Goal: Task Accomplishment & Management: Use online tool/utility

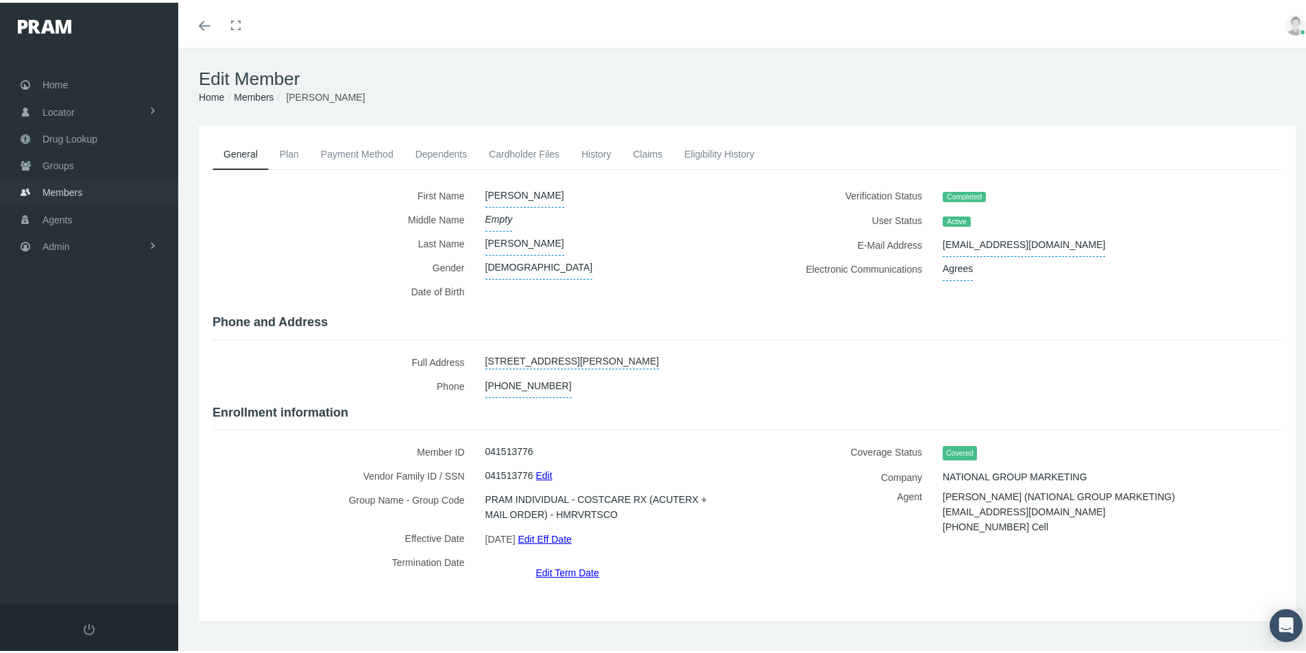
click at [60, 187] on span "Members" at bounding box center [63, 190] width 40 height 26
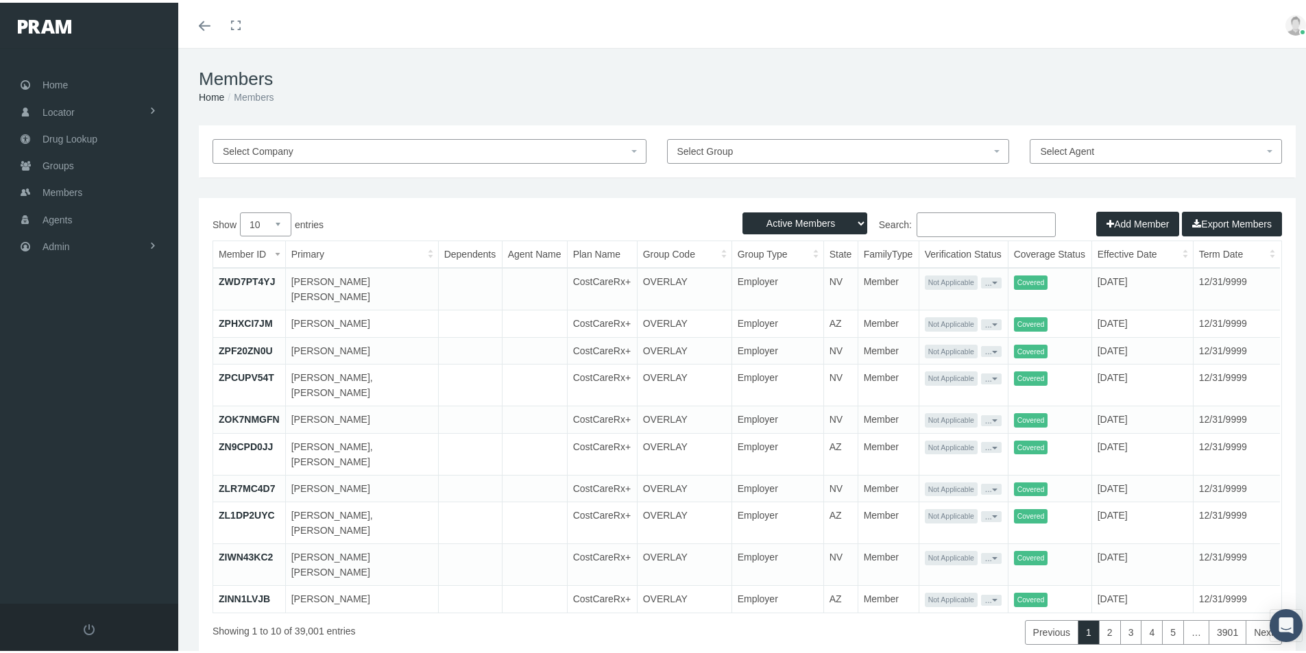
paste input "679534741"
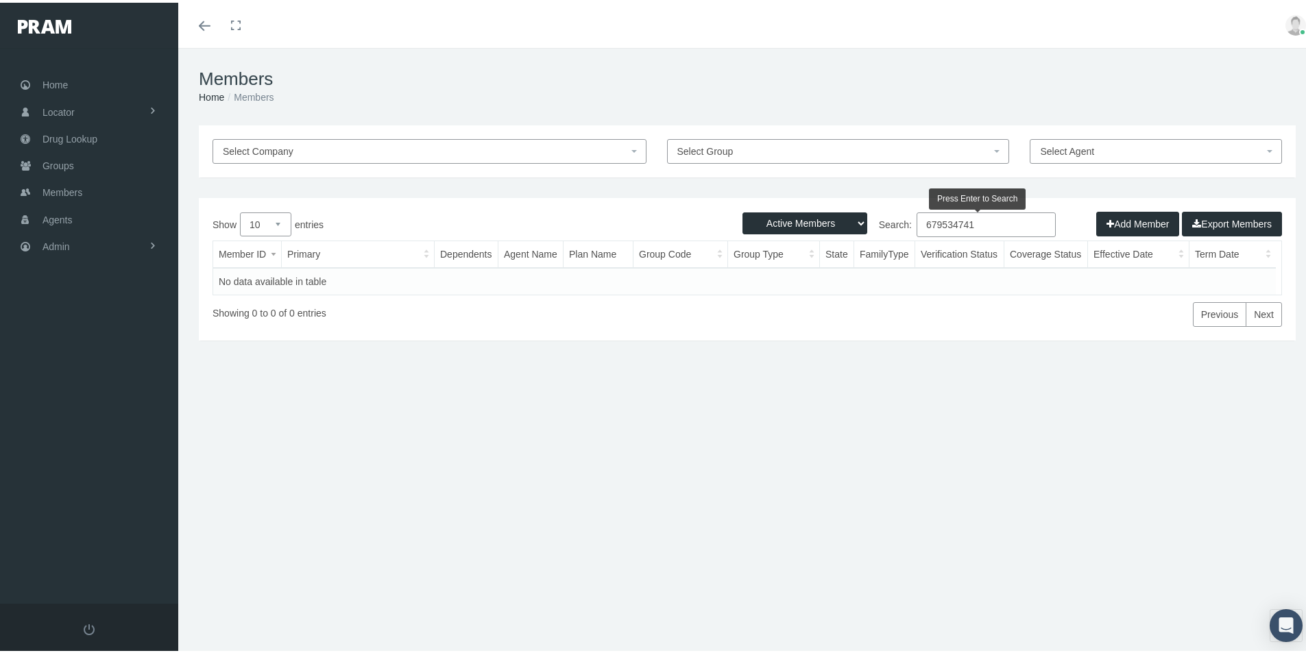
type input "679534741"
click at [849, 221] on select "Active Members Terminated Members Active & Terminated" at bounding box center [805, 221] width 125 height 22
select select "3"
click at [743, 210] on select "Active Members Terminated Members Active & Terminated" at bounding box center [805, 221] width 125 height 22
drag, startPoint x: 975, startPoint y: 221, endPoint x: 850, endPoint y: 305, distance: 150.8
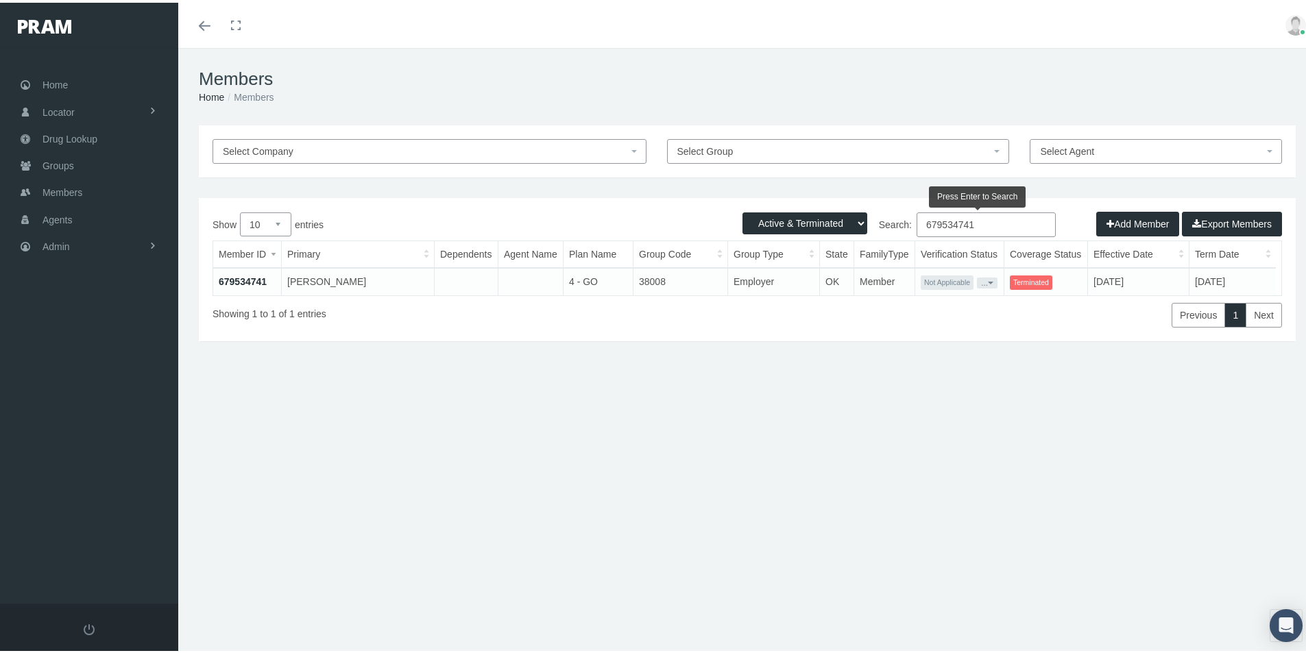
click at [850, 305] on div "Show 10 25 50 100 entries Search: 679534741 Member ID Primary Dependents Agent …" at bounding box center [748, 267] width 1070 height 115
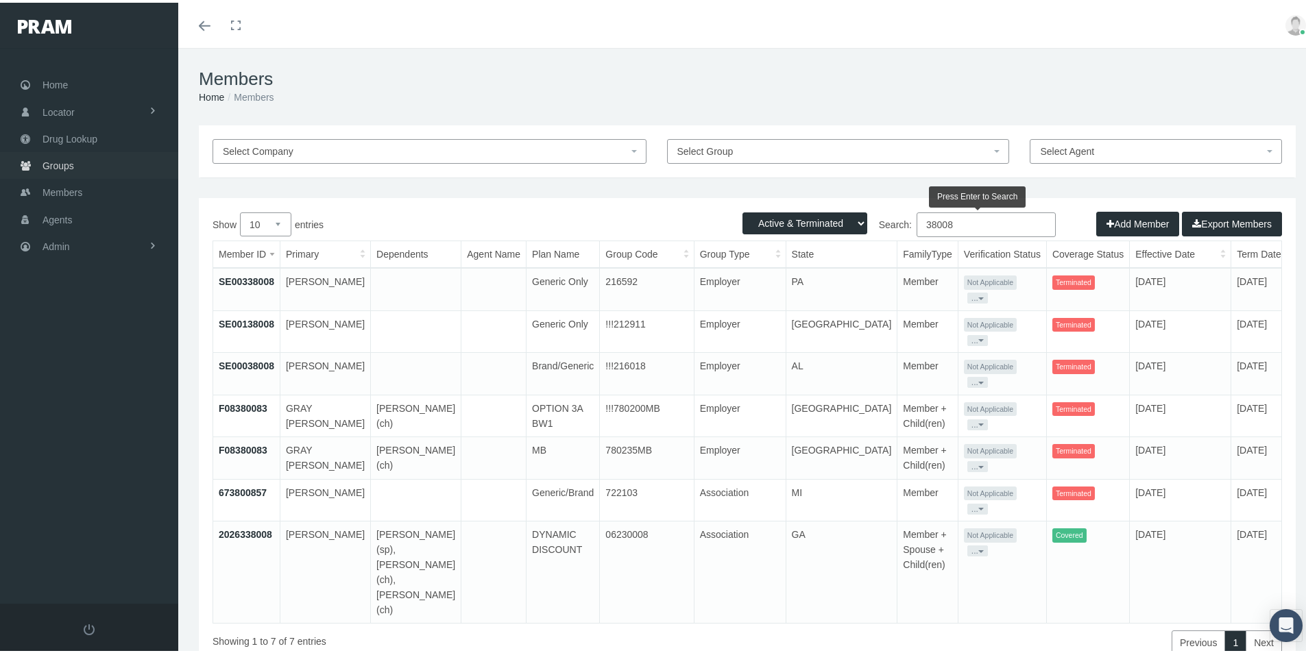
type input "38008"
click at [62, 163] on span "Groups" at bounding box center [59, 163] width 32 height 26
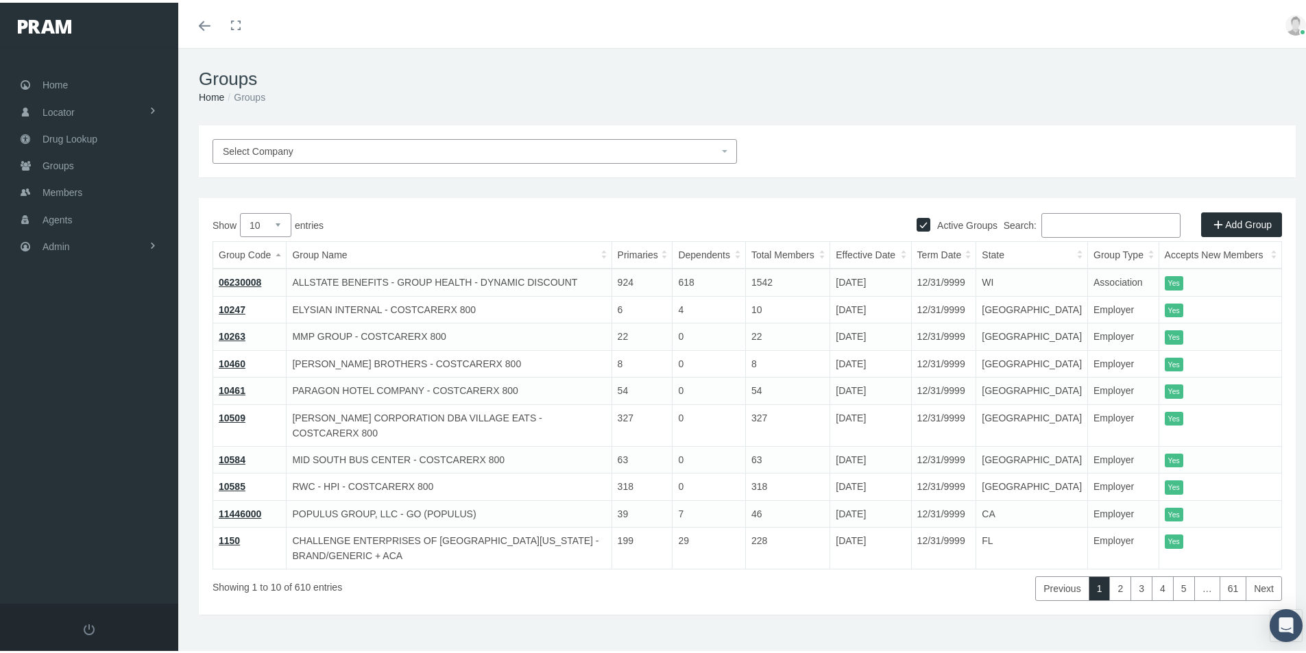
drag, startPoint x: 1048, startPoint y: 217, endPoint x: 1103, endPoint y: 211, distance: 56.0
click at [1053, 217] on input "Search:" at bounding box center [1111, 223] width 139 height 25
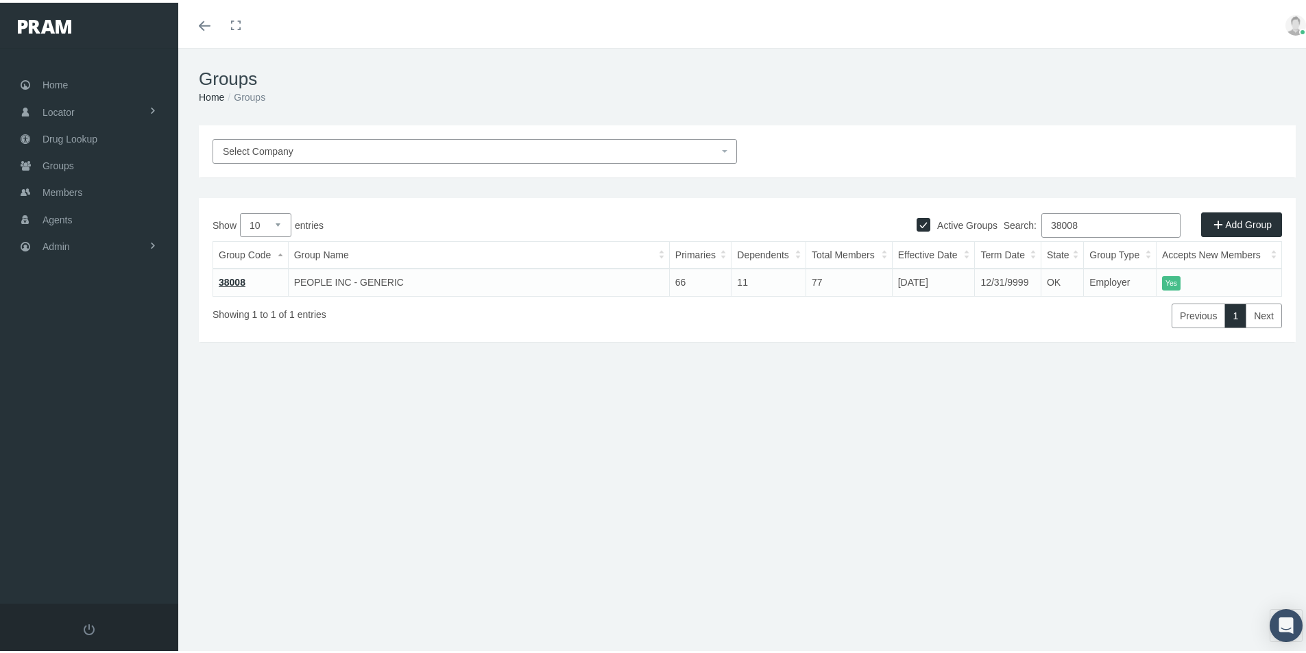
type input "38008"
click at [56, 180] on span "Members" at bounding box center [63, 190] width 40 height 26
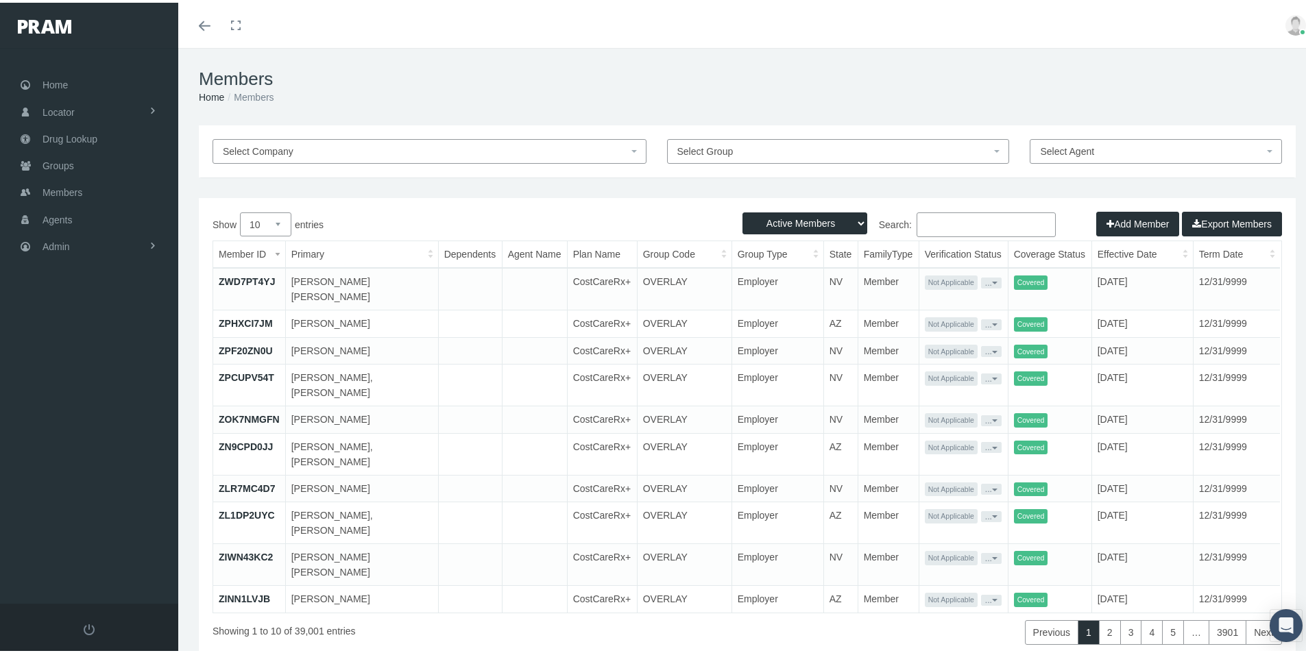
paste input "682766513"
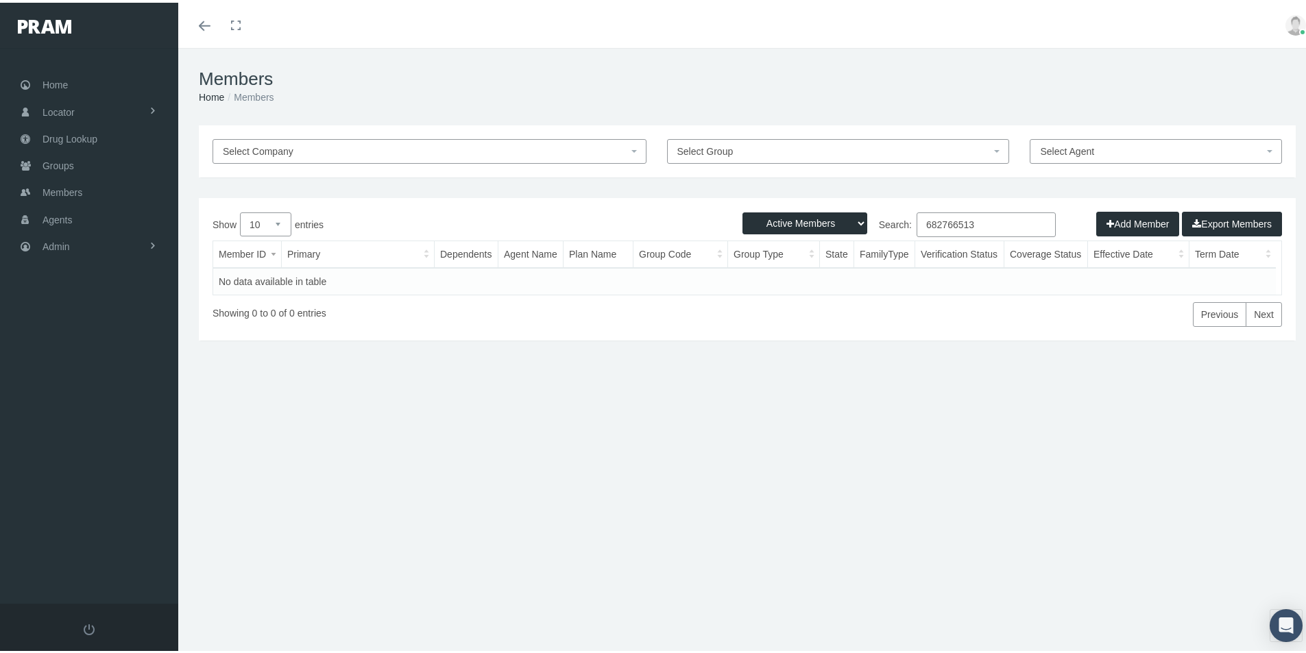
type input "682766513"
click at [840, 219] on select "Active Members Terminated Members Active & Terminated" at bounding box center [805, 221] width 125 height 22
click at [743, 210] on select "Active Members Terminated Members Active & Terminated" at bounding box center [805, 221] width 125 height 22
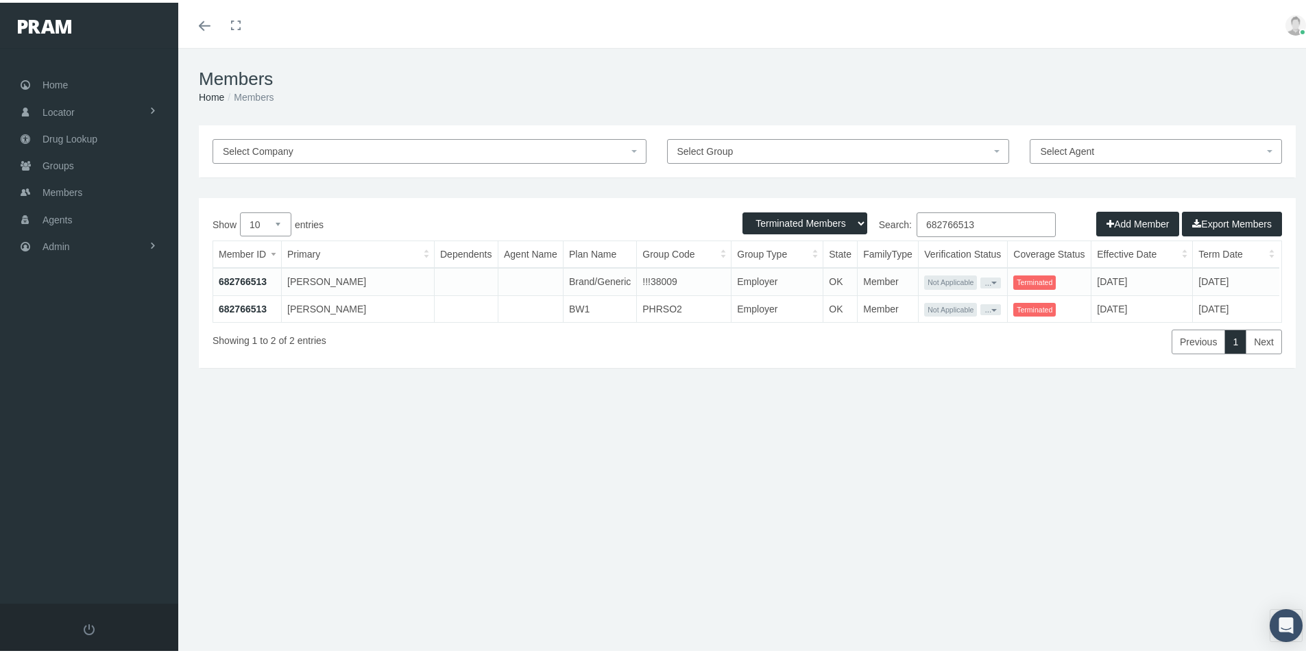
click at [846, 217] on select "Active Members Terminated Members Active & Terminated" at bounding box center [805, 221] width 125 height 22
select select "3"
click at [743, 210] on select "Active Members Terminated Members Active & Terminated" at bounding box center [805, 221] width 125 height 22
drag, startPoint x: 987, startPoint y: 222, endPoint x: 859, endPoint y: 256, distance: 132.6
click at [863, 252] on div "Show 10 25 50 100 entries Search: 682766513 Member ID Primary Dependents Agent …" at bounding box center [748, 281] width 1070 height 142
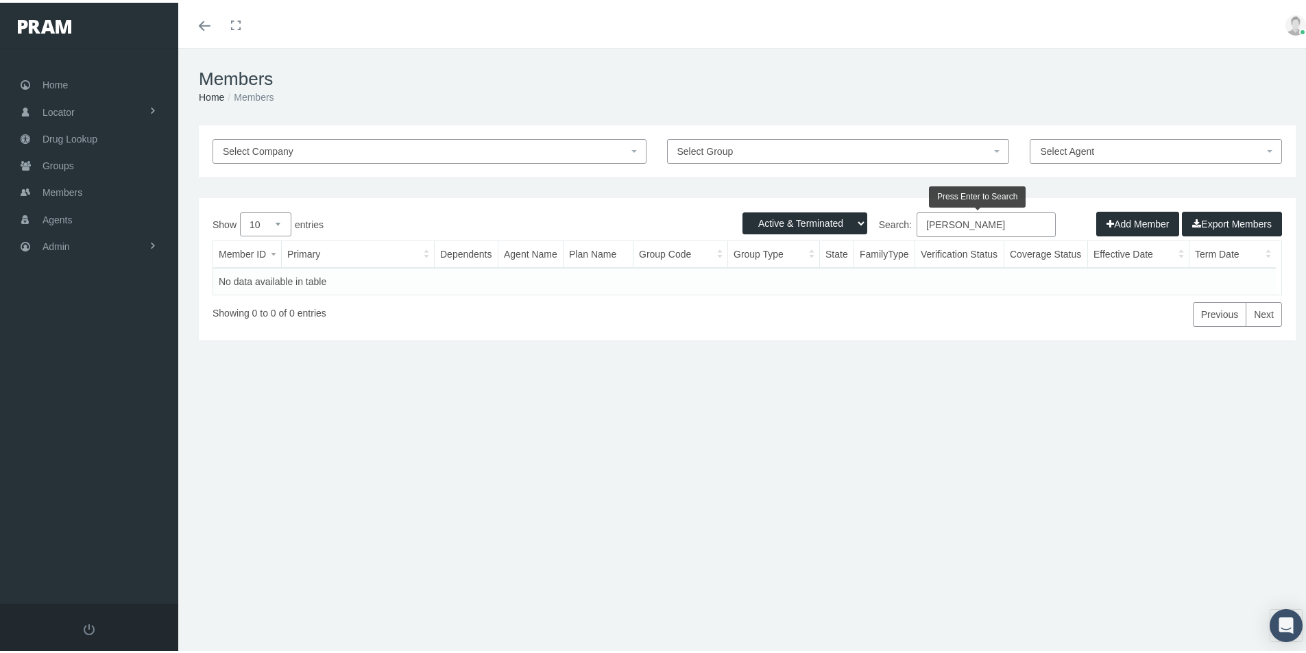
click at [935, 220] on input "Jese Vermillion" at bounding box center [986, 222] width 139 height 25
click at [994, 220] on input "Jesse Vermillion" at bounding box center [986, 222] width 139 height 25
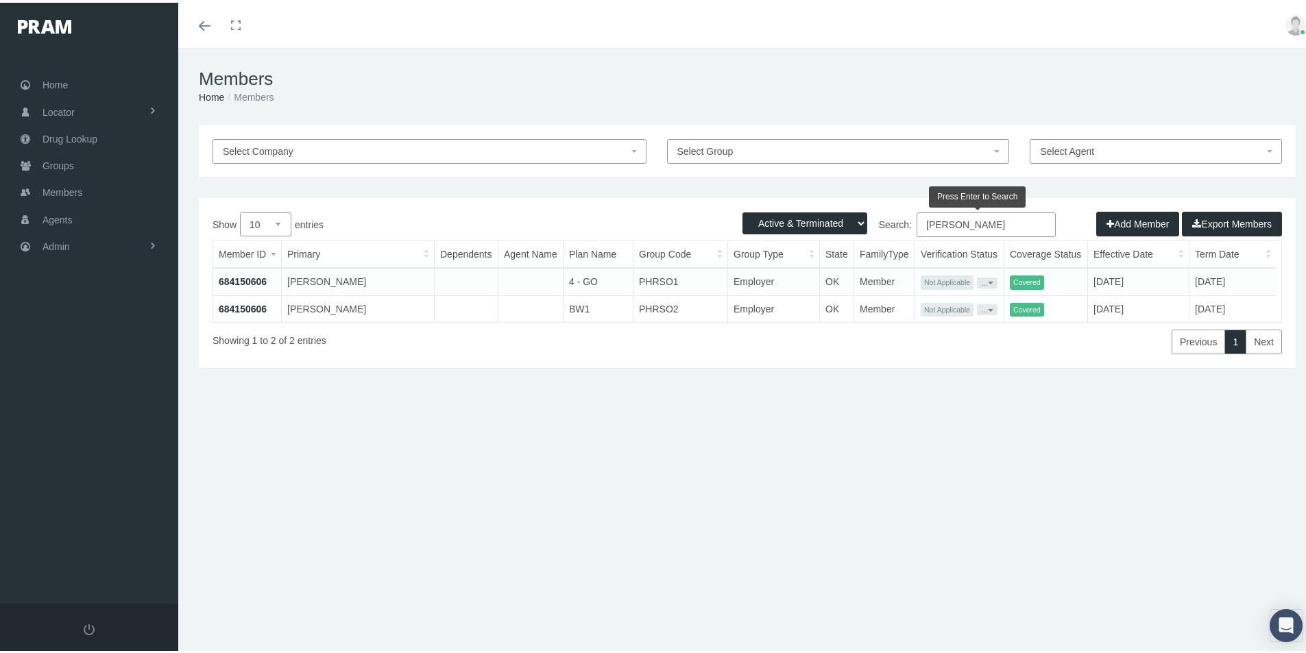
drag, startPoint x: 999, startPoint y: 224, endPoint x: 889, endPoint y: 244, distance: 112.3
click at [889, 244] on div "Show 10 25 50 100 entries Search: Jesse Vermillion Member ID Primary Dependents…" at bounding box center [748, 281] width 1070 height 142
paste input "679534741"
type input "679534741"
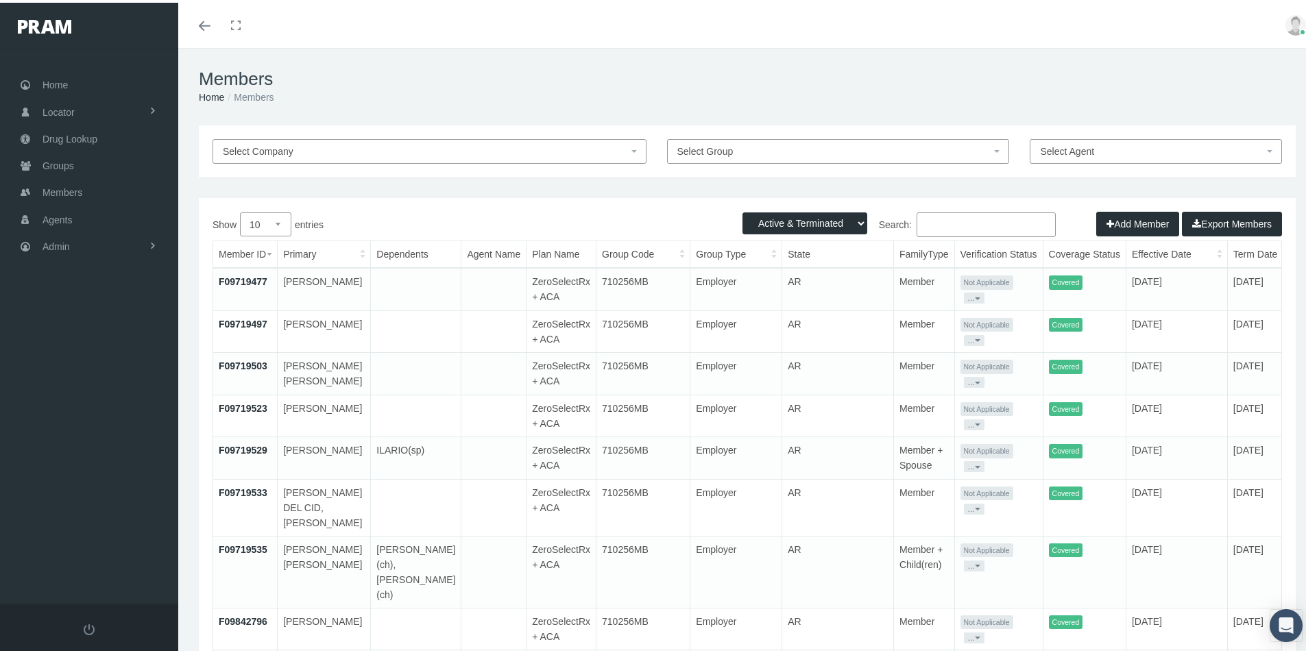
click at [922, 221] on input "Search:" at bounding box center [986, 222] width 139 height 25
paste input "[PERSON_NAME]"
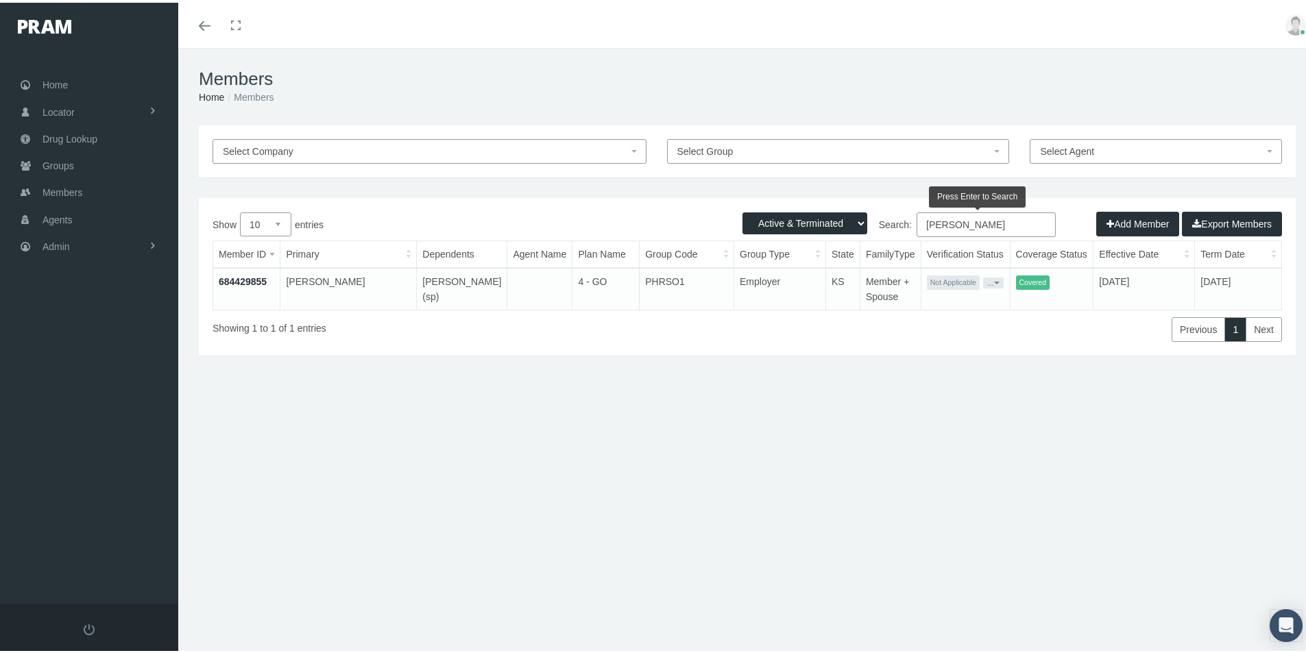
type input "[PERSON_NAME]"
drag, startPoint x: 252, startPoint y: 277, endPoint x: 386, endPoint y: 345, distance: 150.0
click at [252, 278] on link "684429855" at bounding box center [243, 279] width 48 height 11
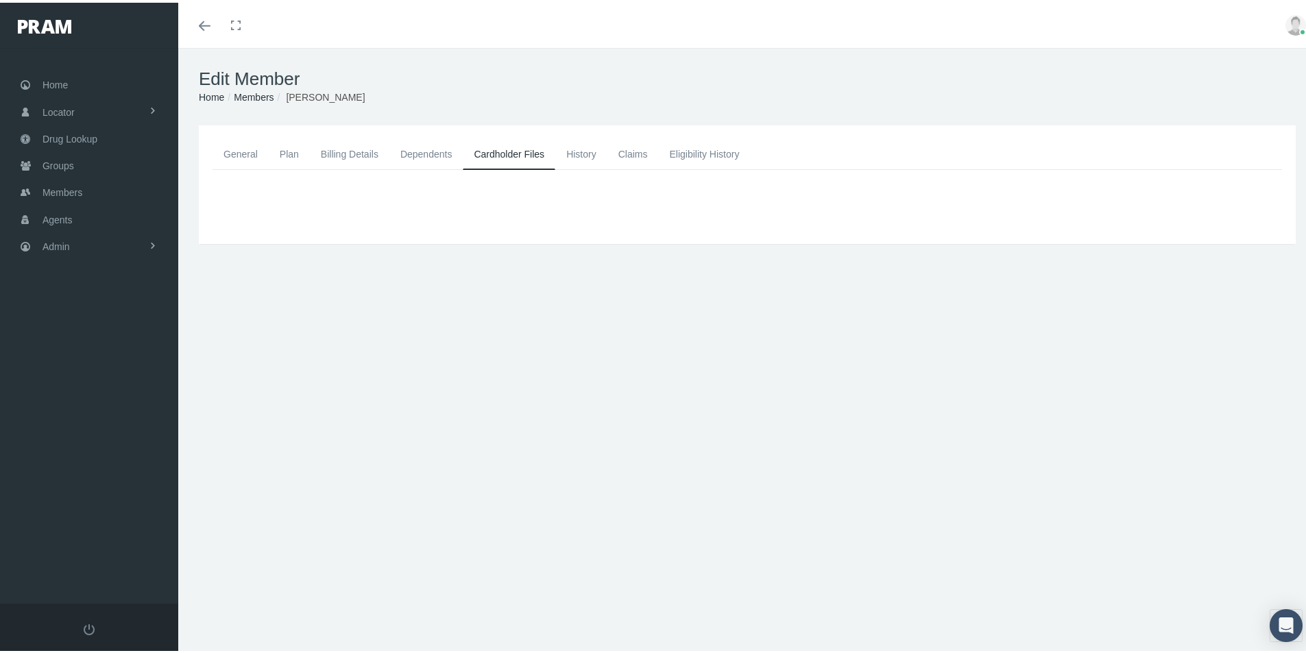
click at [575, 152] on link "History" at bounding box center [581, 151] width 52 height 30
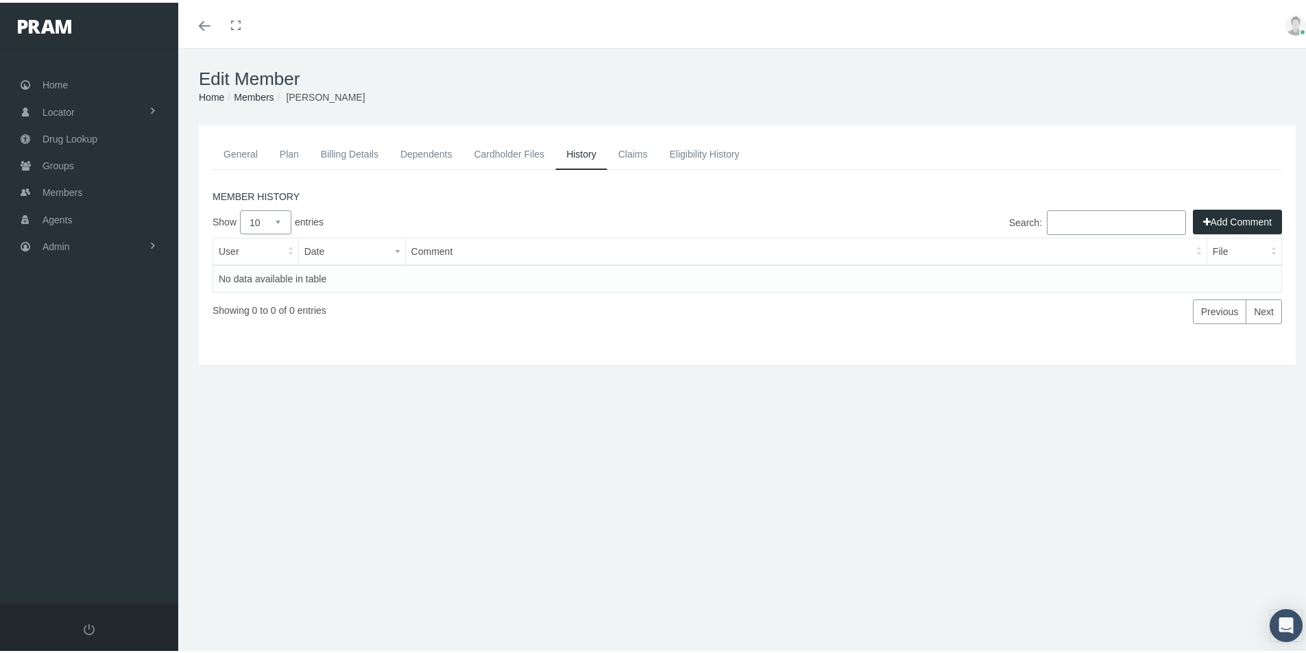
click at [677, 150] on link "Eligibility History" at bounding box center [704, 151] width 92 height 30
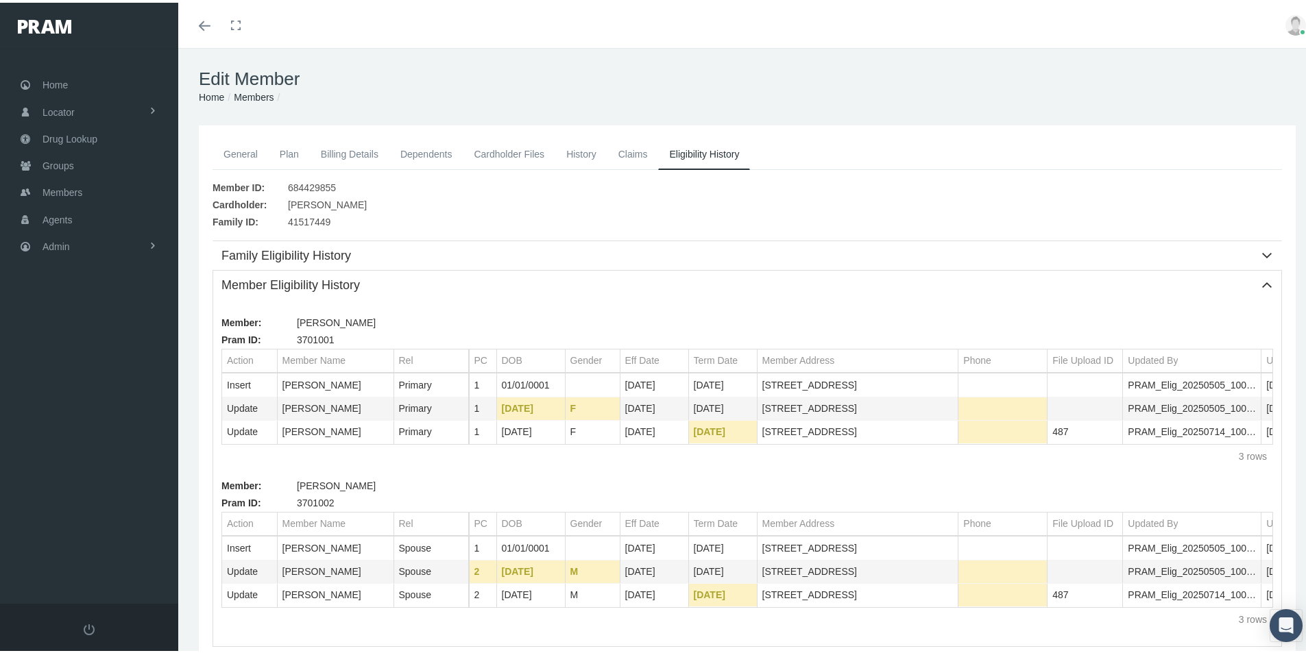
click at [259, 97] on link "Members" at bounding box center [254, 94] width 40 height 11
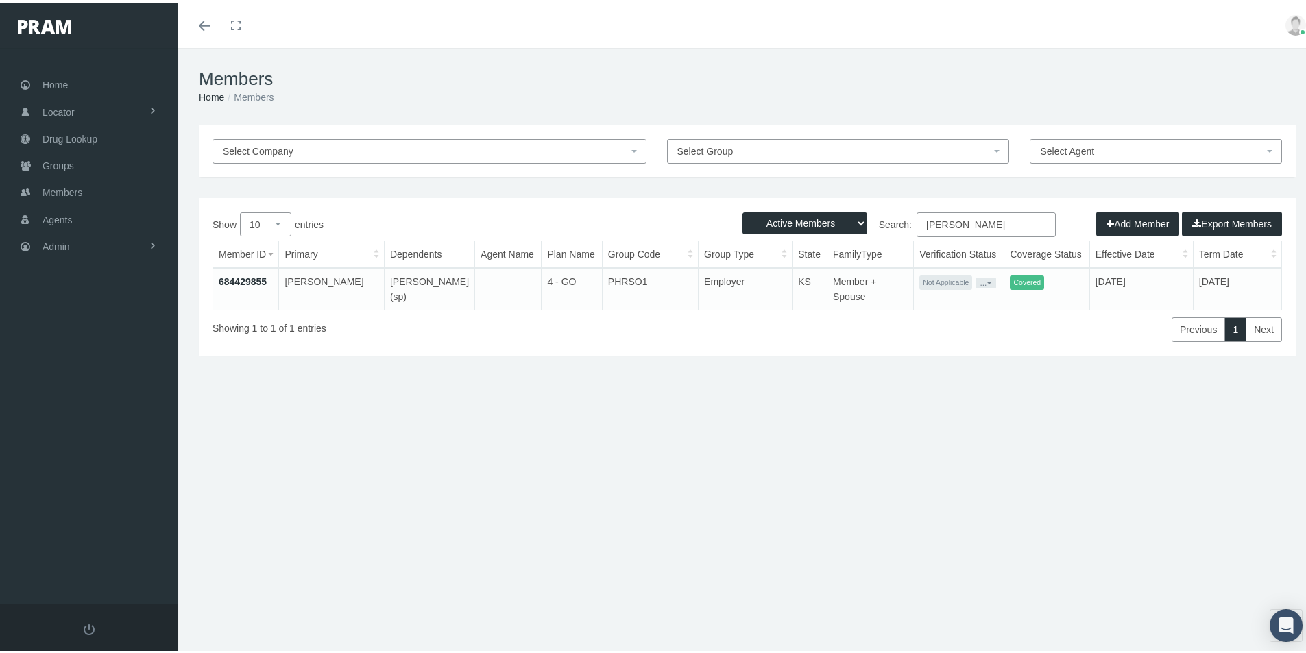
click at [851, 222] on select "Active Members Terminated Members Active & Terminated" at bounding box center [805, 221] width 125 height 22
select select "3"
click at [743, 210] on select "Active Members Terminated Members Active & Terminated" at bounding box center [805, 221] width 125 height 22
click at [249, 276] on link "684429855" at bounding box center [243, 279] width 48 height 11
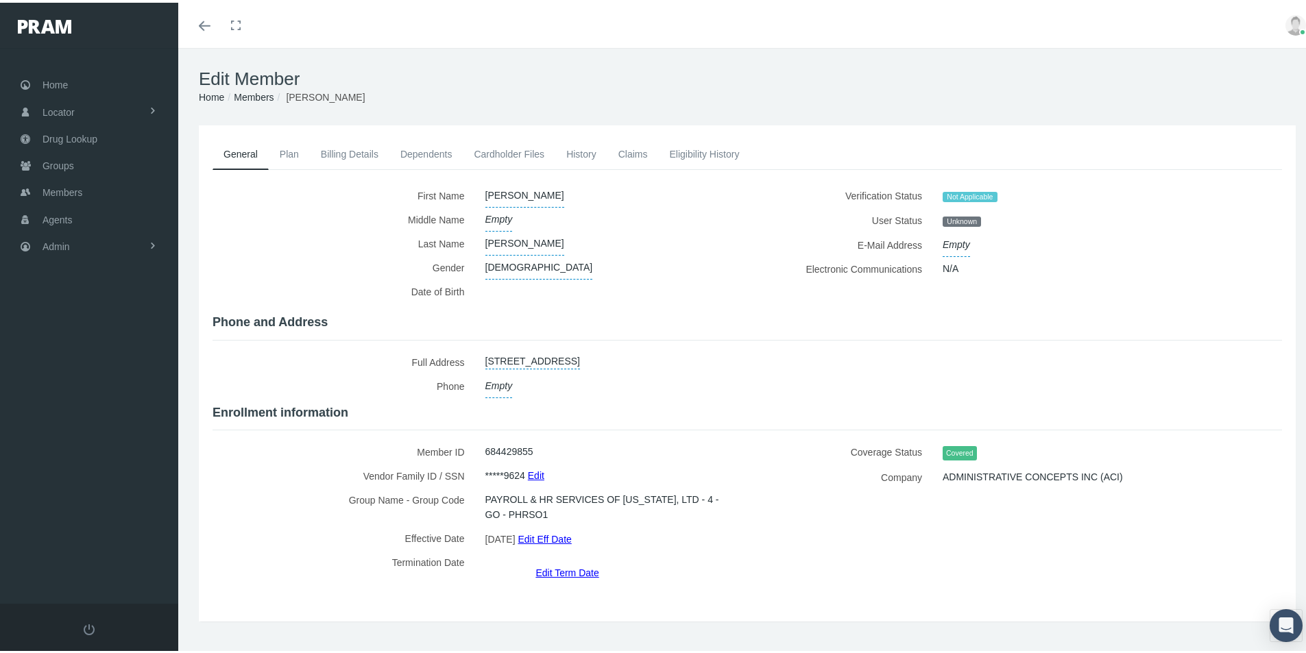
click at [341, 152] on link "Billing Details" at bounding box center [350, 151] width 80 height 30
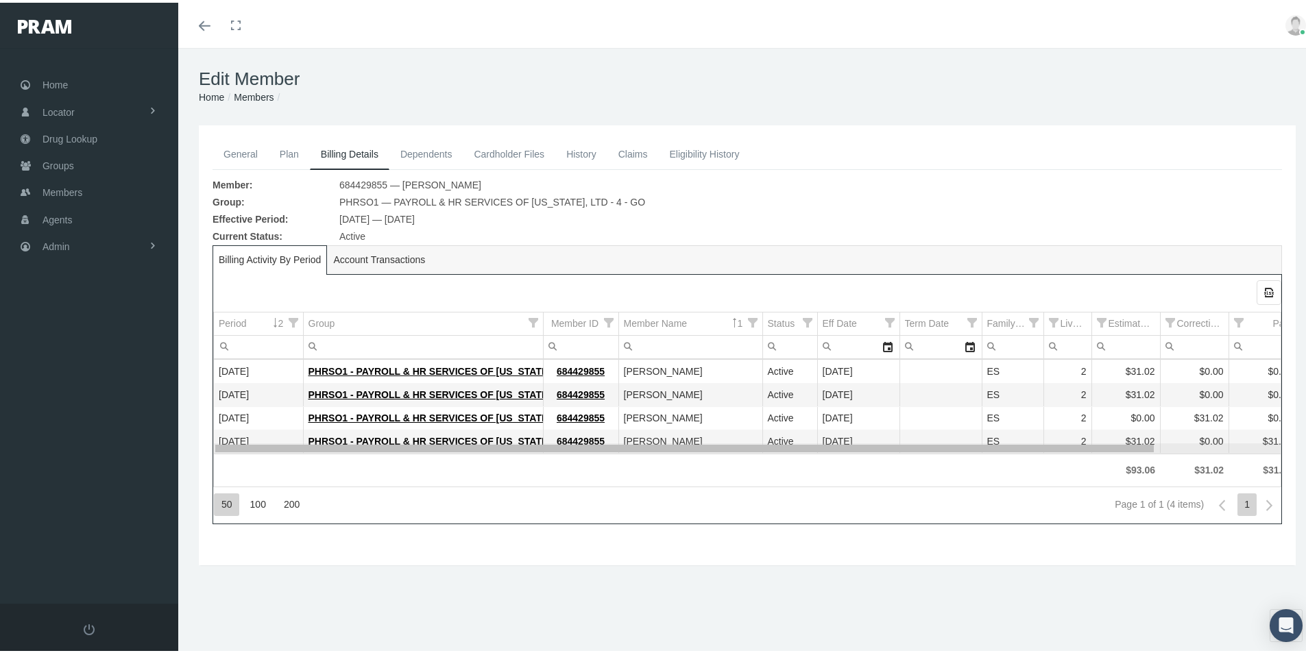
drag, startPoint x: 986, startPoint y: 444, endPoint x: 490, endPoint y: 519, distance: 501.4
click at [653, 498] on body "Toggle Fullscreen Toggle navigation Toggle menubar Toggle fullscreen Profile Lo…" at bounding box center [658, 326] width 1317 height 653
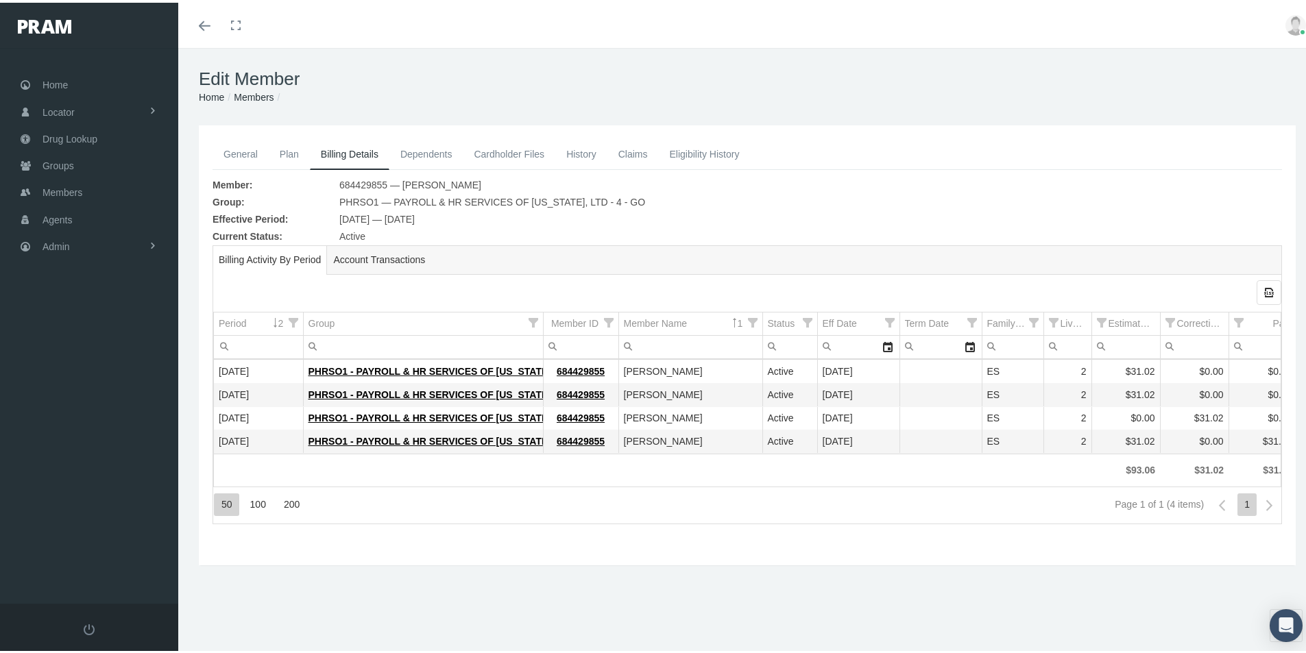
drag, startPoint x: 251, startPoint y: 96, endPoint x: 253, endPoint y: 115, distance: 19.3
click at [251, 96] on link "Members" at bounding box center [254, 94] width 40 height 11
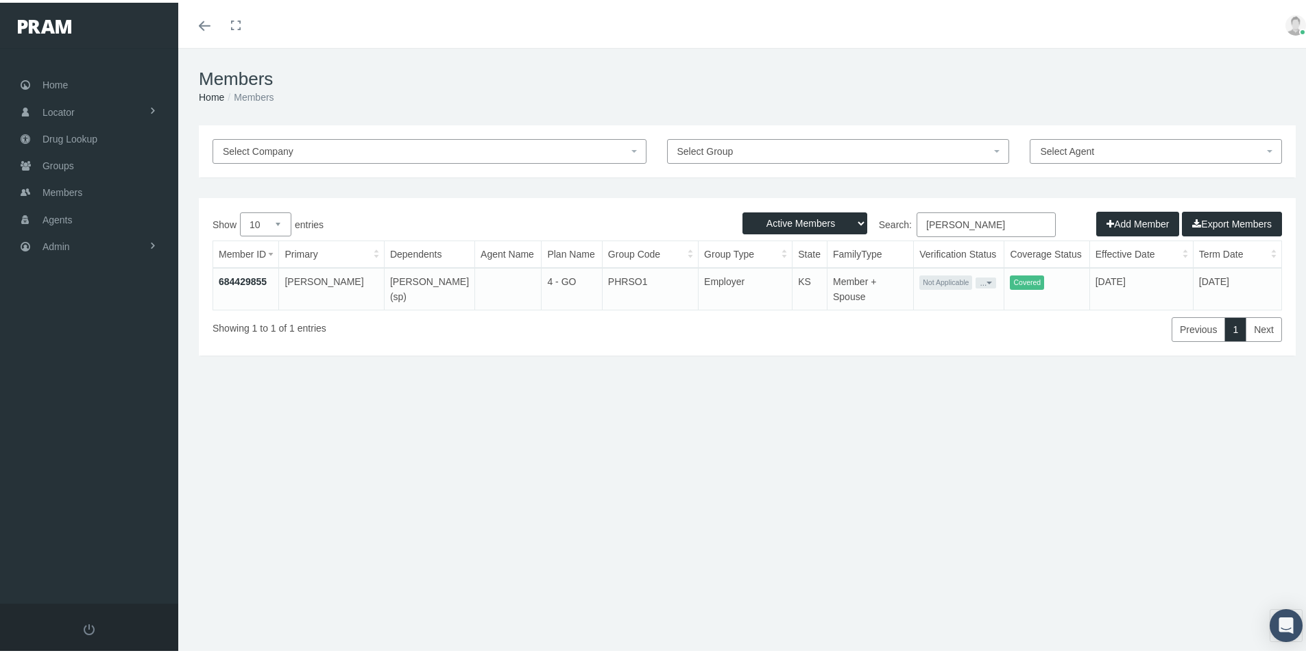
drag, startPoint x: 1020, startPoint y: 218, endPoint x: 852, endPoint y: 267, distance: 175.8
click at [855, 251] on div "Show 10 25 50 100 entries Search: [PERSON_NAME] Member ID Primary Dependents Ag…" at bounding box center [748, 275] width 1070 height 130
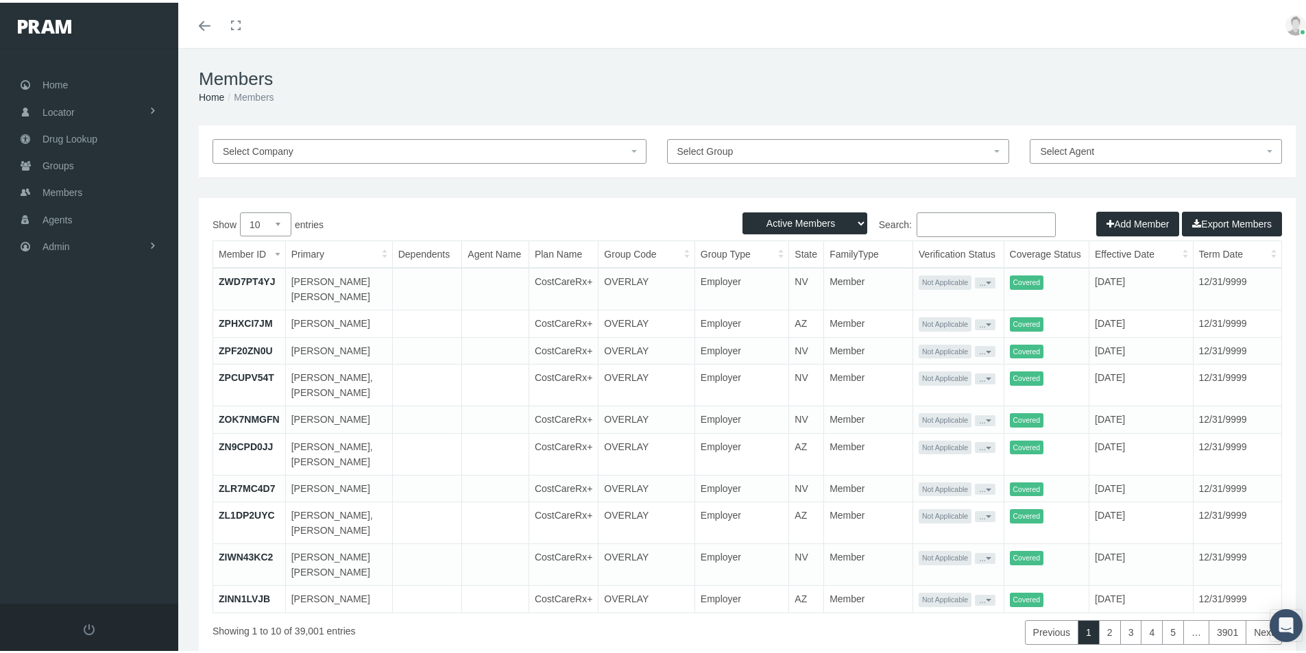
paste input "679534741"
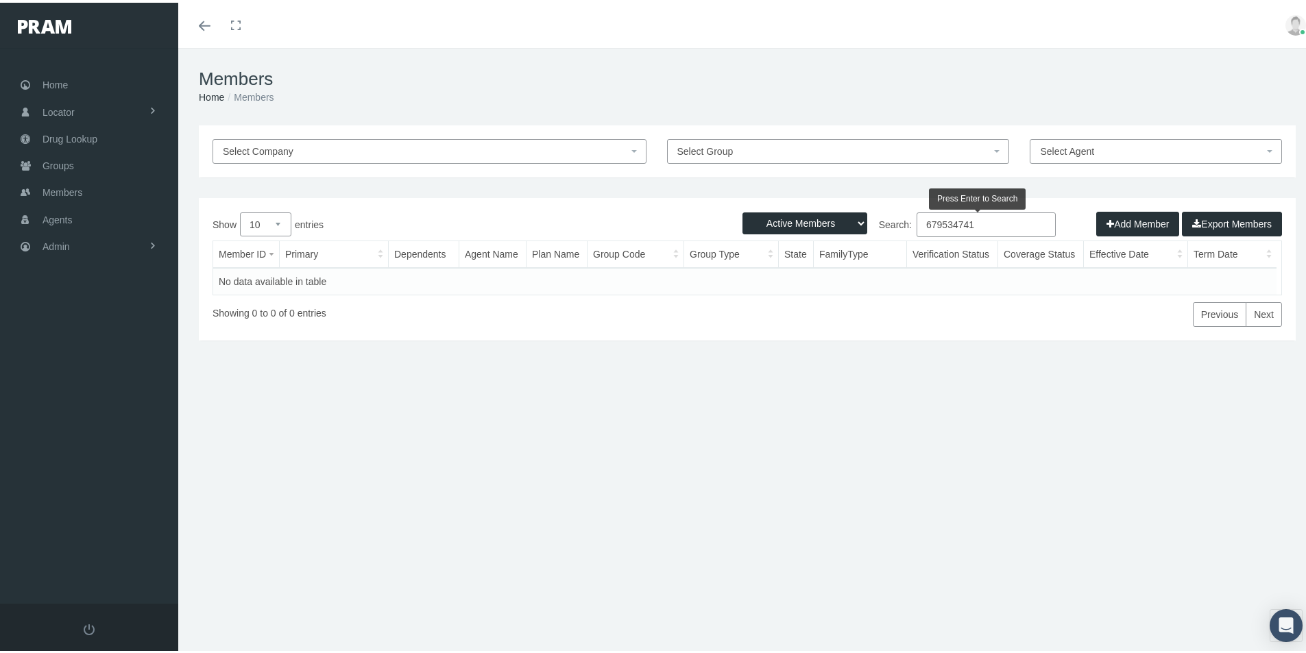
type input "679534741"
click at [852, 217] on select "Active Members Terminated Members Active & Terminated" at bounding box center [805, 221] width 125 height 22
select select "3"
click at [743, 210] on select "Active Members Terminated Members Active & Terminated" at bounding box center [805, 221] width 125 height 22
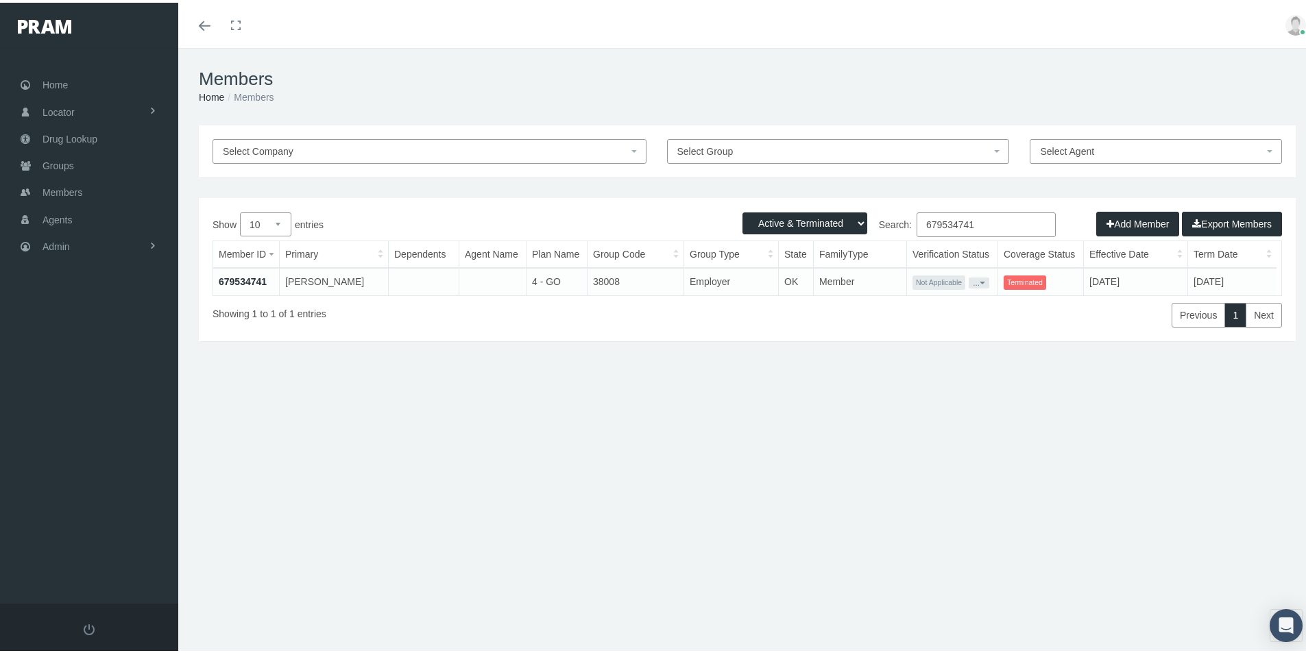
click at [238, 279] on link "679534741" at bounding box center [243, 279] width 48 height 11
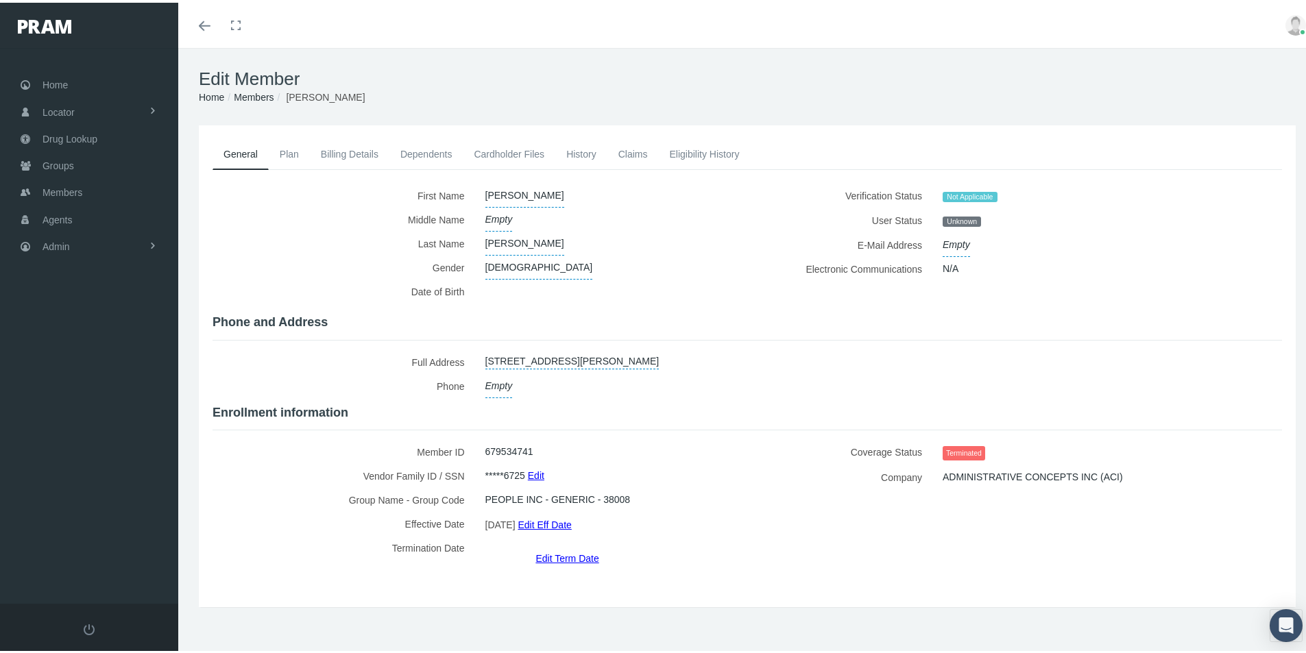
click at [361, 152] on link "Billing Details" at bounding box center [350, 151] width 80 height 30
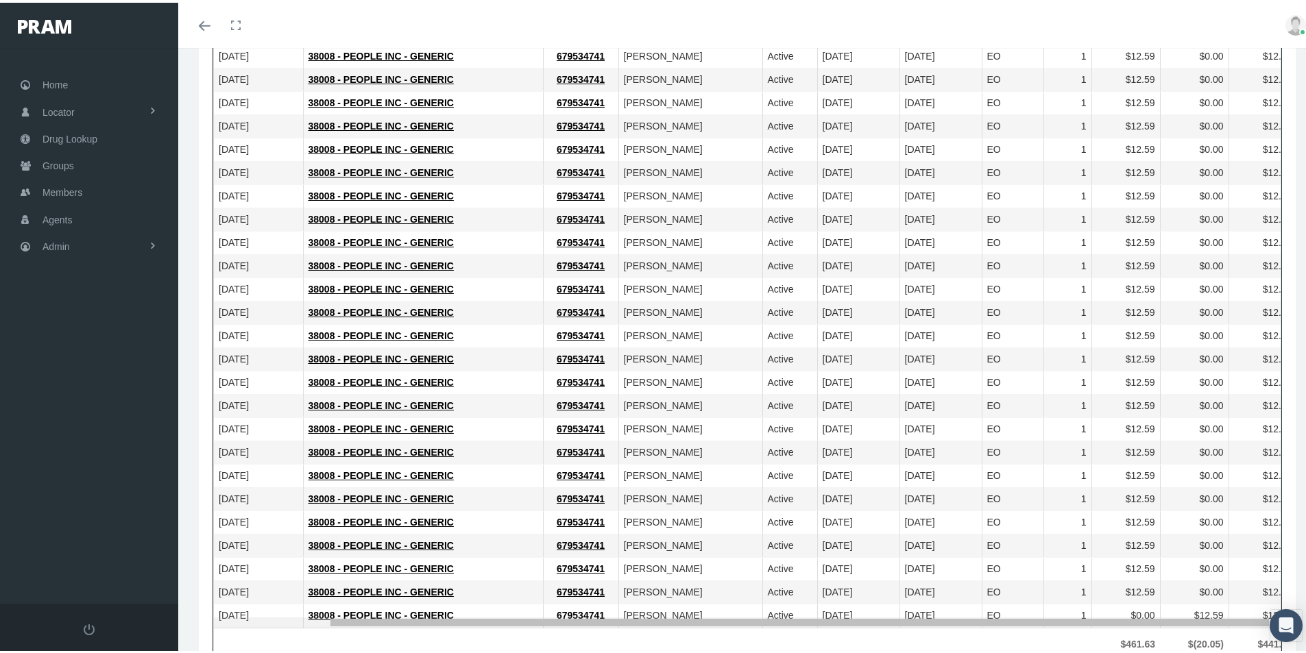
scroll to position [0, 130]
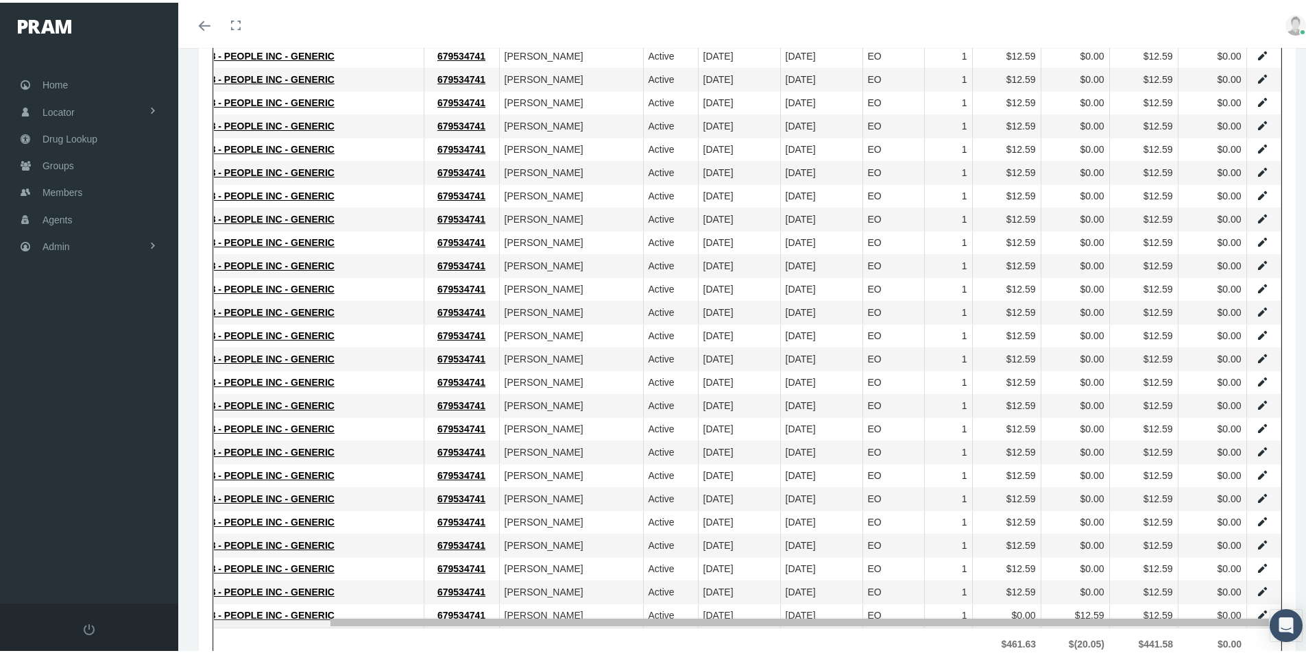
drag, startPoint x: 795, startPoint y: 618, endPoint x: 994, endPoint y: 577, distance: 203.6
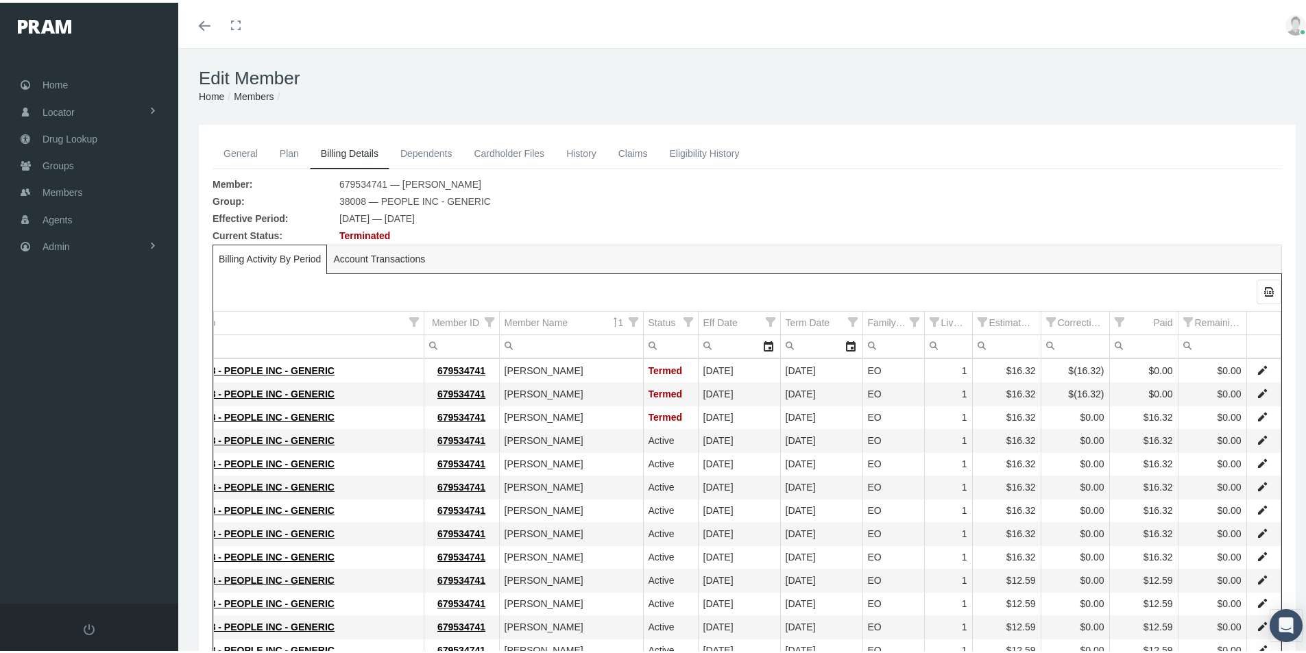
scroll to position [0, 0]
click at [237, 156] on link "General" at bounding box center [241, 151] width 56 height 30
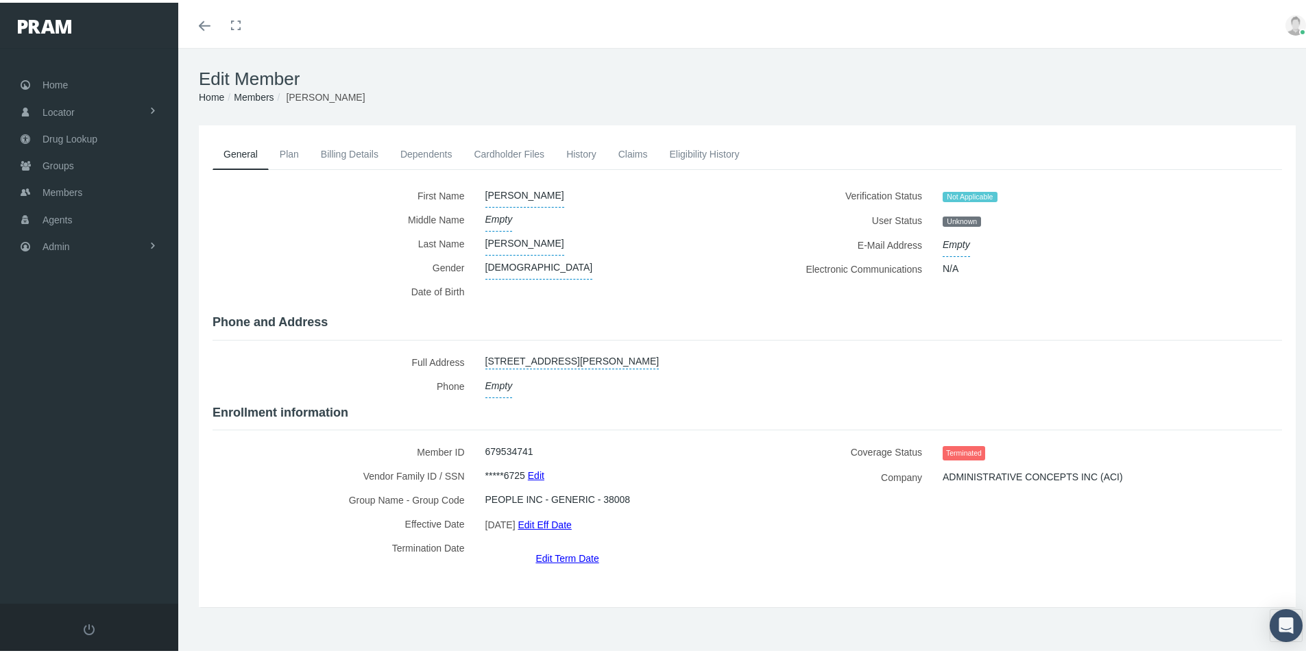
click at [248, 95] on link "Members" at bounding box center [254, 94] width 40 height 11
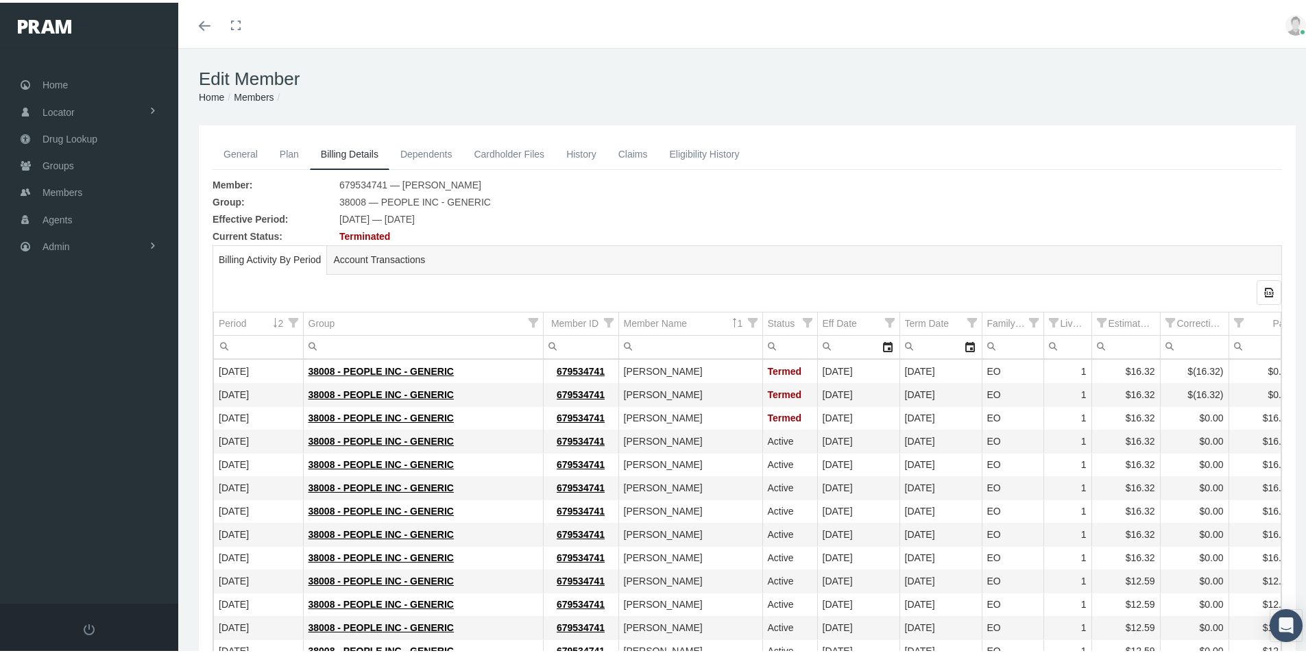
click at [254, 91] on link "Members" at bounding box center [254, 94] width 40 height 11
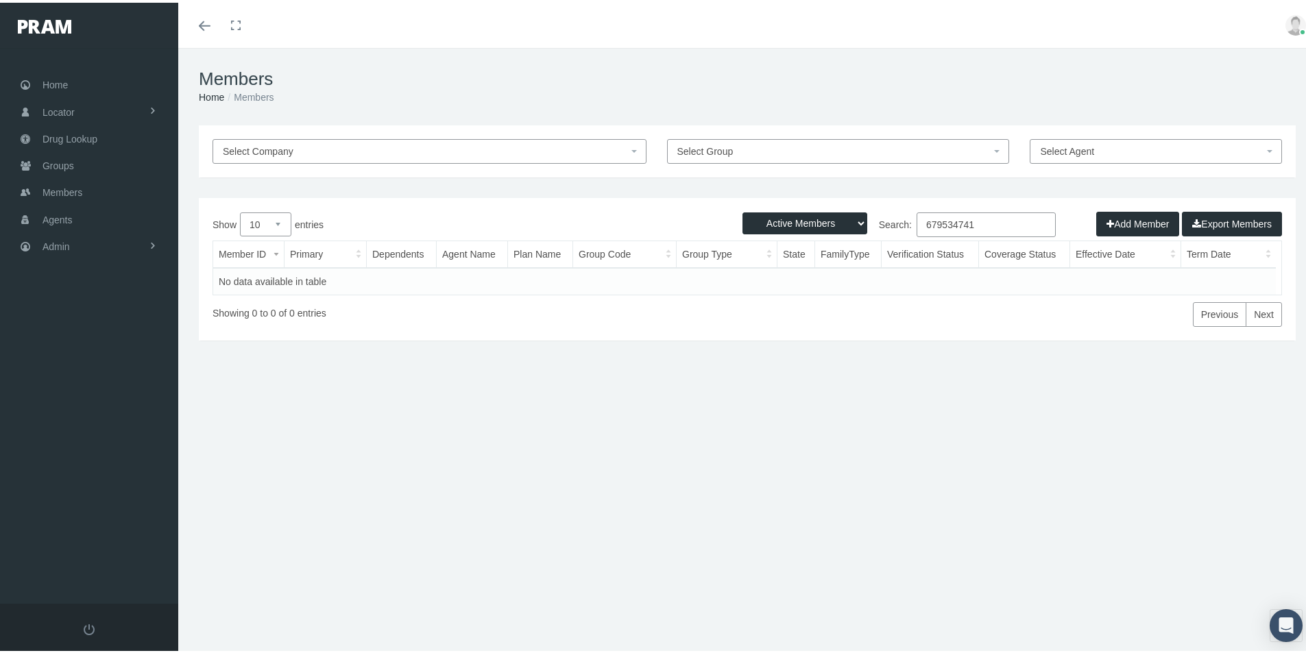
drag, startPoint x: 975, startPoint y: 218, endPoint x: 875, endPoint y: 277, distance: 116.2
click at [859, 263] on div "Show 10 25 50 100 entries Search: 679534741 Member ID Primary Dependents Agent …" at bounding box center [748, 267] width 1070 height 115
drag, startPoint x: 993, startPoint y: 221, endPoint x: 828, endPoint y: 259, distance: 168.7
click at [830, 254] on div "Show 10 25 50 100 entries Search: [PERSON_NAME] Member ID Primary Dependents Ag…" at bounding box center [748, 267] width 1070 height 115
type input "Katherine Kelly"
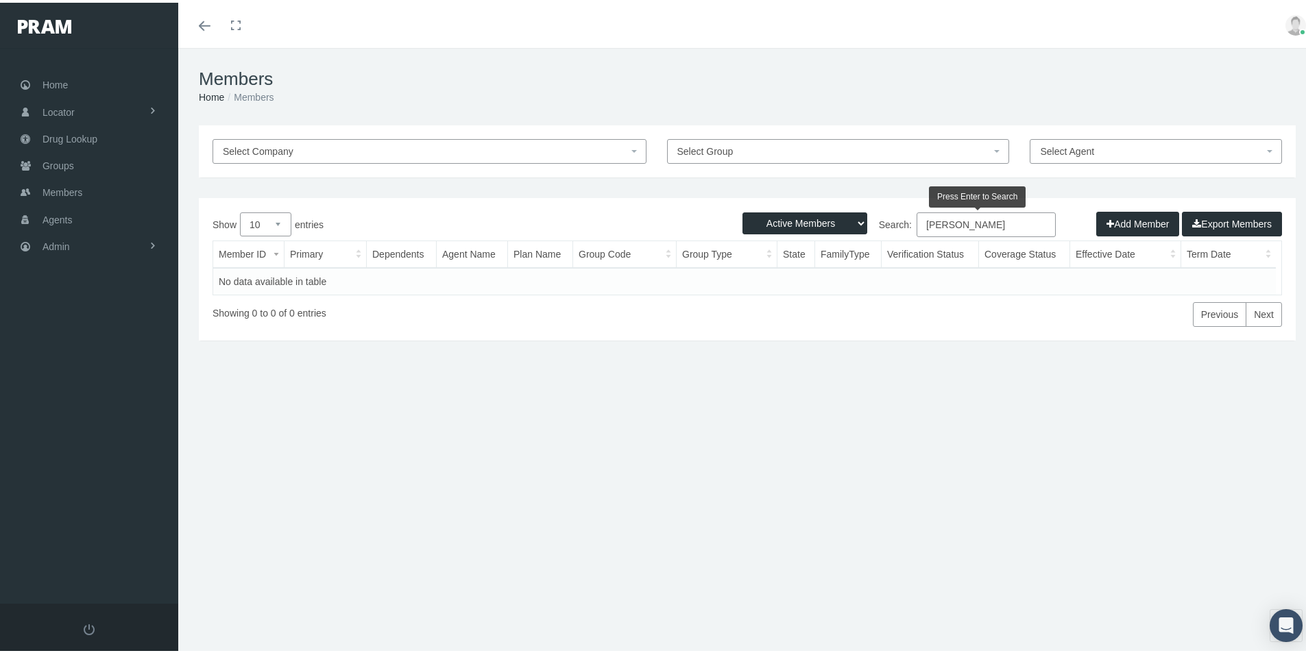
click at [850, 229] on select "Active Members Terminated Members Active & Terminated" at bounding box center [805, 221] width 125 height 22
select select "3"
click at [743, 210] on select "Active Members Terminated Members Active & Terminated" at bounding box center [805, 221] width 125 height 22
drag, startPoint x: 986, startPoint y: 230, endPoint x: 728, endPoint y: 287, distance: 264.0
click at [736, 280] on div "Show 10 25 50 100 entries Search: Katherine Kelly Member ID Primary Dependents …" at bounding box center [748, 267] width 1070 height 115
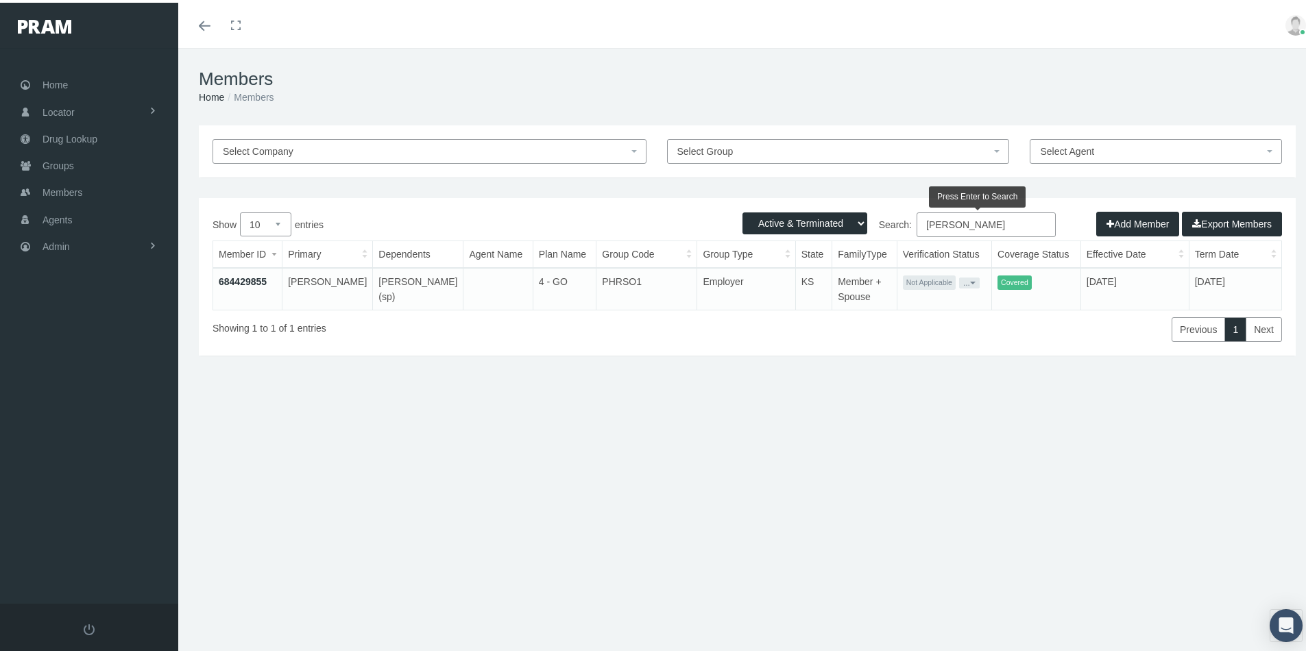
type input "Katherine Kelley"
drag, startPoint x: 253, startPoint y: 278, endPoint x: 287, endPoint y: 284, distance: 34.2
click at [253, 278] on link "684429855" at bounding box center [243, 279] width 48 height 11
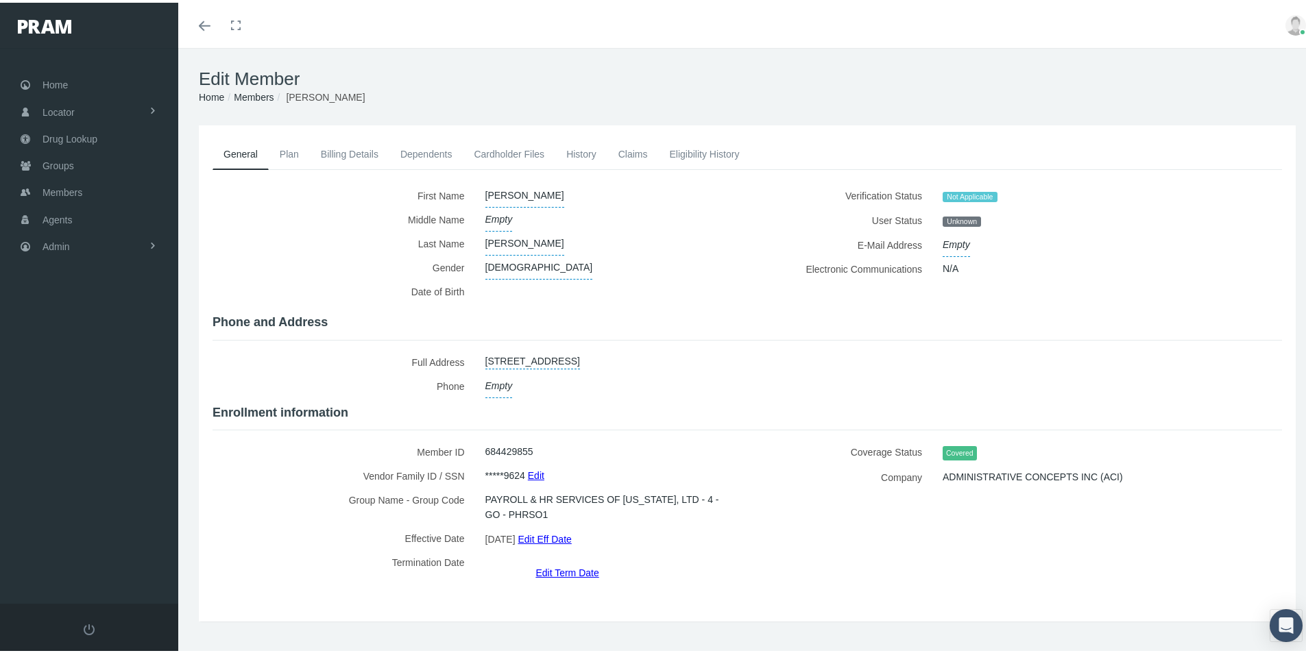
click at [347, 153] on link "Billing Details" at bounding box center [350, 151] width 80 height 30
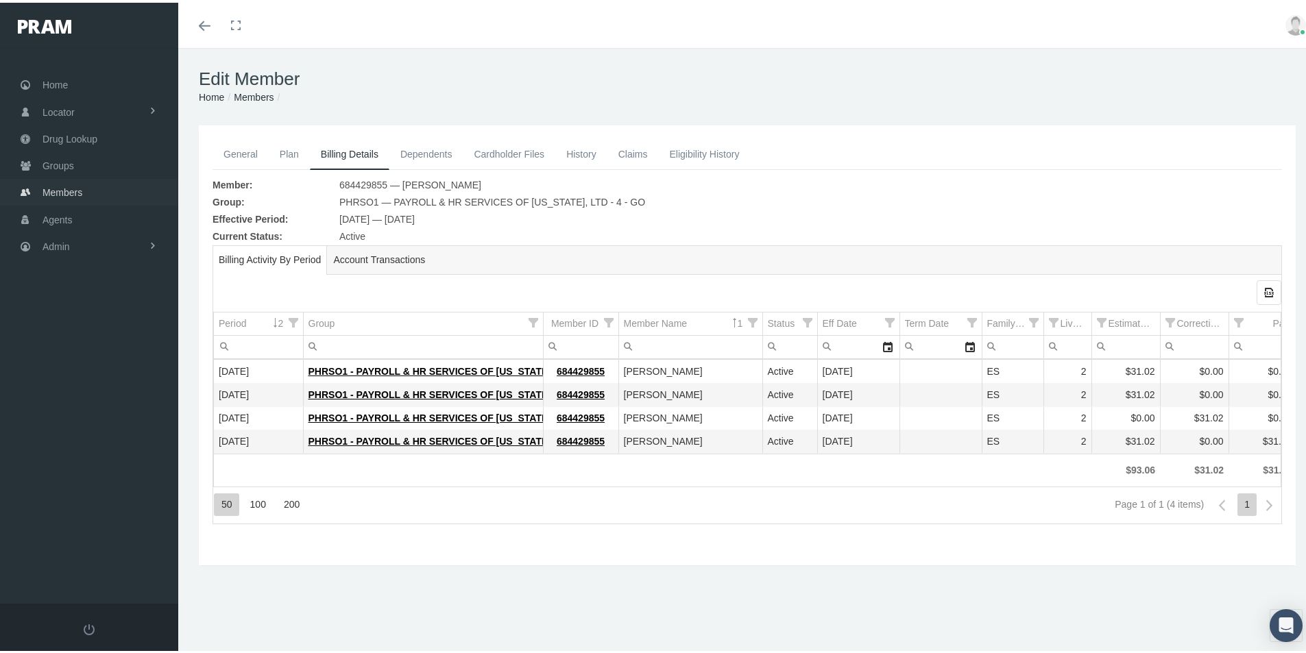
click at [64, 193] on span "Members" at bounding box center [63, 190] width 40 height 26
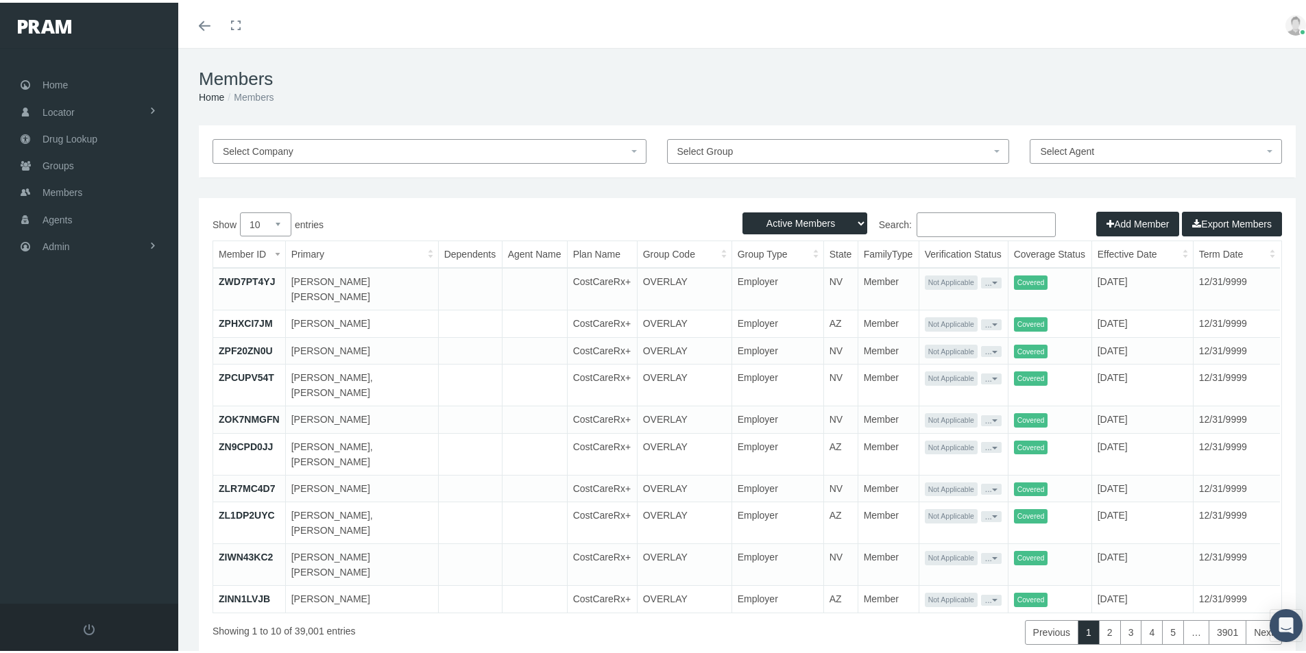
paste input "679534767"
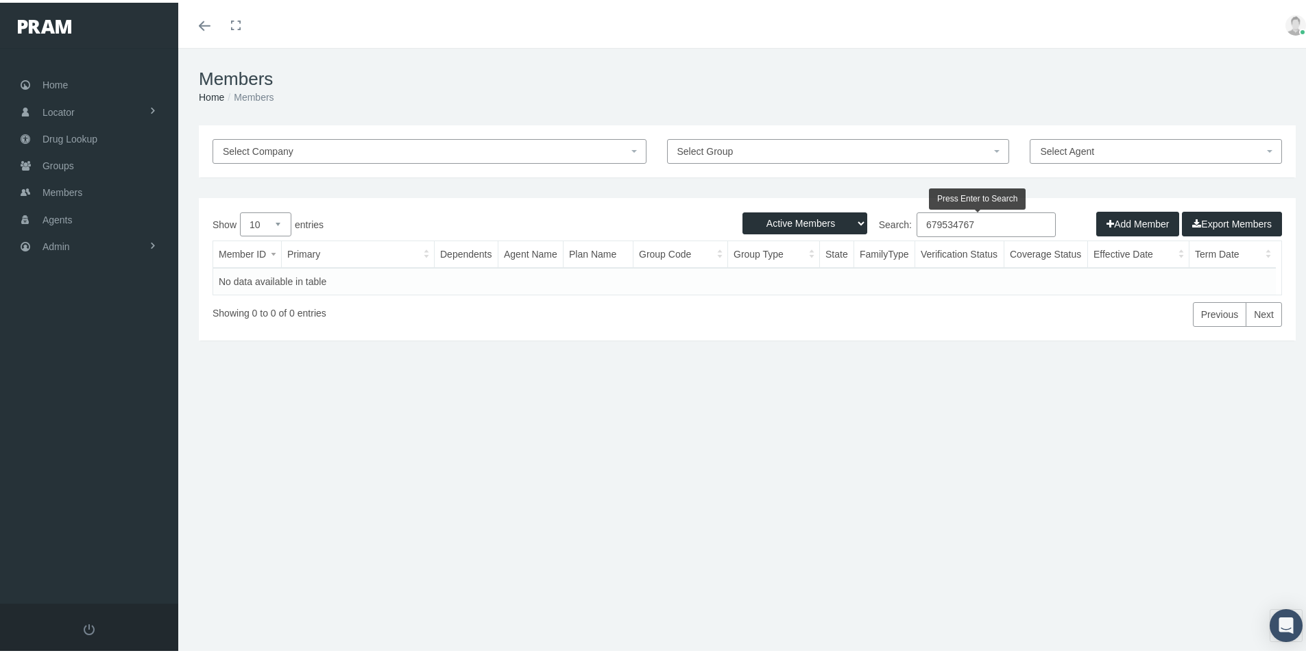
type input "679534767"
click at [853, 221] on select "Active Members Terminated Members Active & Terminated" at bounding box center [805, 221] width 125 height 22
select select "3"
click at [743, 210] on select "Active Members Terminated Members Active & Terminated" at bounding box center [805, 221] width 125 height 22
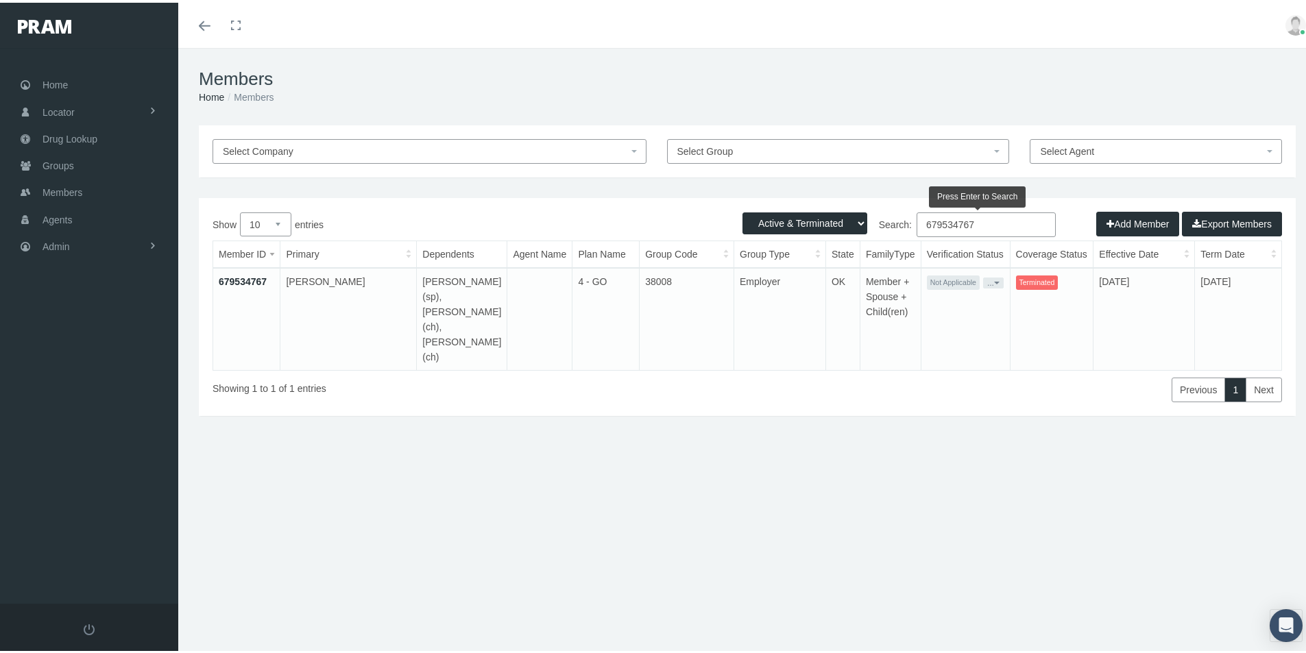
drag, startPoint x: 974, startPoint y: 225, endPoint x: 849, endPoint y: 248, distance: 127.6
click at [849, 248] on div "Show 10 25 50 100 entries Search: 679534767 Member ID Primary Dependents Agent …" at bounding box center [748, 305] width 1070 height 190
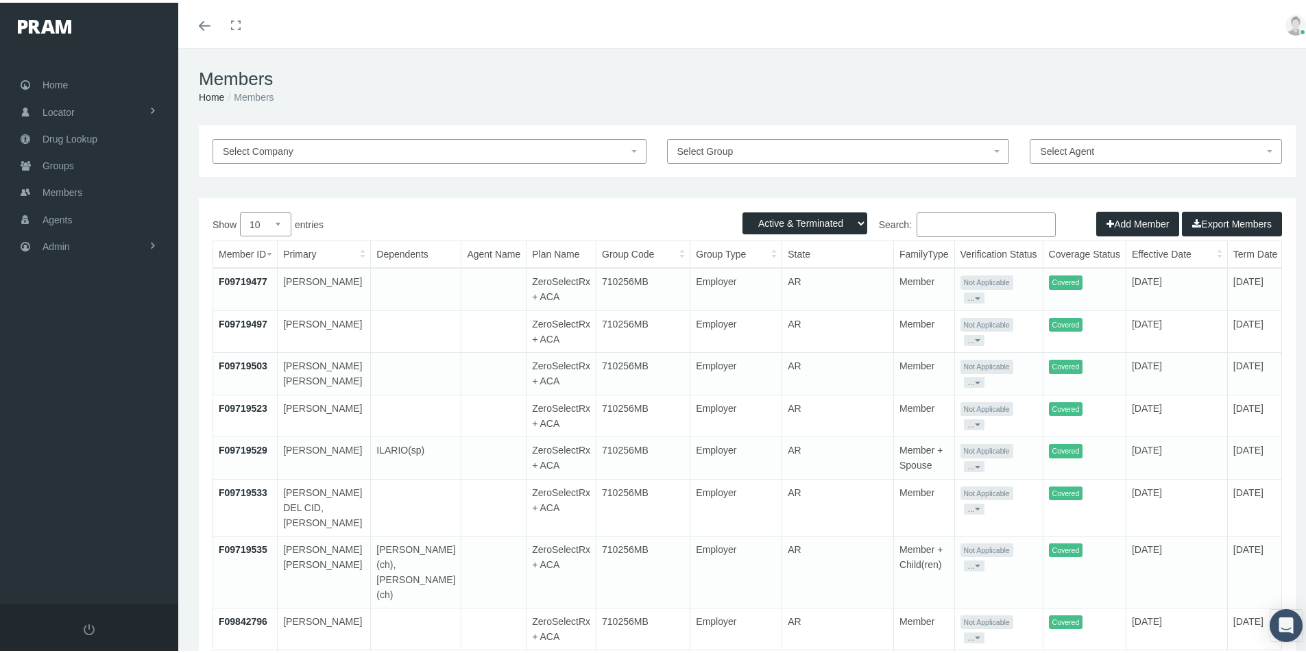
paste input "[PERSON_NAME]"
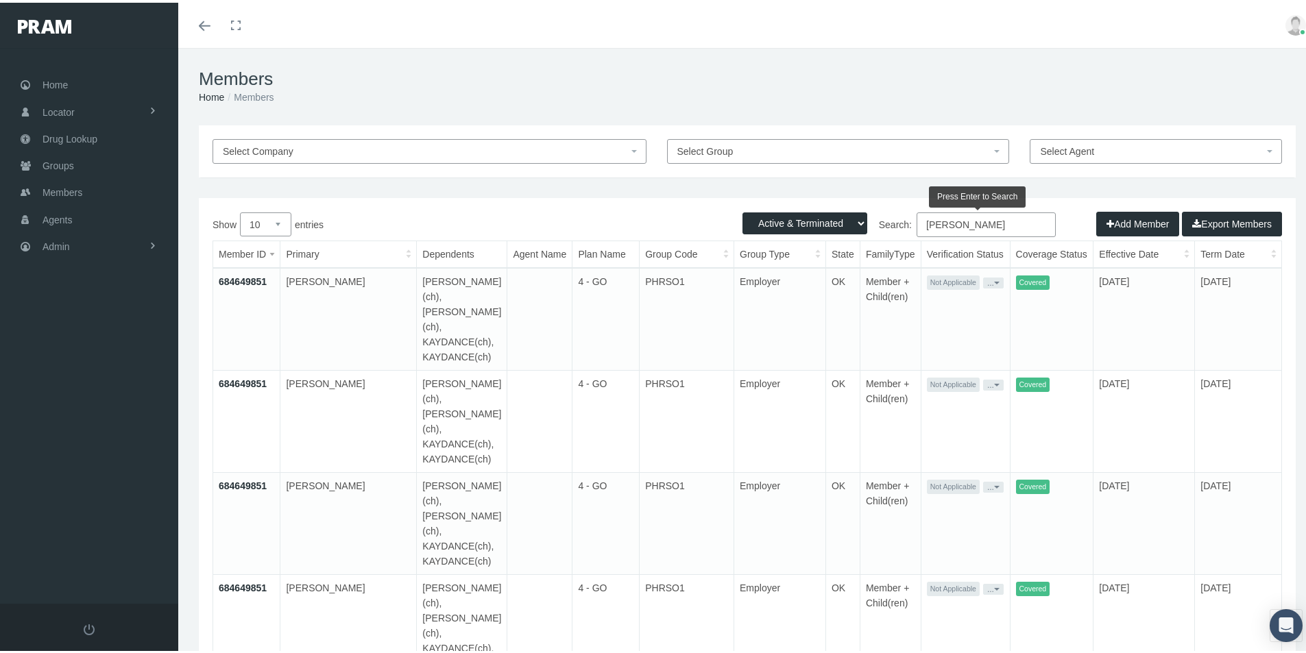
type input "[PERSON_NAME]"
click at [572, 629] on div "Select Company Select Group Select Agent Loading... Active Members Terminated M…" at bounding box center [747, 442] width 1138 height 638
click at [237, 276] on link "684649851" at bounding box center [243, 279] width 48 height 11
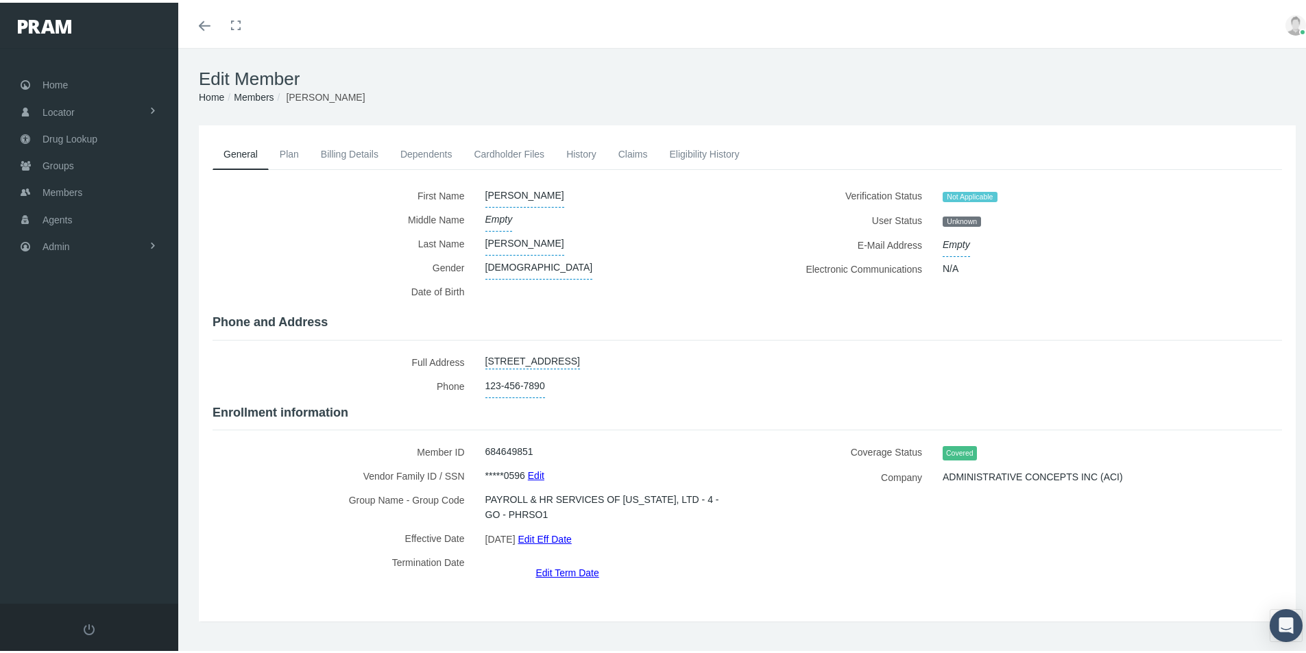
click at [348, 152] on link "Billing Details" at bounding box center [350, 151] width 80 height 30
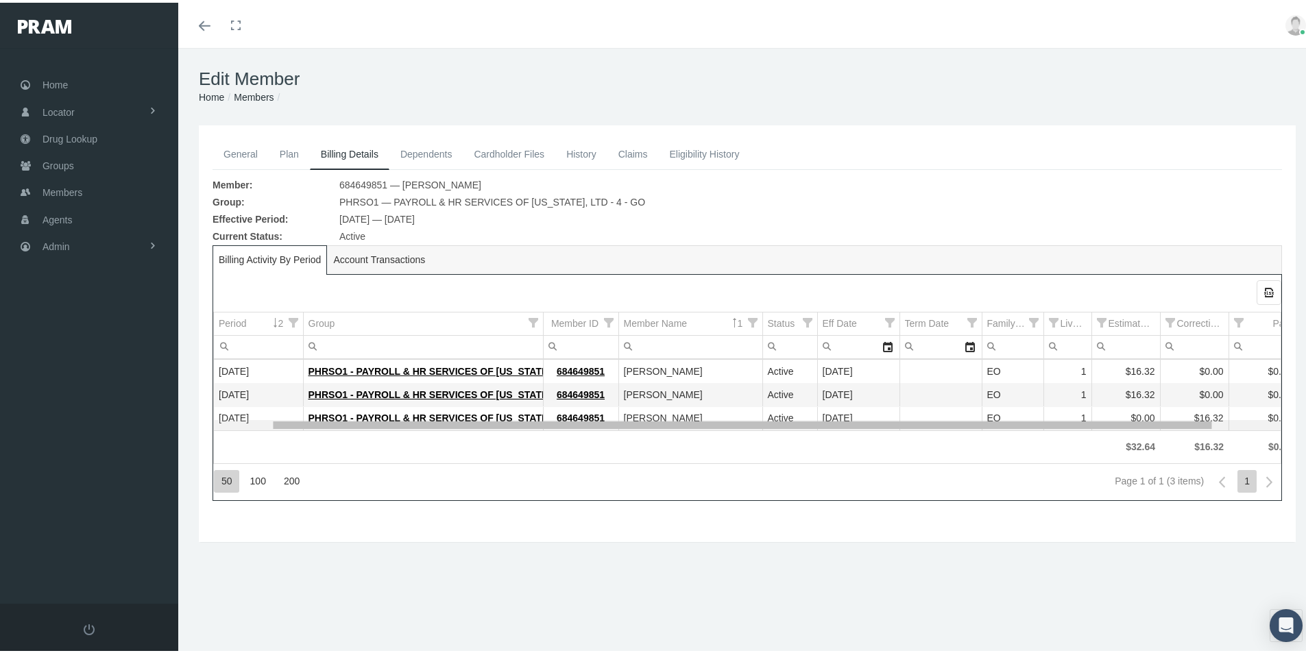
drag, startPoint x: 851, startPoint y: 424, endPoint x: 552, endPoint y: 423, distance: 299.0
click at [565, 425] on body "Toggle Fullscreen Toggle navigation Toggle menubar Toggle fullscreen Profile Lo…" at bounding box center [658, 326] width 1317 height 653
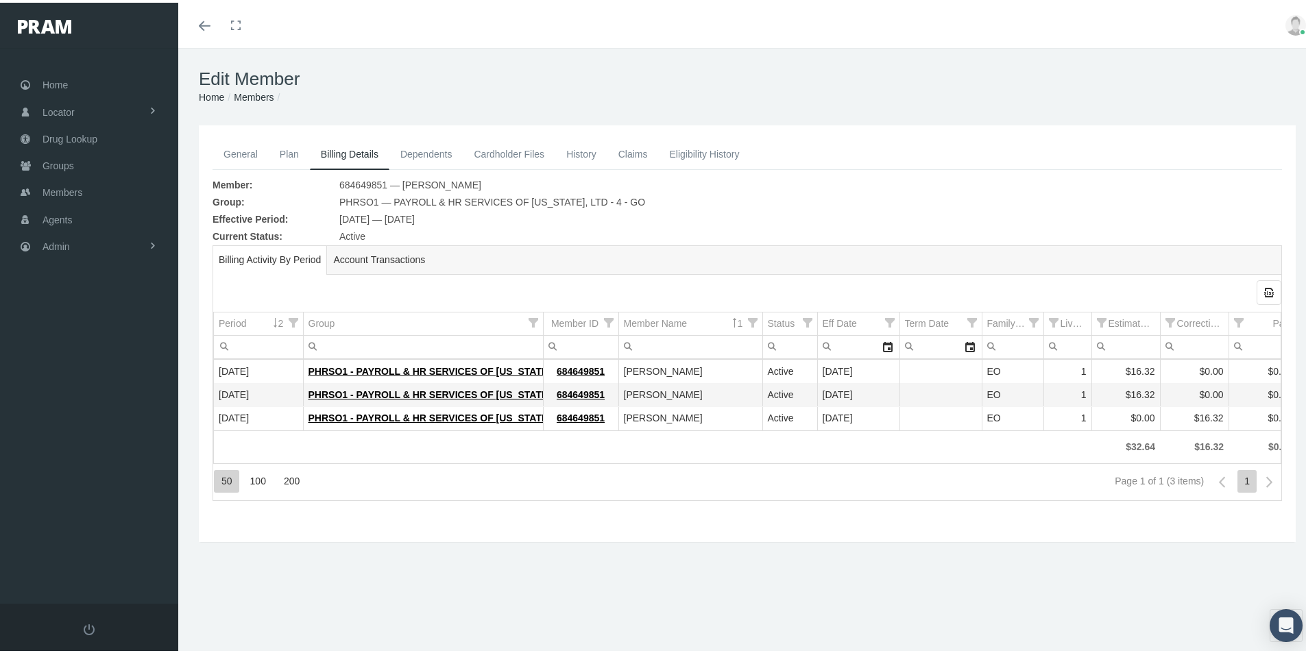
click at [243, 158] on link "General" at bounding box center [241, 151] width 56 height 30
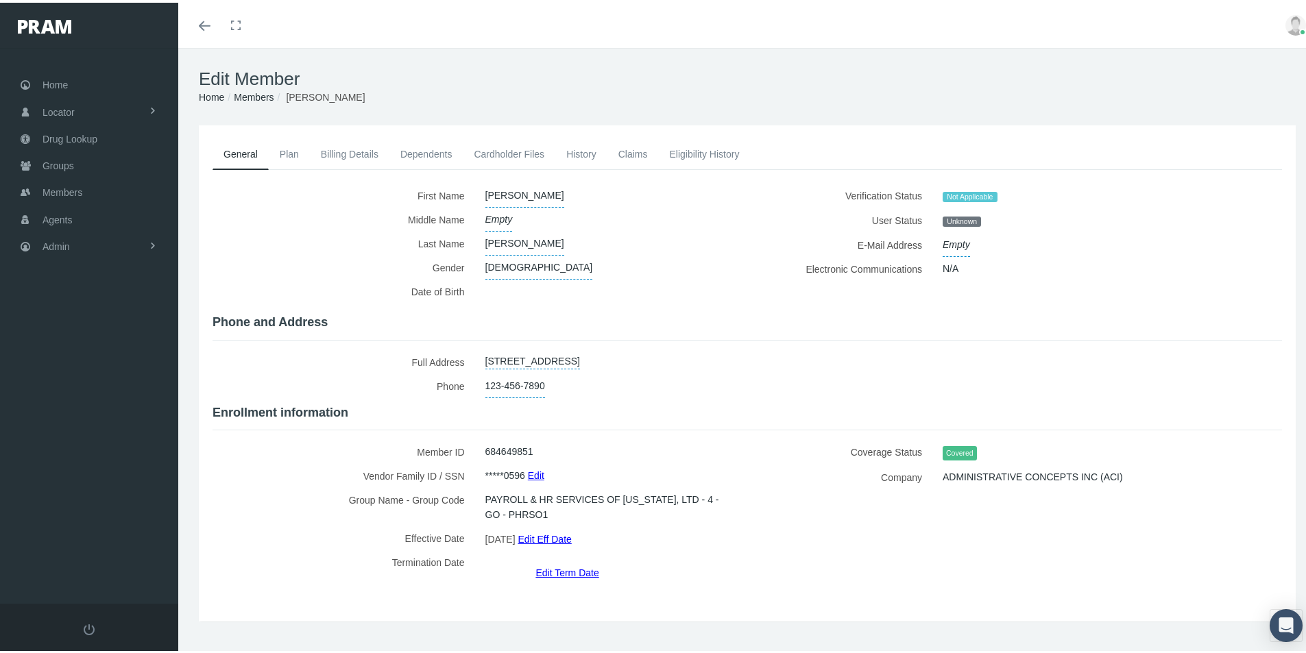
drag, startPoint x: 291, startPoint y: 152, endPoint x: 296, endPoint y: 163, distance: 12.6
click at [291, 152] on link "Plan" at bounding box center [289, 151] width 41 height 30
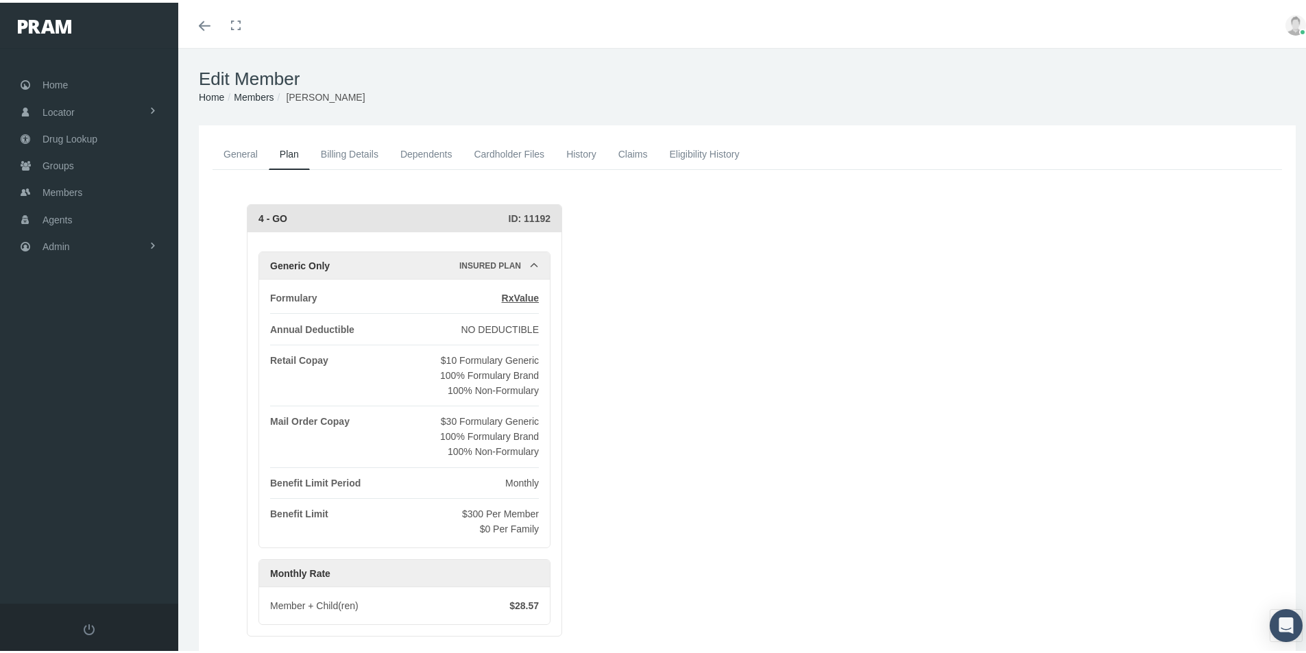
click at [351, 152] on link "Billing Details" at bounding box center [350, 151] width 80 height 30
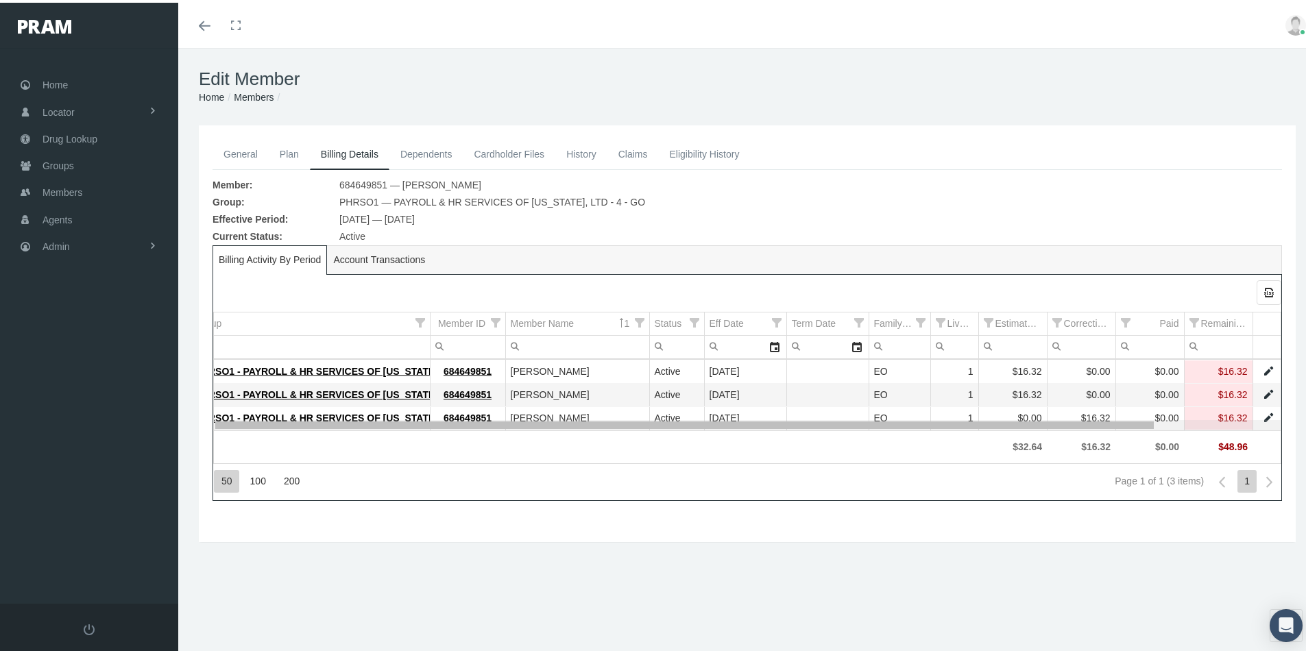
scroll to position [0, 130]
drag, startPoint x: 840, startPoint y: 423, endPoint x: 1085, endPoint y: 409, distance: 245.2
click at [1085, 409] on body "Toggle Fullscreen Toggle navigation Toggle menubar Toggle fullscreen Profile Lo…" at bounding box center [658, 326] width 1317 height 653
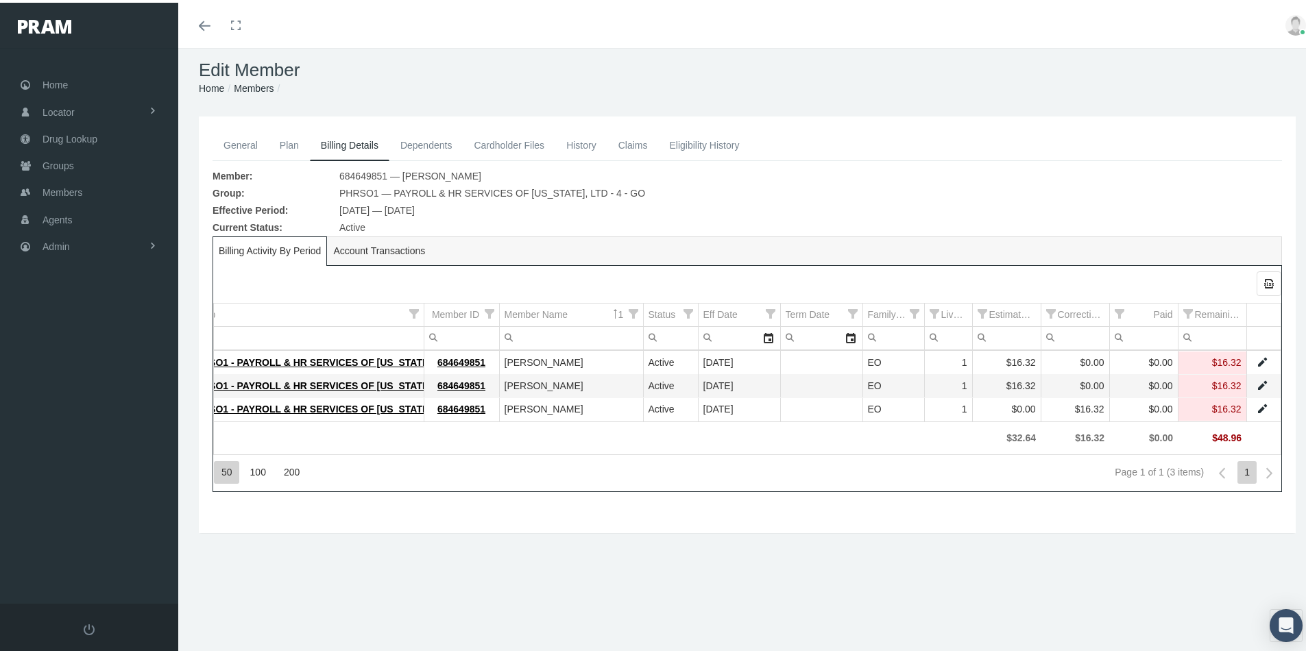
scroll to position [0, 0]
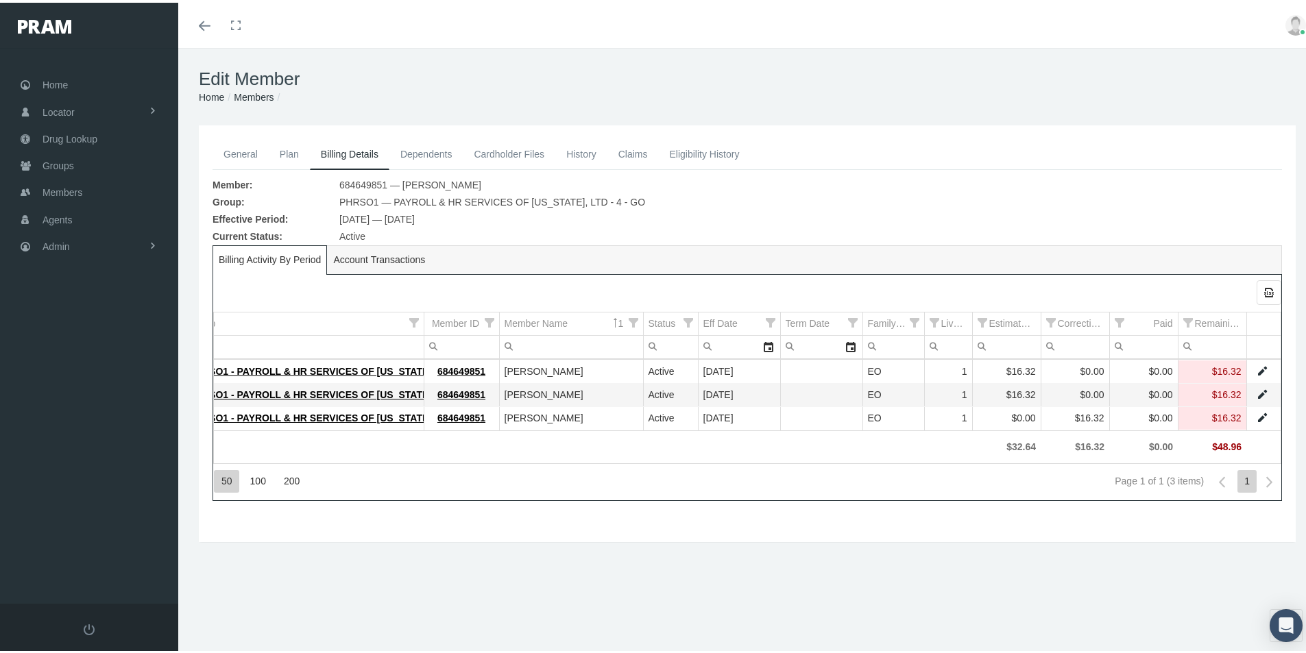
click at [250, 149] on link "General" at bounding box center [241, 151] width 56 height 30
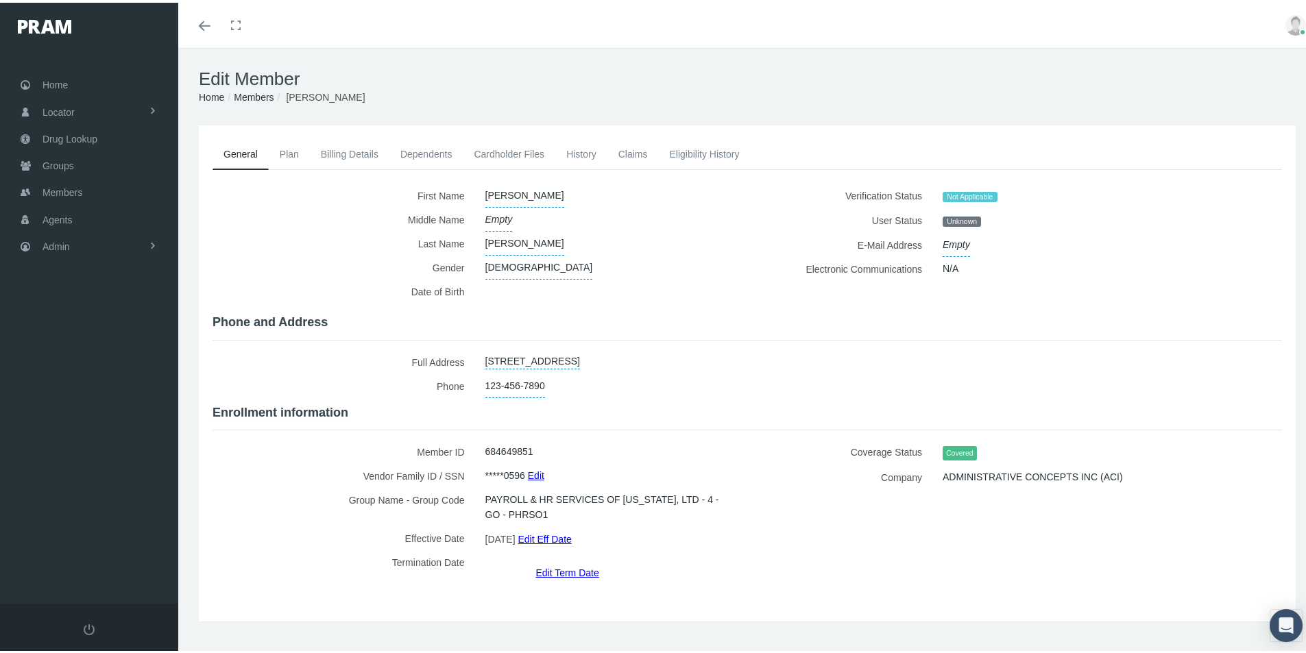
click at [422, 149] on link "Dependents" at bounding box center [426, 151] width 74 height 30
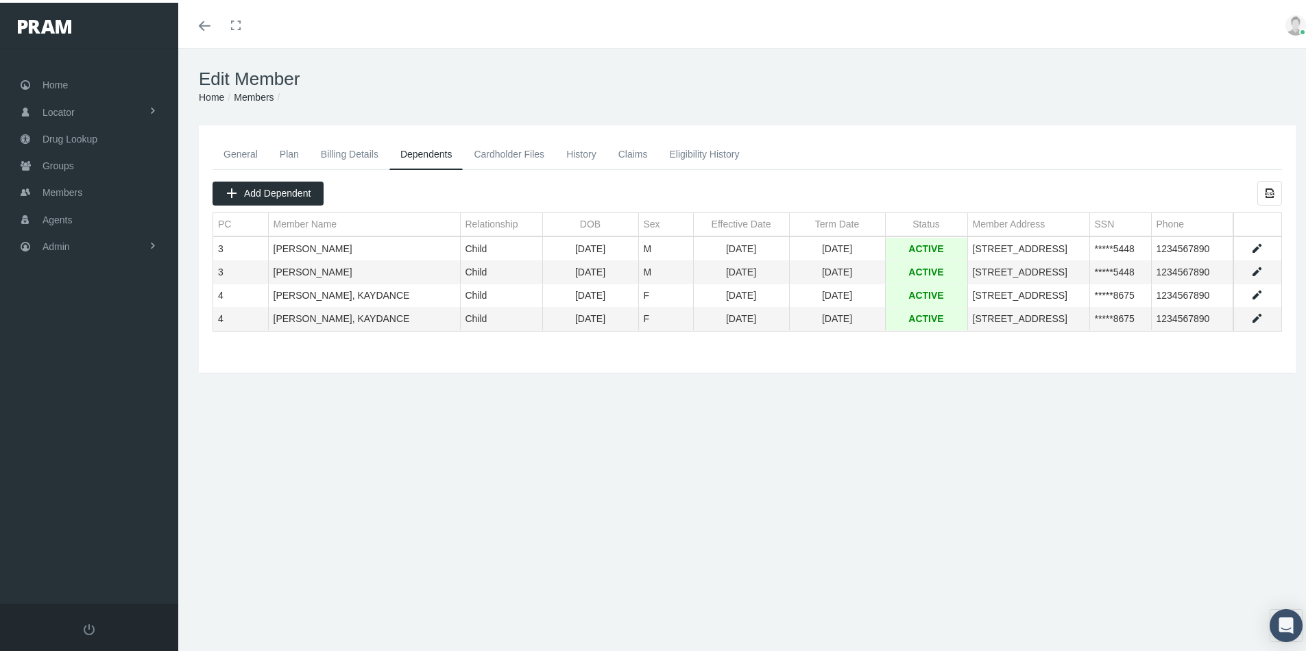
click at [237, 152] on link "General" at bounding box center [241, 151] width 56 height 30
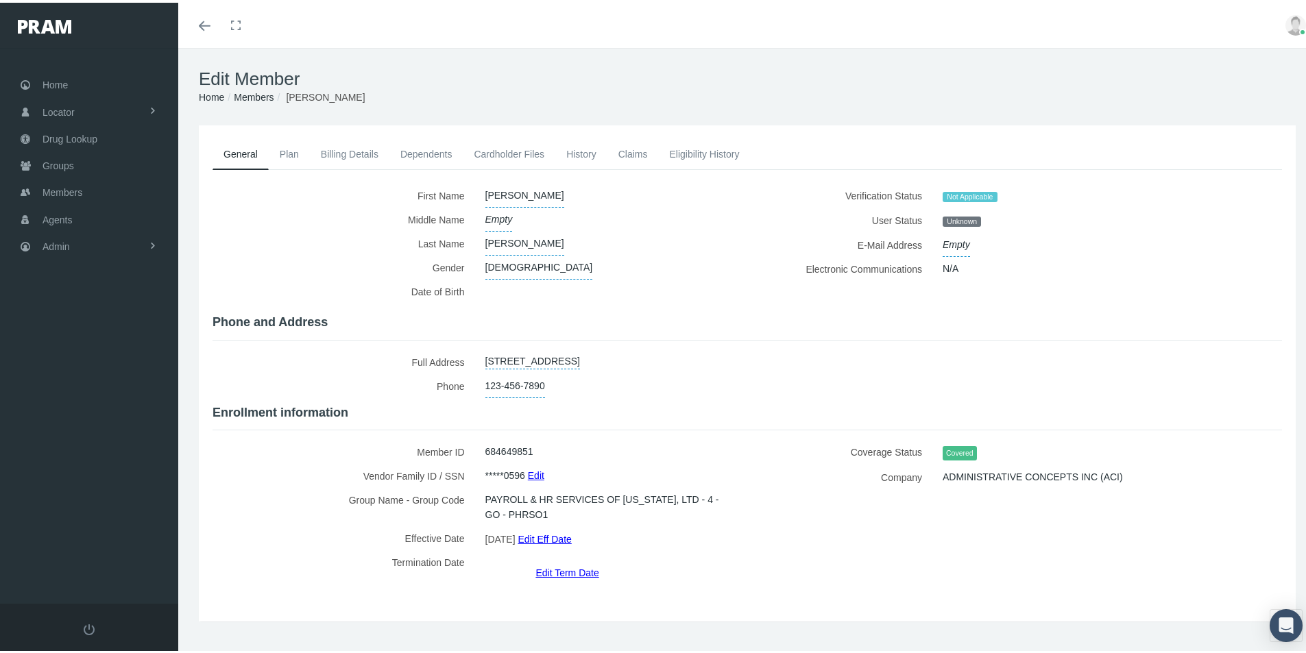
click at [257, 92] on link "Members" at bounding box center [254, 94] width 40 height 11
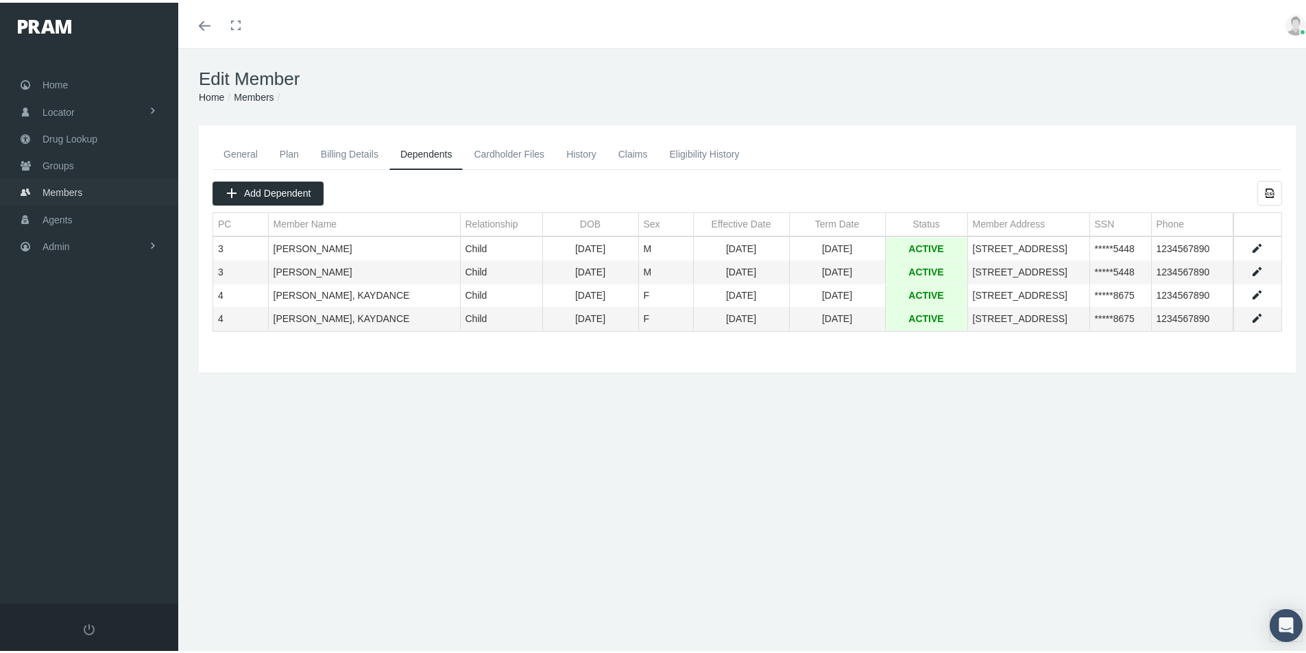
click at [59, 192] on span "Members" at bounding box center [63, 190] width 40 height 26
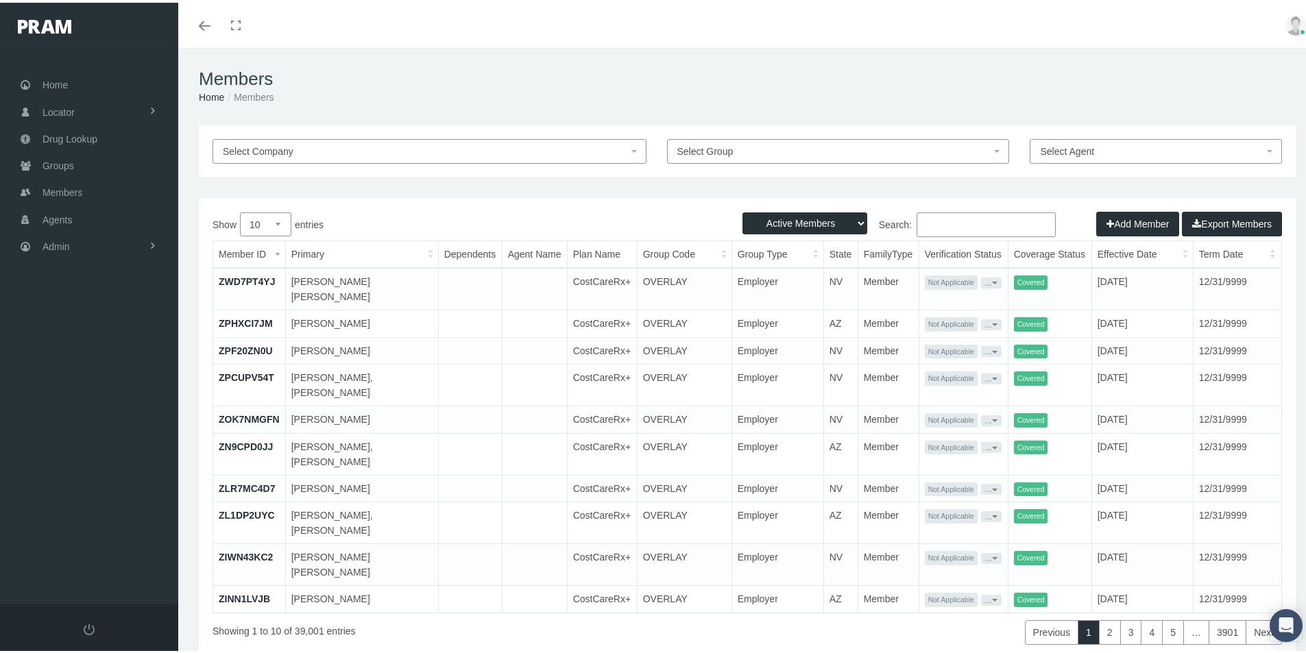
drag, startPoint x: 924, startPoint y: 219, endPoint x: 929, endPoint y: 211, distance: 9.9
click at [924, 221] on input "Search:" at bounding box center [986, 222] width 139 height 25
drag, startPoint x: 924, startPoint y: 212, endPoint x: 922, endPoint y: 219, distance: 7.2
paste input "[PERSON_NAME]"
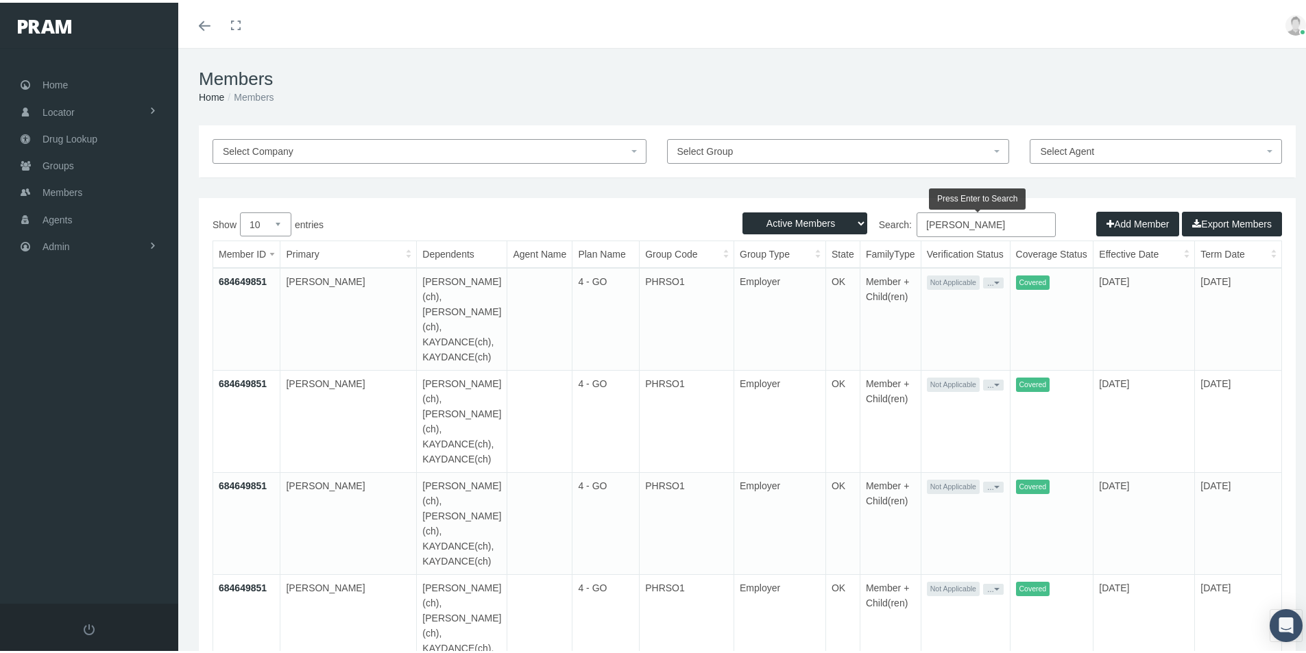
type input "[PERSON_NAME]"
click at [252, 278] on link "684649851" at bounding box center [243, 279] width 48 height 11
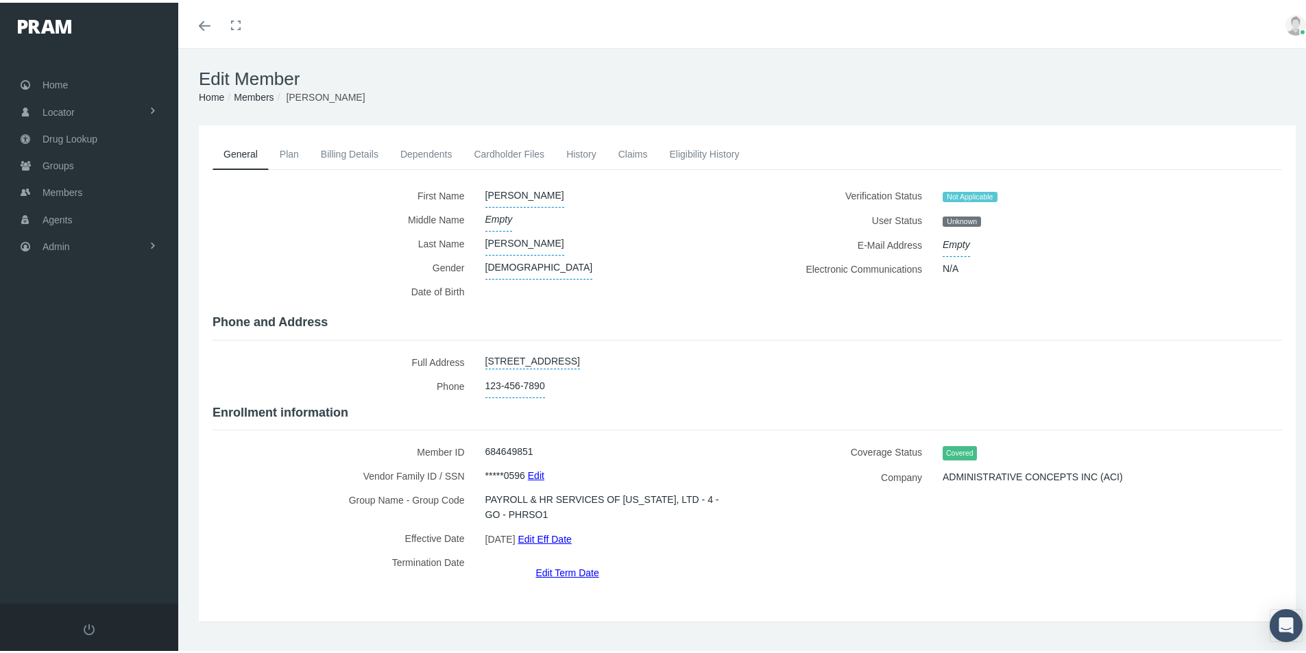
click at [338, 150] on link "Billing Details" at bounding box center [350, 151] width 80 height 30
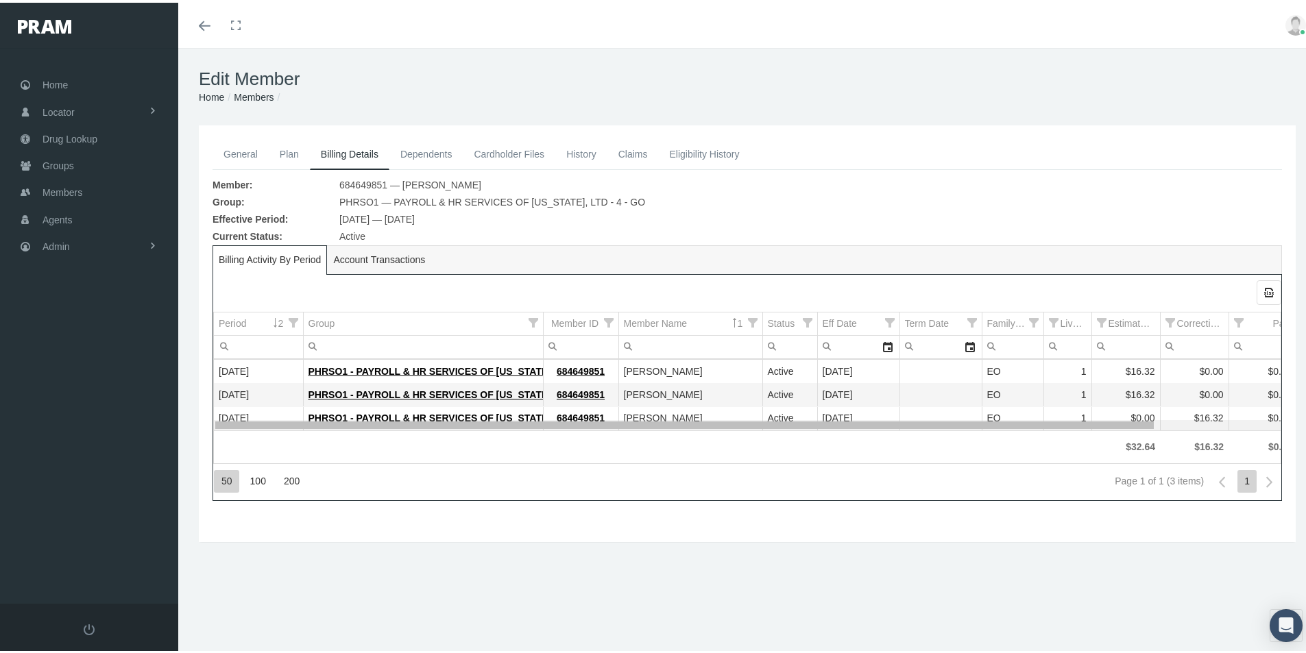
drag, startPoint x: 1073, startPoint y: 422, endPoint x: 773, endPoint y: 410, distance: 300.6
click at [821, 433] on body "Toggle Fullscreen Toggle navigation Toggle menubar Toggle fullscreen Profile Lo…" at bounding box center [658, 326] width 1317 height 653
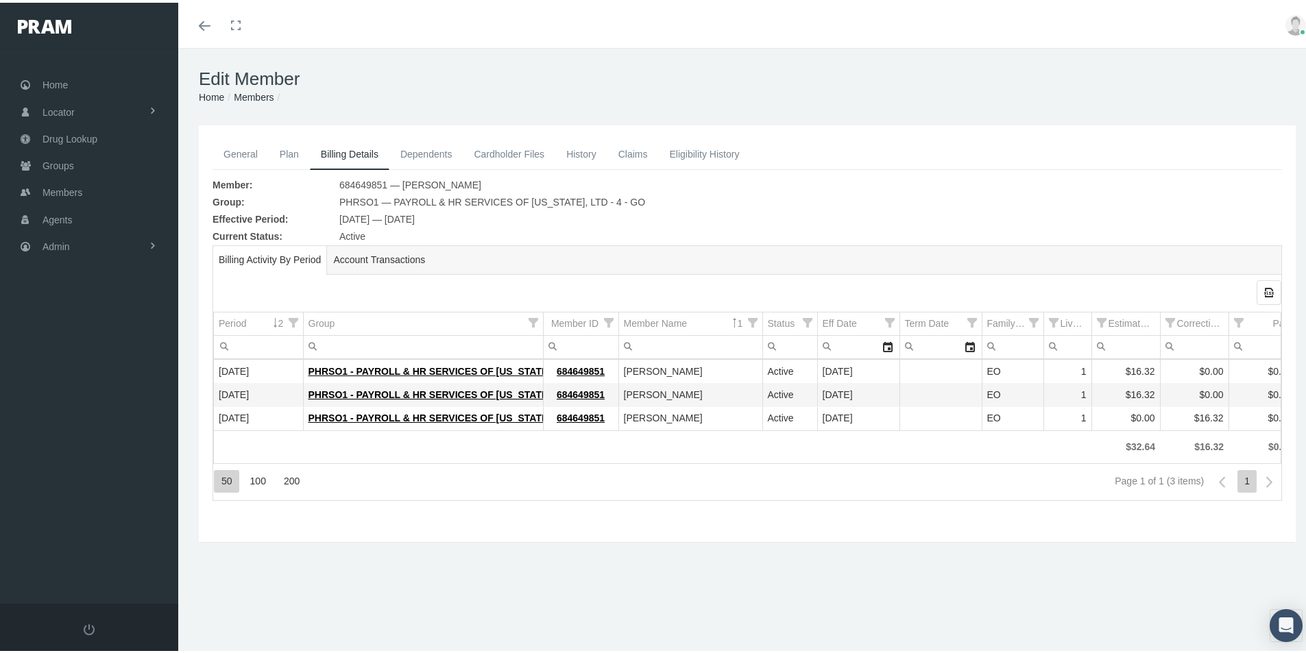
click at [296, 148] on link "Plan" at bounding box center [289, 151] width 41 height 30
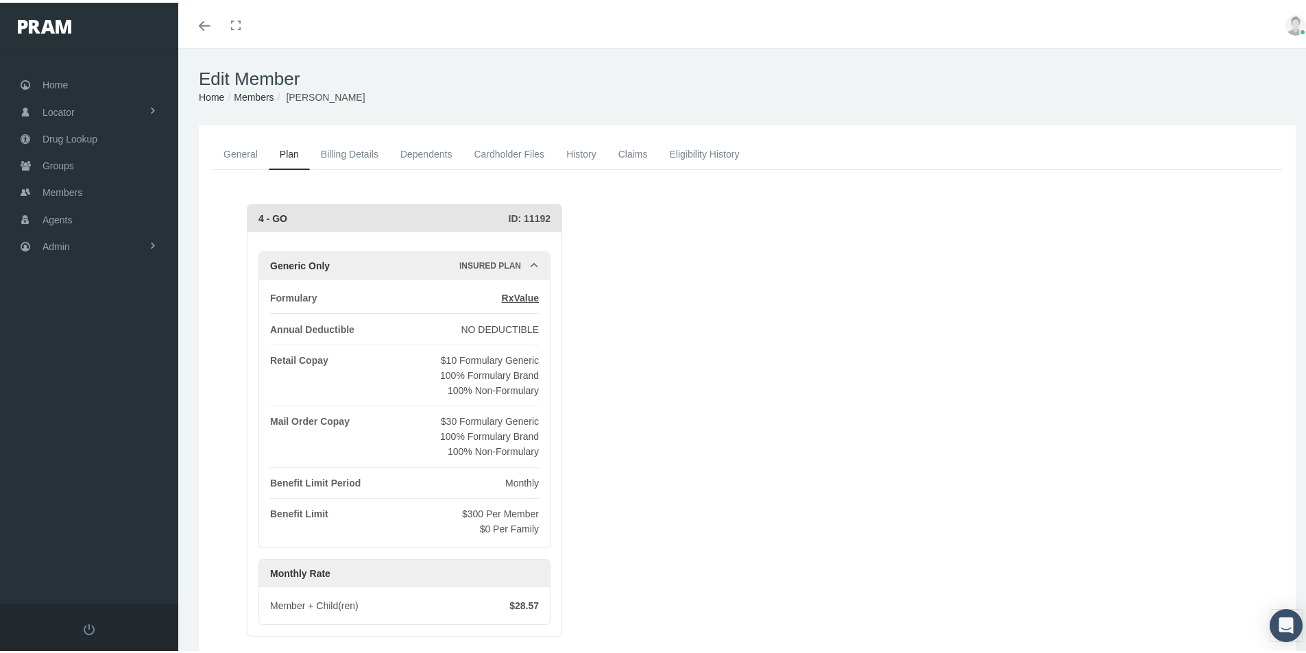
click at [408, 152] on link "Dependents" at bounding box center [426, 151] width 74 height 30
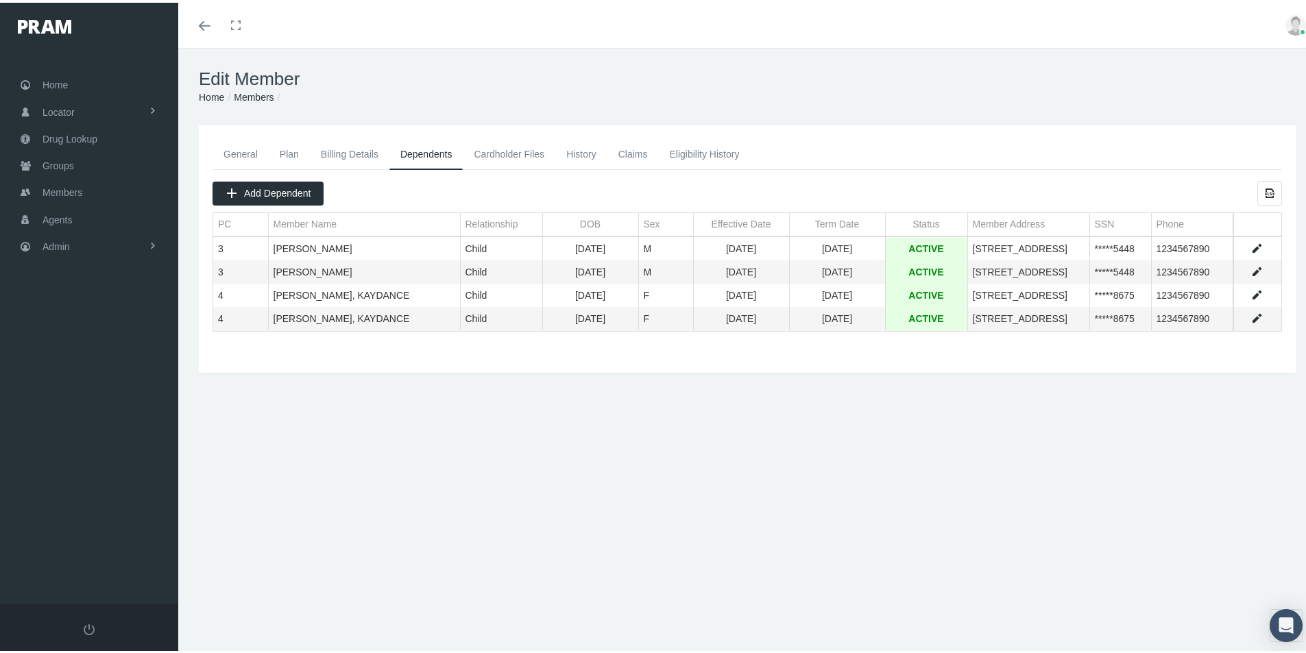
click at [288, 151] on link "Plan" at bounding box center [289, 151] width 41 height 30
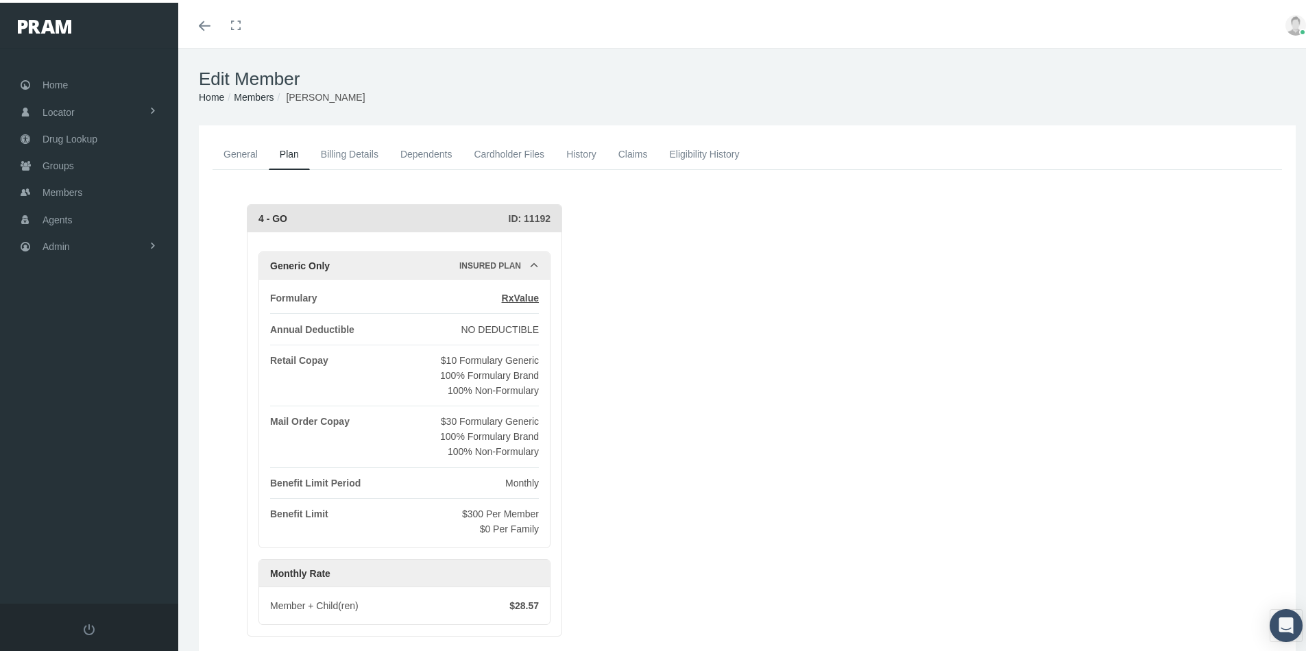
click at [351, 152] on link "Billing Details" at bounding box center [350, 151] width 80 height 30
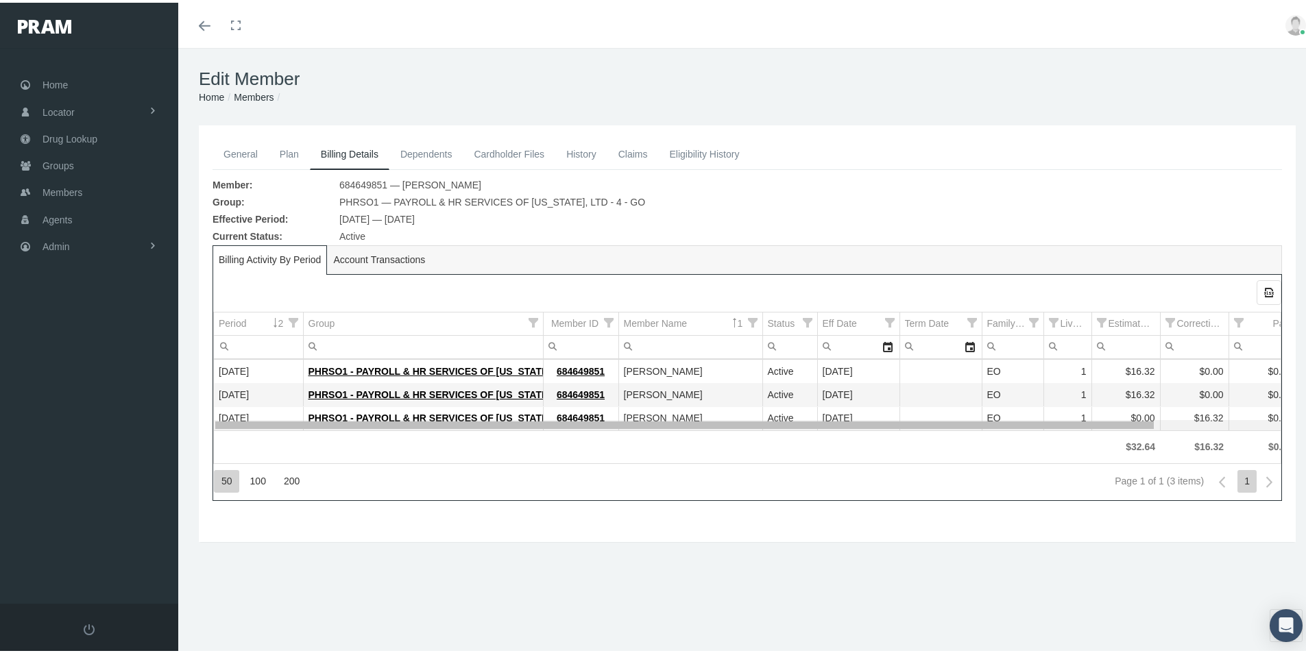
scroll to position [0, 130]
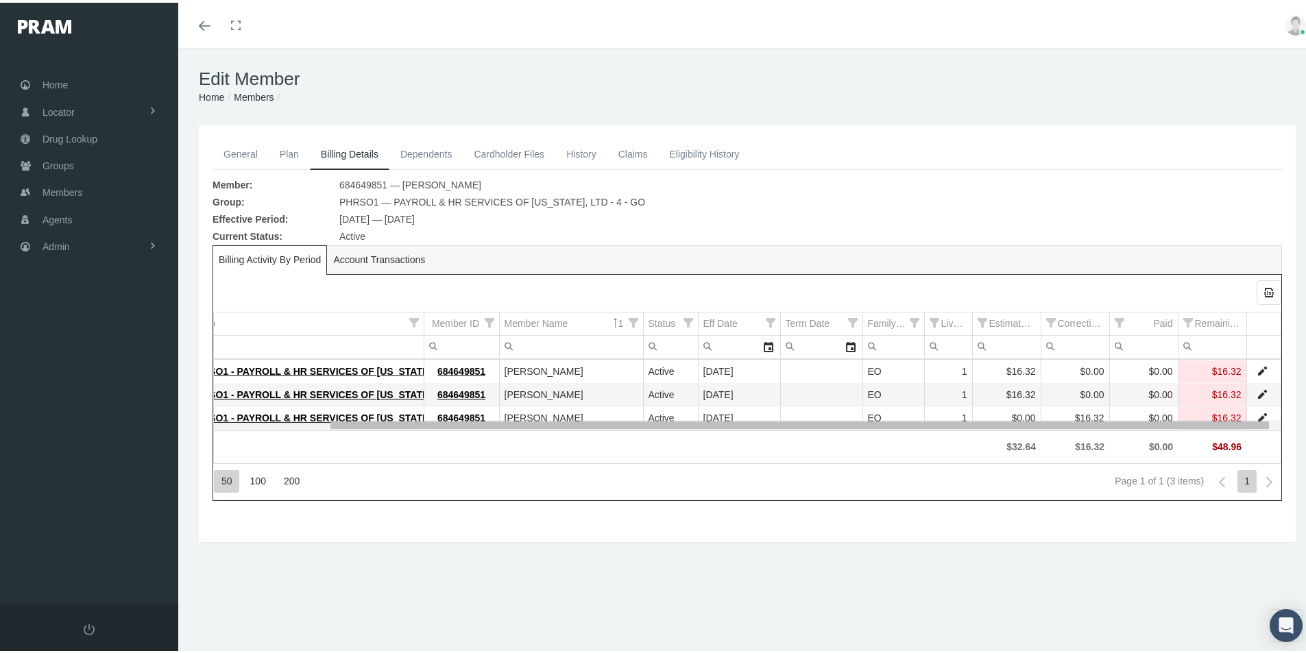
drag, startPoint x: 598, startPoint y: 424, endPoint x: 920, endPoint y: 439, distance: 322.6
click at [920, 439] on body "Toggle Fullscreen Toggle navigation Toggle menubar Toggle fullscreen Profile Lo…" at bounding box center [658, 326] width 1317 height 653
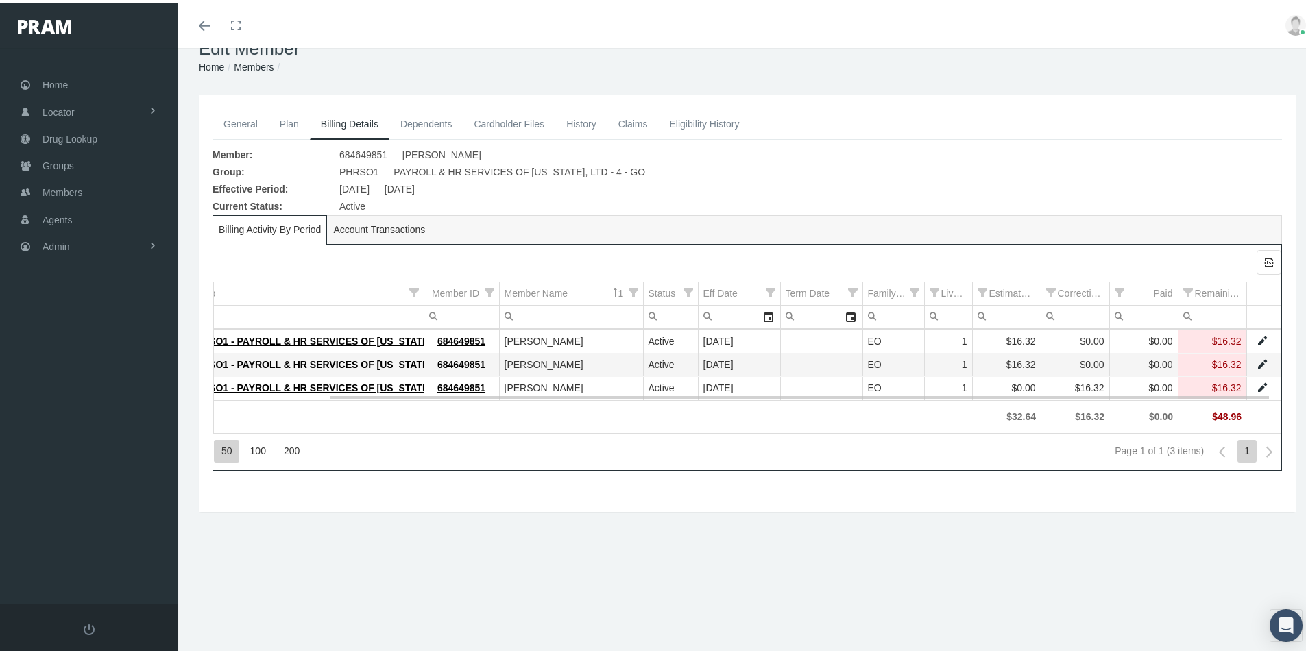
scroll to position [0, 0]
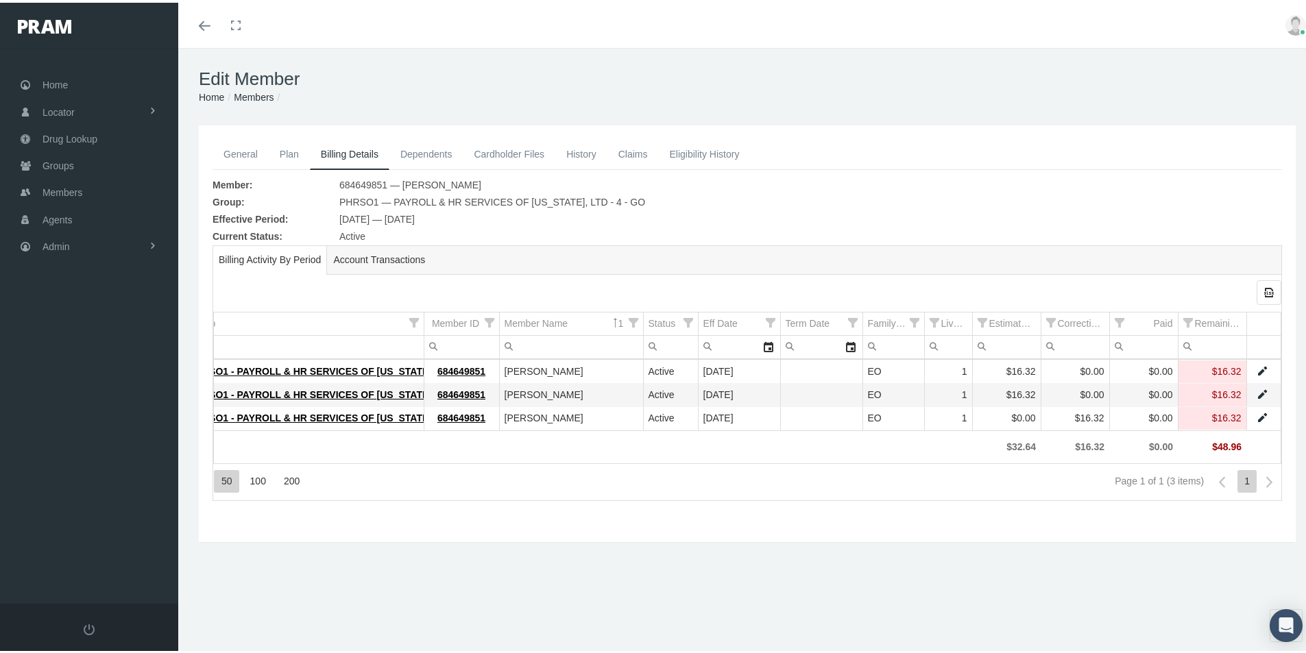
click at [422, 148] on link "Dependents" at bounding box center [426, 151] width 74 height 30
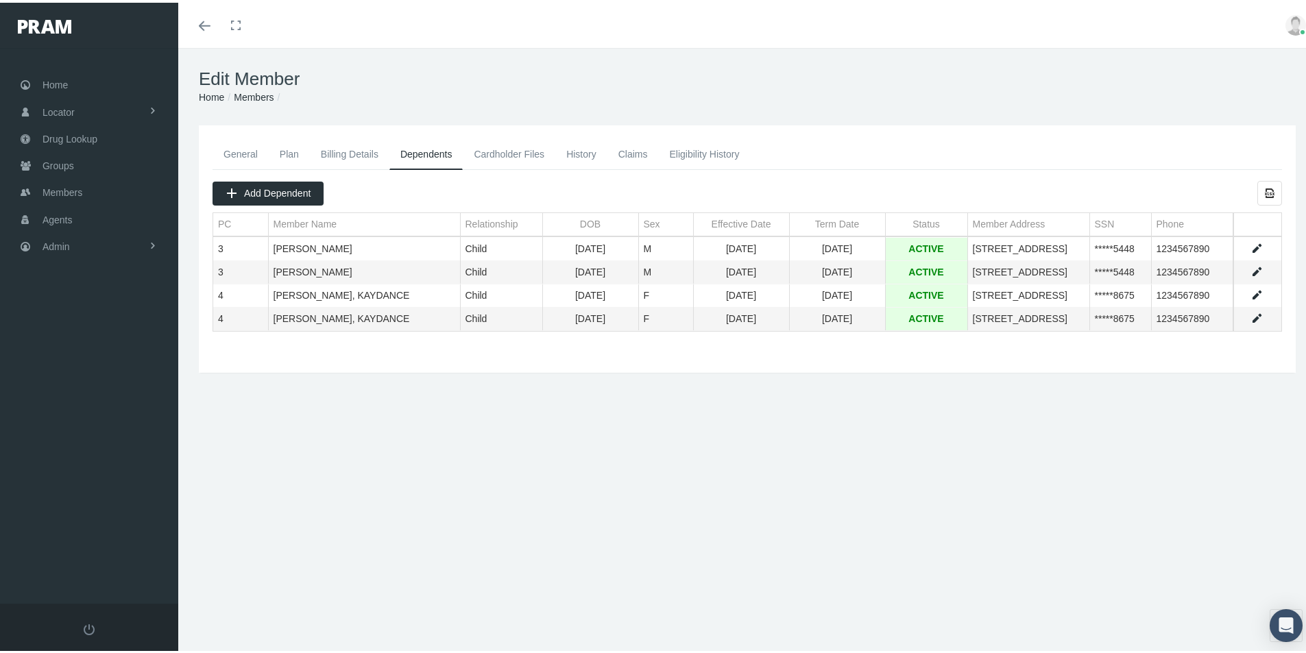
drag, startPoint x: 252, startPoint y: 97, endPoint x: 249, endPoint y: 108, distance: 11.3
click at [252, 97] on link "Members" at bounding box center [254, 94] width 40 height 11
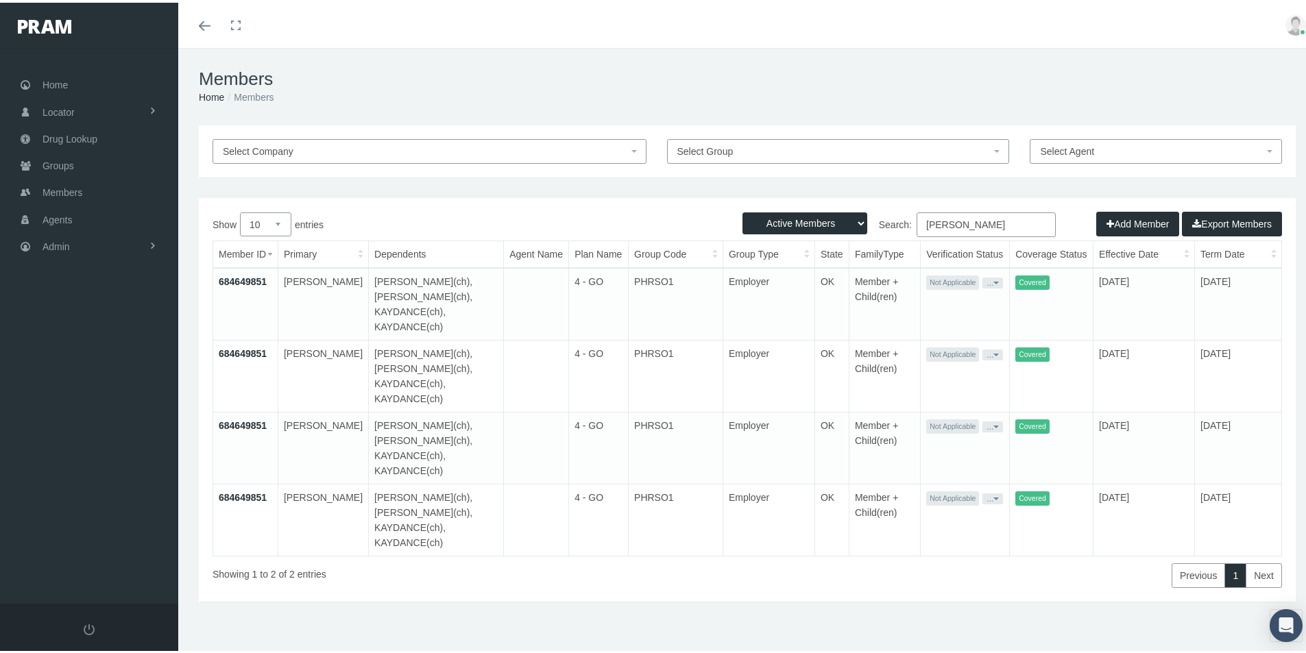
click at [244, 281] on link "684649851" at bounding box center [243, 279] width 48 height 11
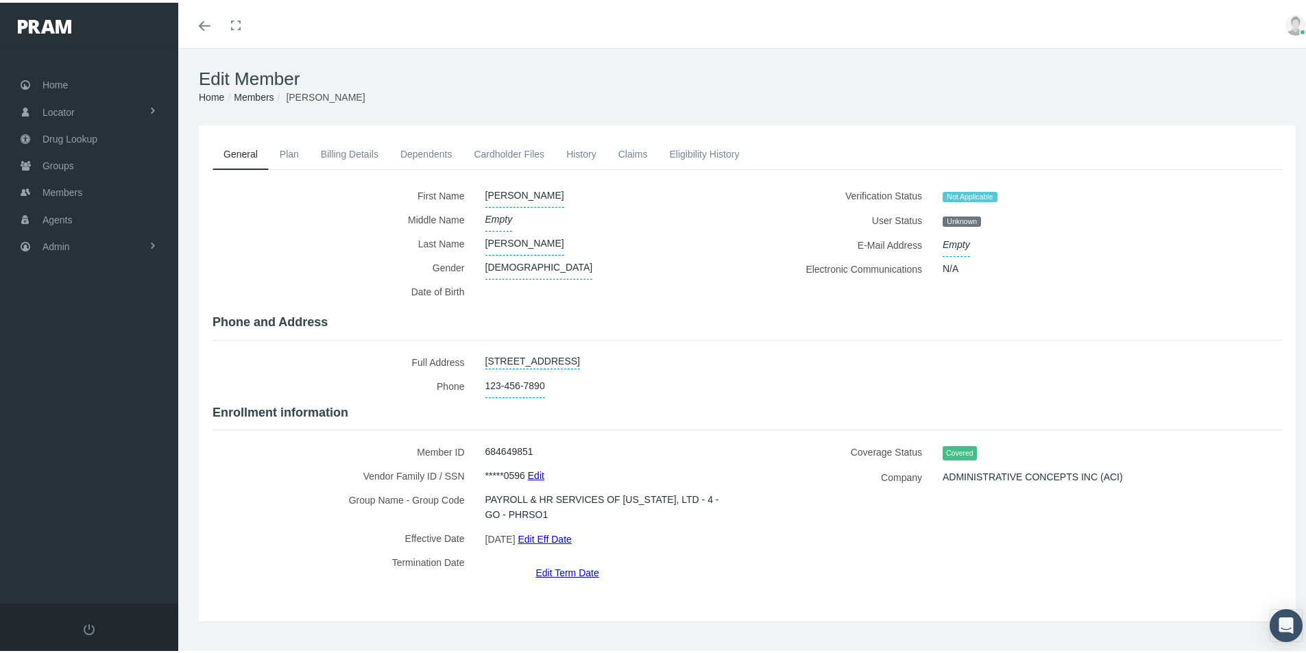
click at [712, 154] on link "Eligibility History" at bounding box center [704, 151] width 92 height 30
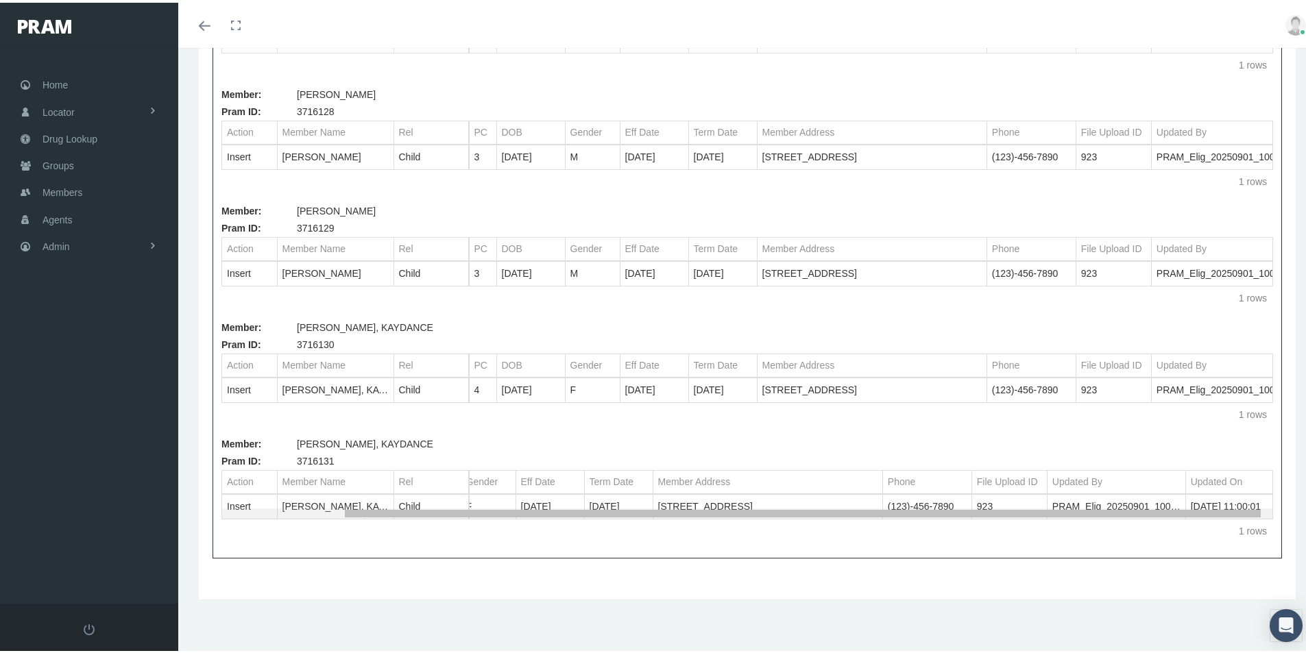
scroll to position [0, 137]
drag, startPoint x: 862, startPoint y: 509, endPoint x: 1074, endPoint y: 531, distance: 213.6
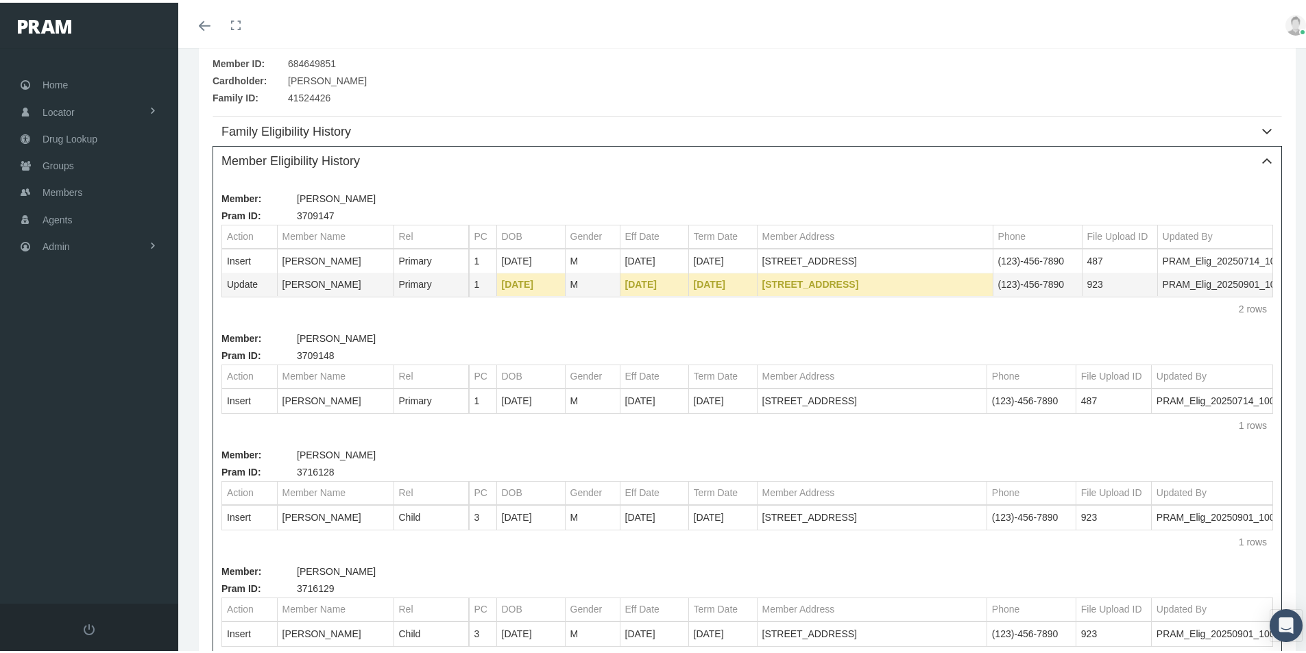
scroll to position [0, 0]
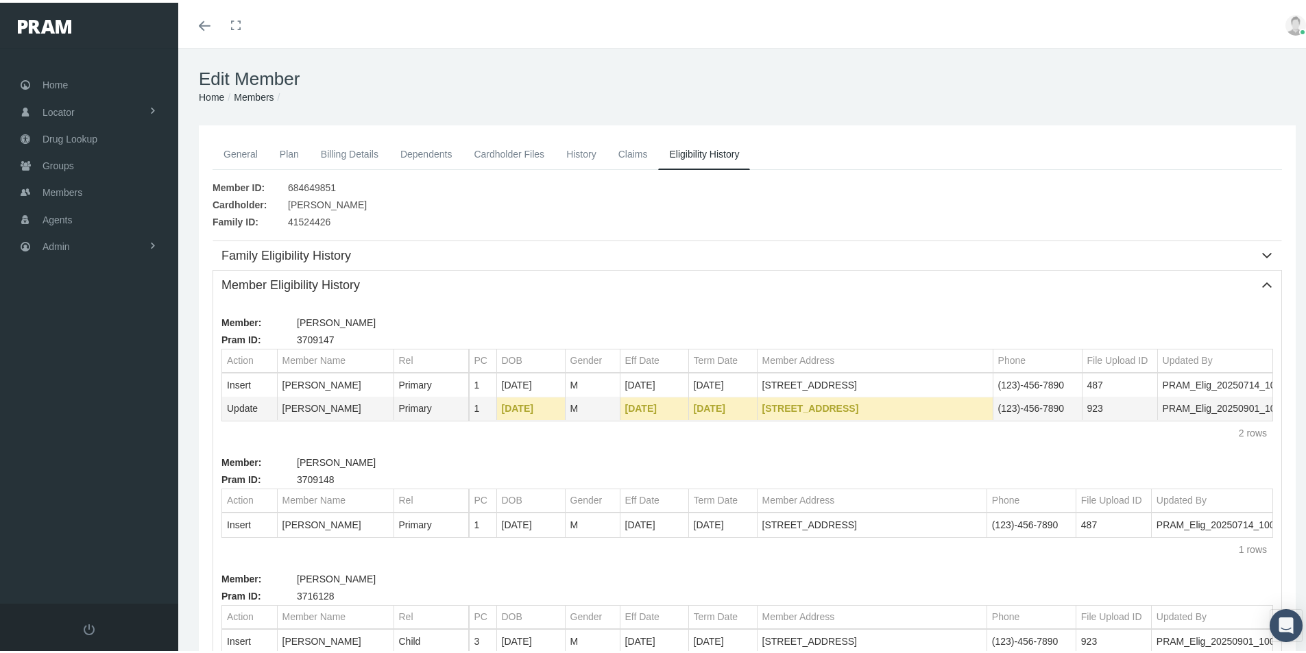
drag, startPoint x: 204, startPoint y: 23, endPoint x: 183, endPoint y: 38, distance: 26.5
click at [204, 22] on icon "Toggle menubar" at bounding box center [205, 23] width 12 height 8
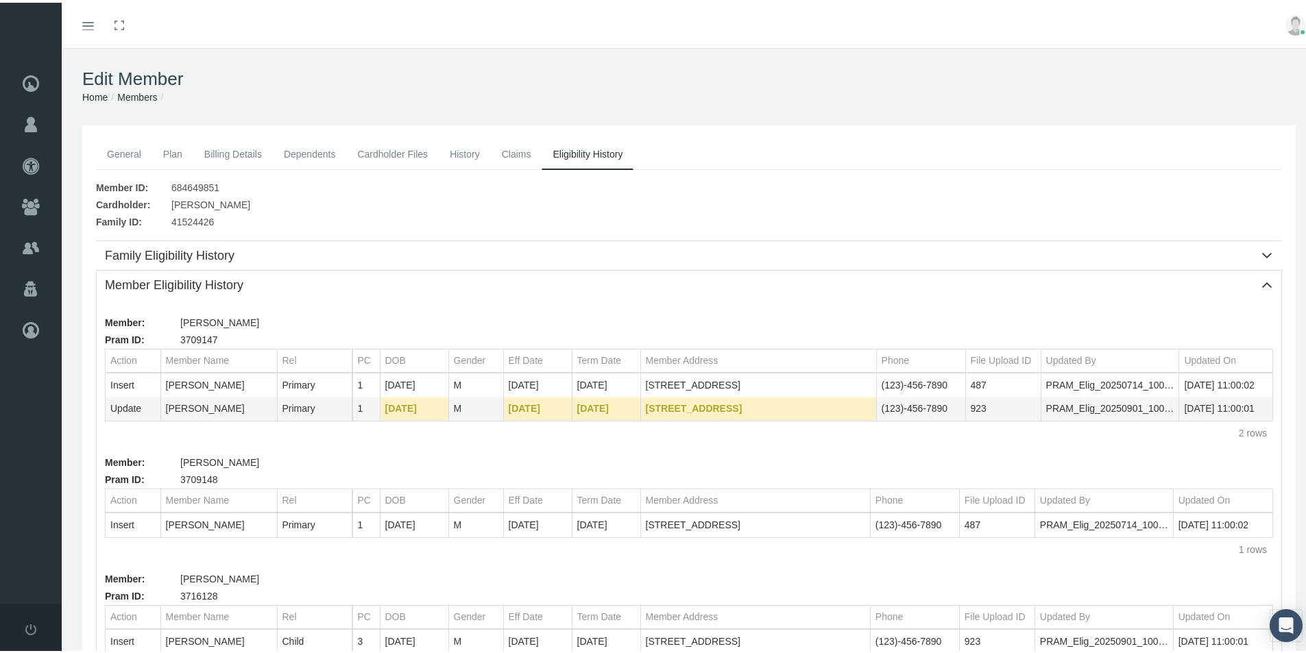
scroll to position [0, 21]
click at [86, 21] on icon "Toggle menubar" at bounding box center [88, 23] width 12 height 8
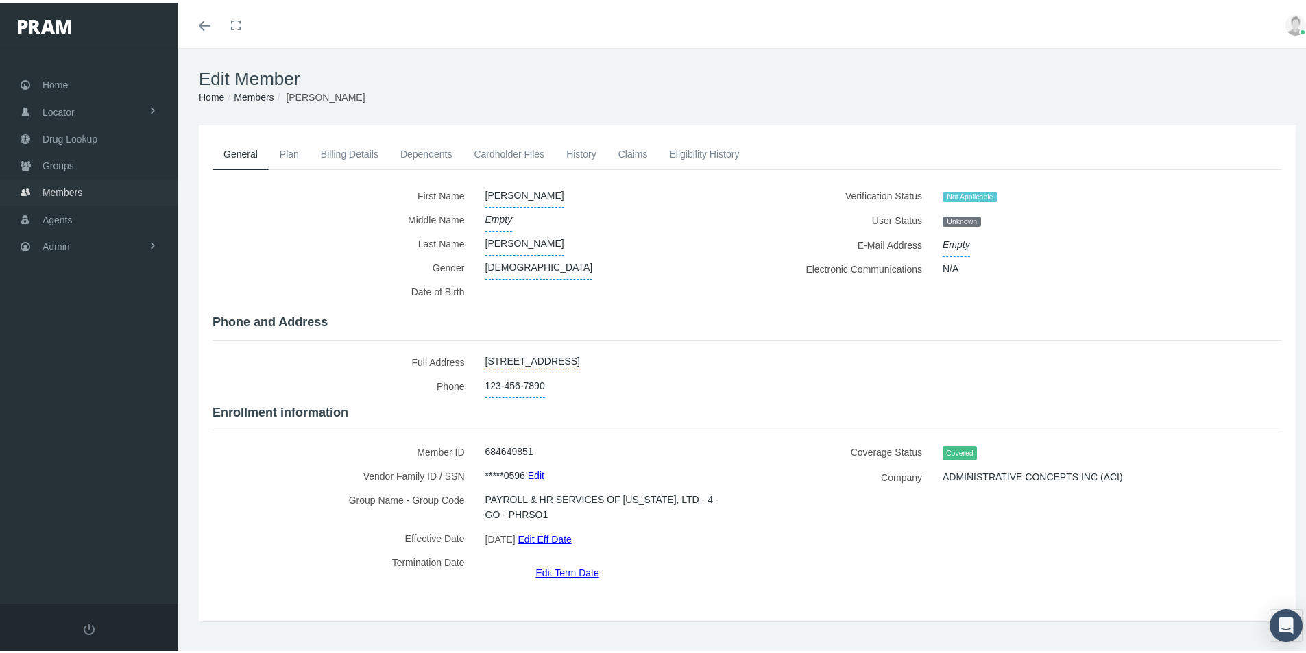
click at [56, 188] on span "Members" at bounding box center [63, 190] width 40 height 26
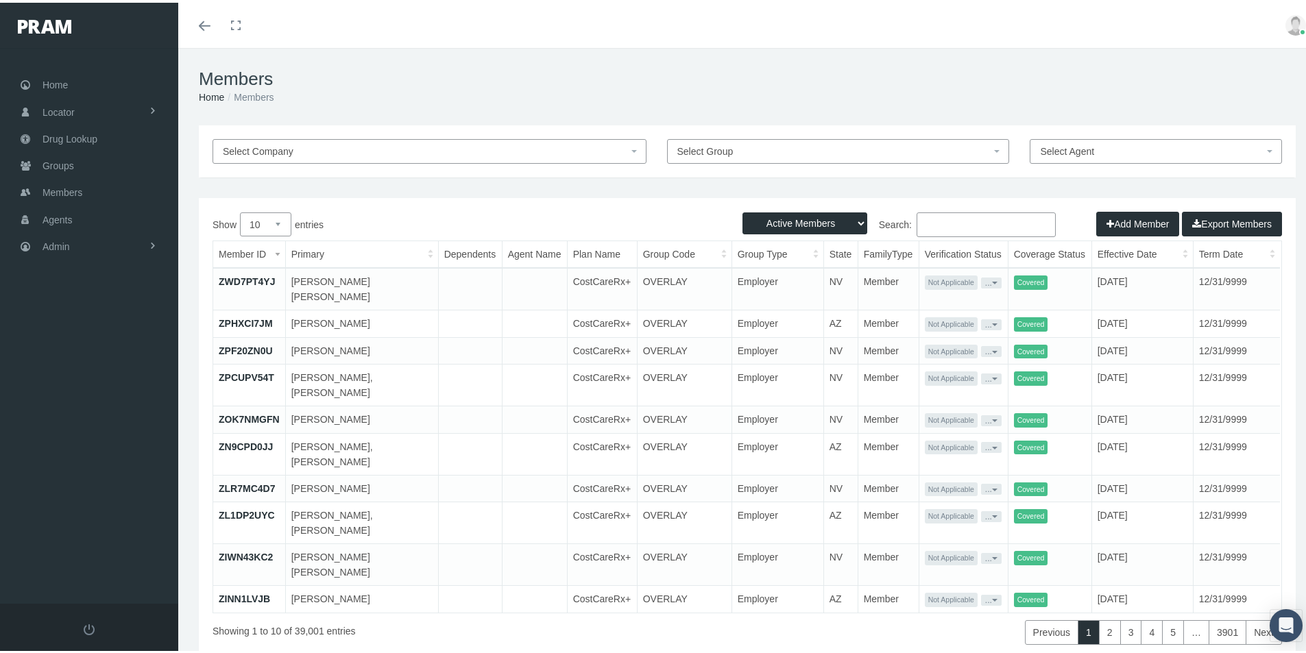
click at [926, 224] on input "Search:" at bounding box center [986, 222] width 139 height 25
paste input "[PERSON_NAME]"
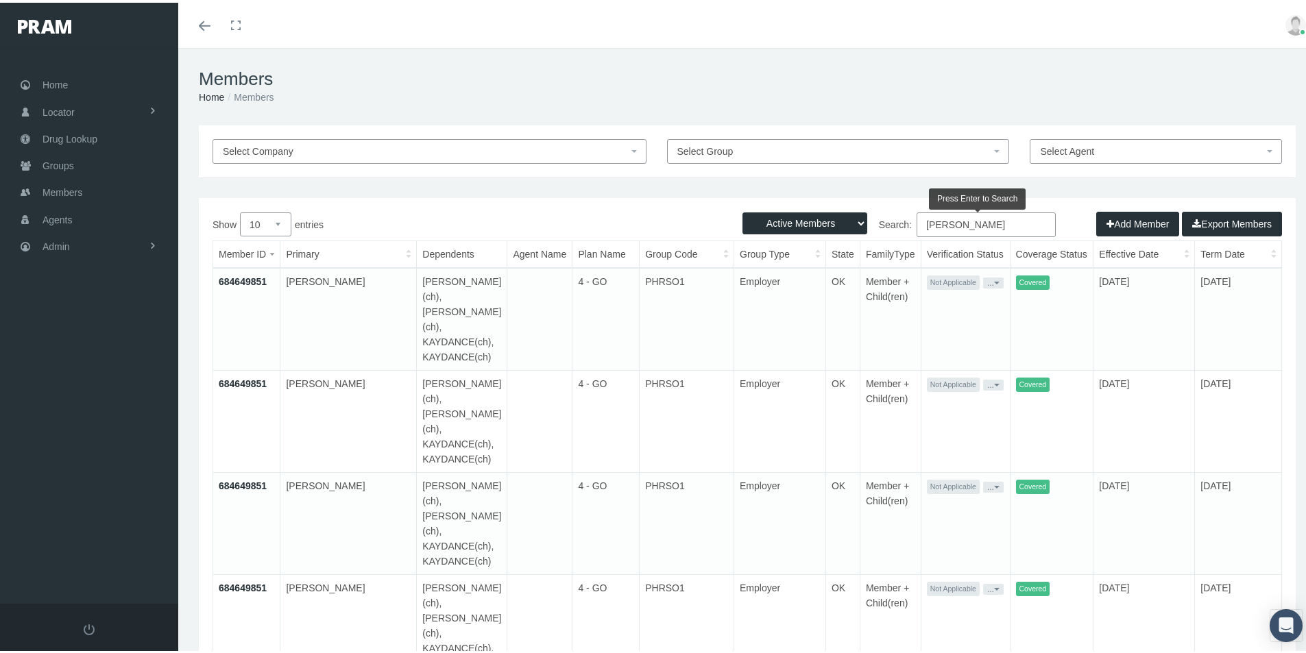
type input "[PERSON_NAME]"
click at [243, 376] on link "684649851" at bounding box center [243, 381] width 48 height 11
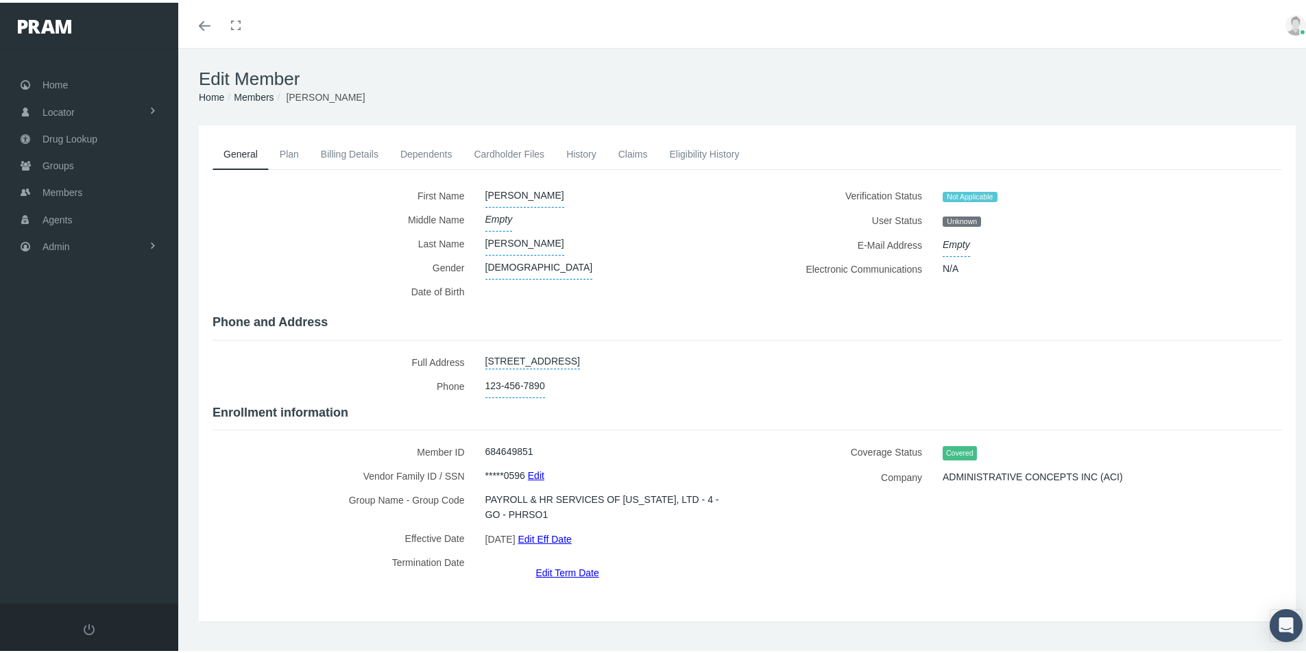
click at [686, 152] on link "Eligibility History" at bounding box center [704, 151] width 92 height 30
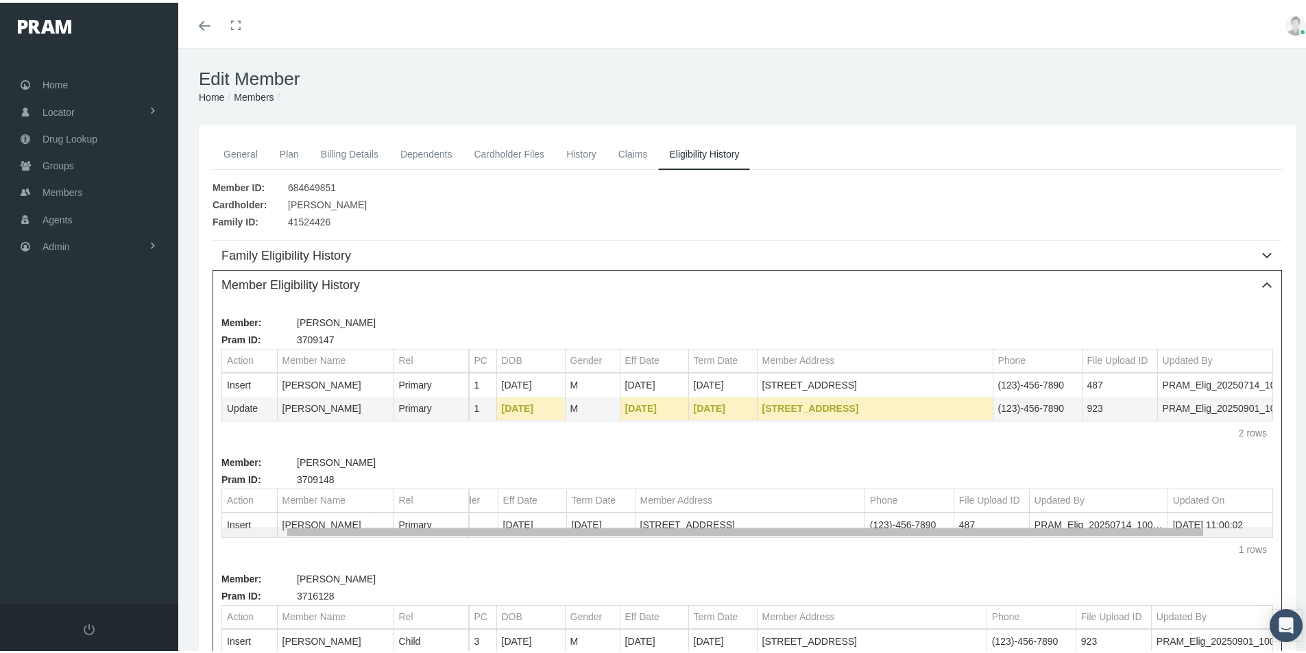
scroll to position [0, 137]
drag, startPoint x: 711, startPoint y: 533, endPoint x: 858, endPoint y: 549, distance: 147.7
click at [858, 549] on body "Toggle Fullscreen Toggle navigation Toggle menubar Toggle fullscreen Profile Lo…" at bounding box center [658, 326] width 1317 height 653
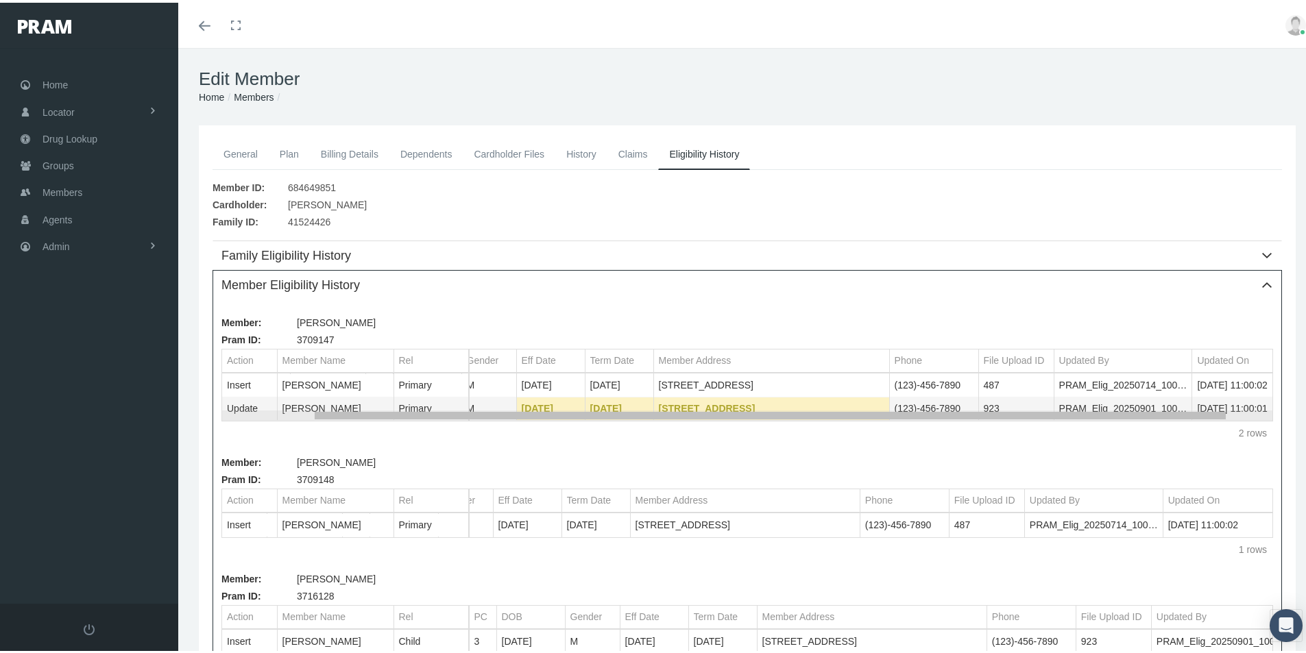
scroll to position [0, 138]
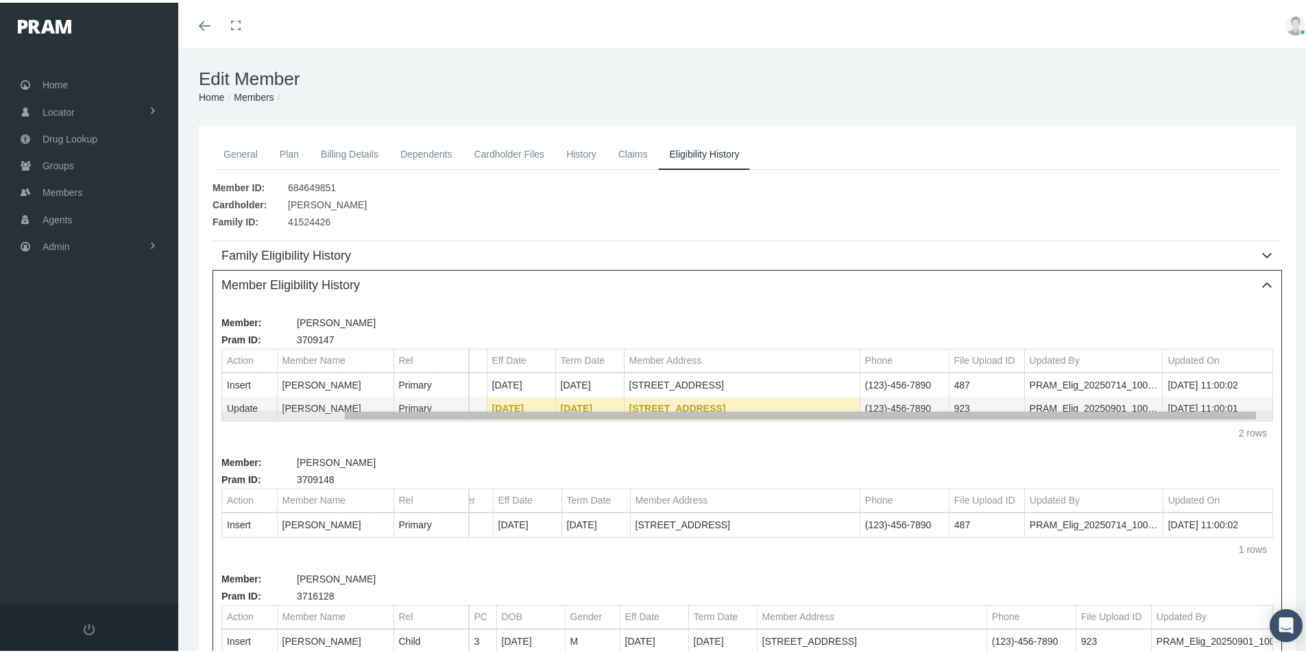
drag, startPoint x: 772, startPoint y: 417, endPoint x: 900, endPoint y: 423, distance: 128.4
click at [900, 423] on body "Toggle Fullscreen Toggle navigation Toggle menubar Toggle fullscreen Profile Lo…" at bounding box center [658, 326] width 1317 height 653
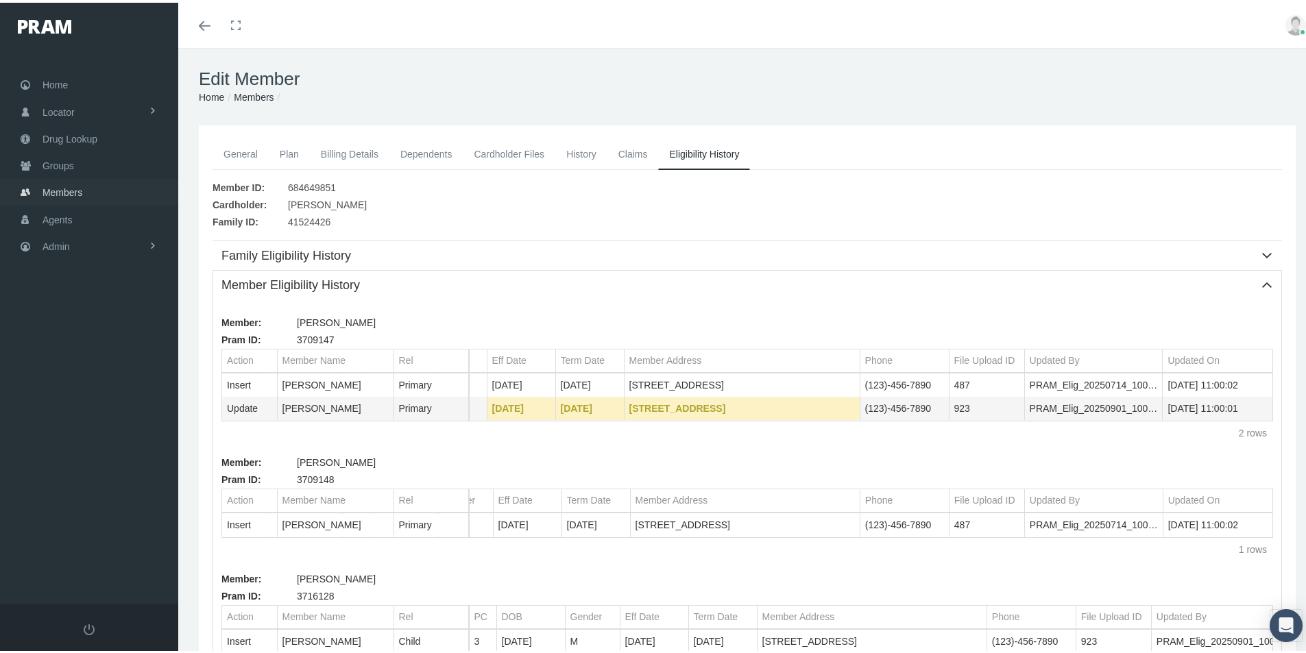
drag, startPoint x: 57, startPoint y: 195, endPoint x: 77, endPoint y: 215, distance: 28.6
click at [56, 195] on span "Members" at bounding box center [63, 190] width 40 height 26
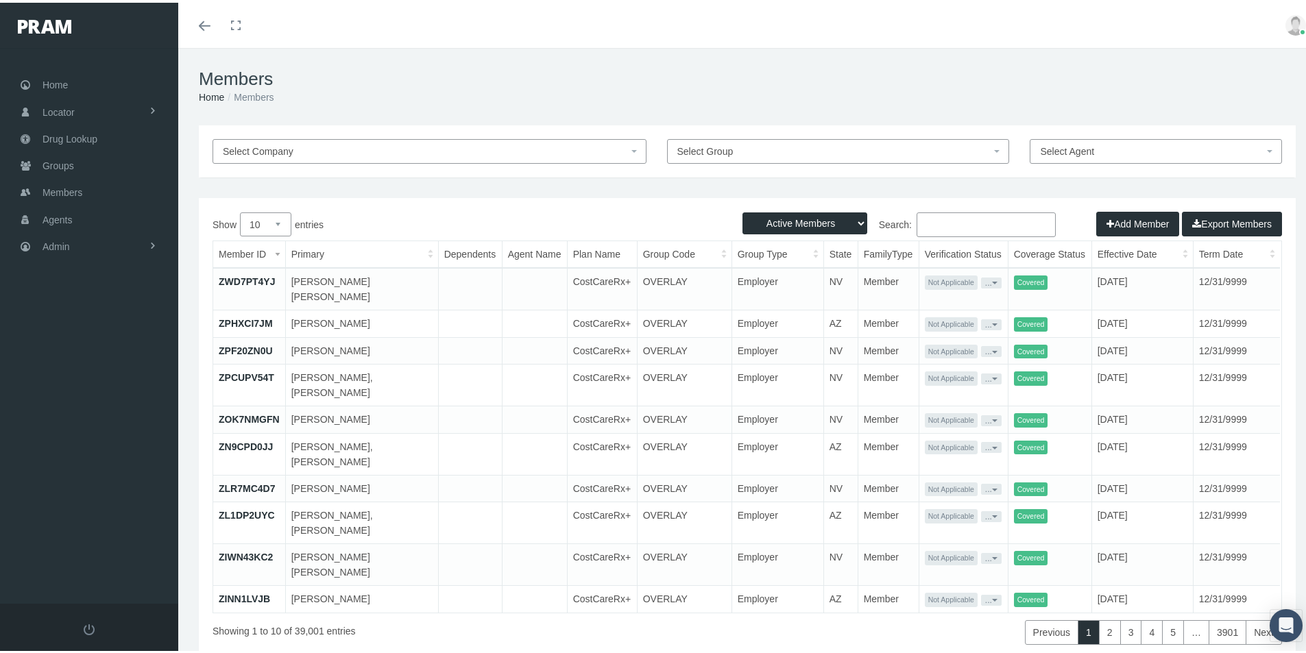
click at [925, 226] on input "Search:" at bounding box center [986, 222] width 139 height 25
paste input "684429855"
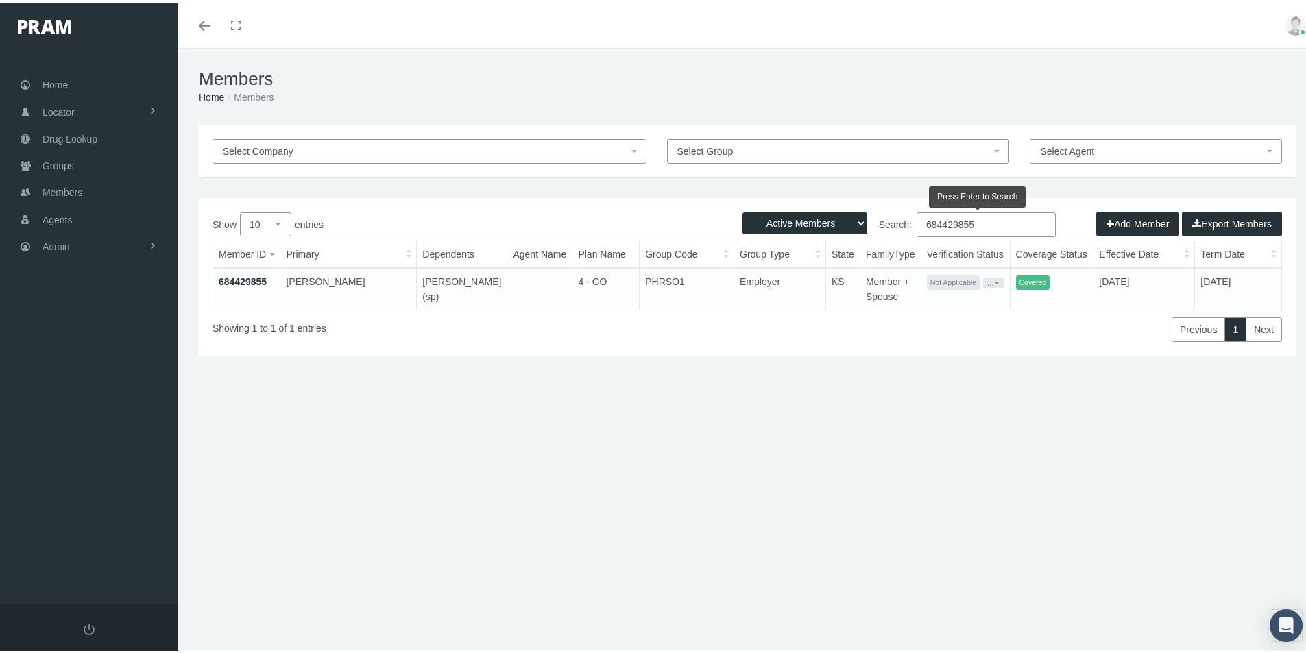
drag, startPoint x: 982, startPoint y: 219, endPoint x: 884, endPoint y: 238, distance: 99.9
click at [884, 238] on div "Show 10 25 50 100 entries Search: 684429855 Member ID Primary Dependents Agent …" at bounding box center [748, 275] width 1070 height 130
paste input "649851"
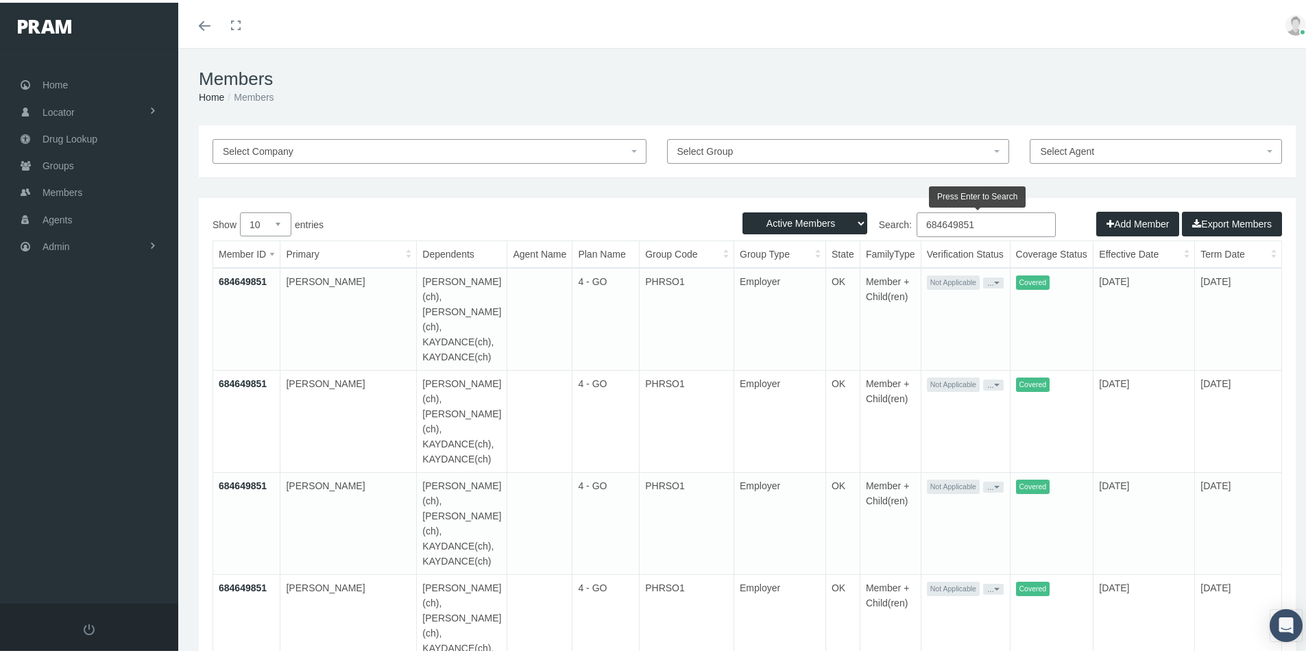
click at [551, 573] on td at bounding box center [539, 624] width 65 height 102
drag, startPoint x: 978, startPoint y: 223, endPoint x: 881, endPoint y: 243, distance: 98.8
click at [881, 243] on div "Show 10 25 50 100 entries Search: 684649851 Member ID Primary Dependents Agent …" at bounding box center [748, 458] width 1070 height 496
paste input "429855"
type input "684429855"
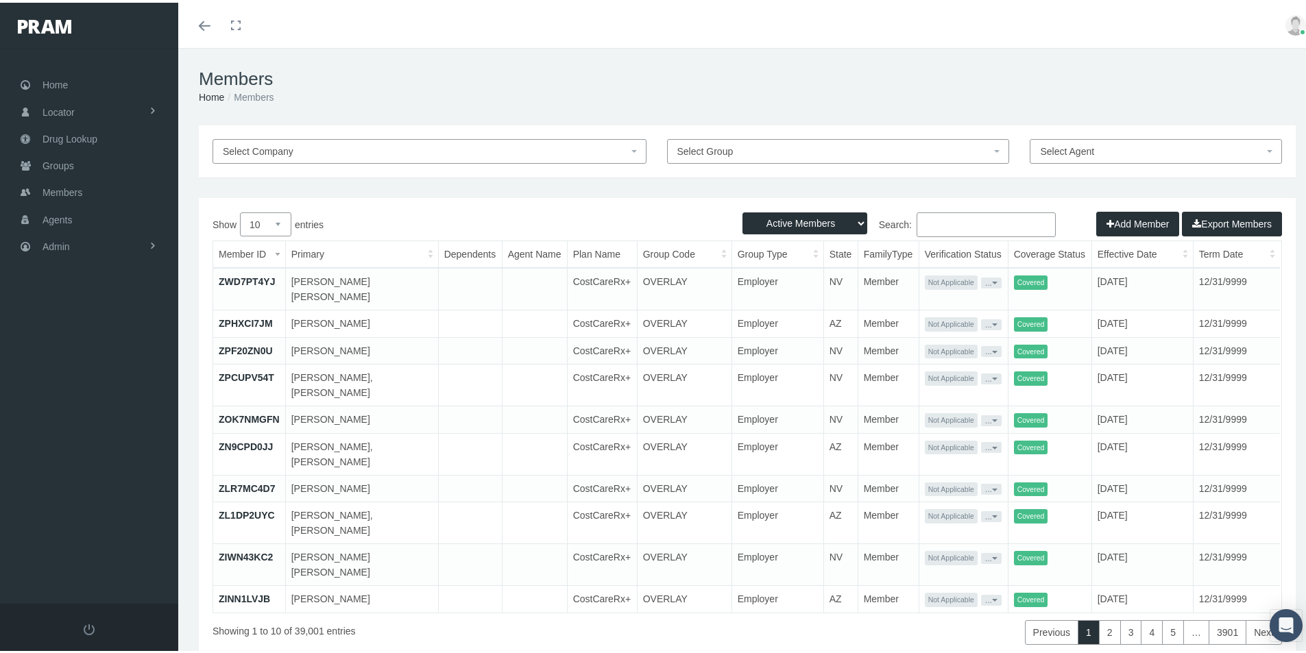
click at [926, 224] on input "Search:" at bounding box center [986, 222] width 139 height 25
paste input "684429855"
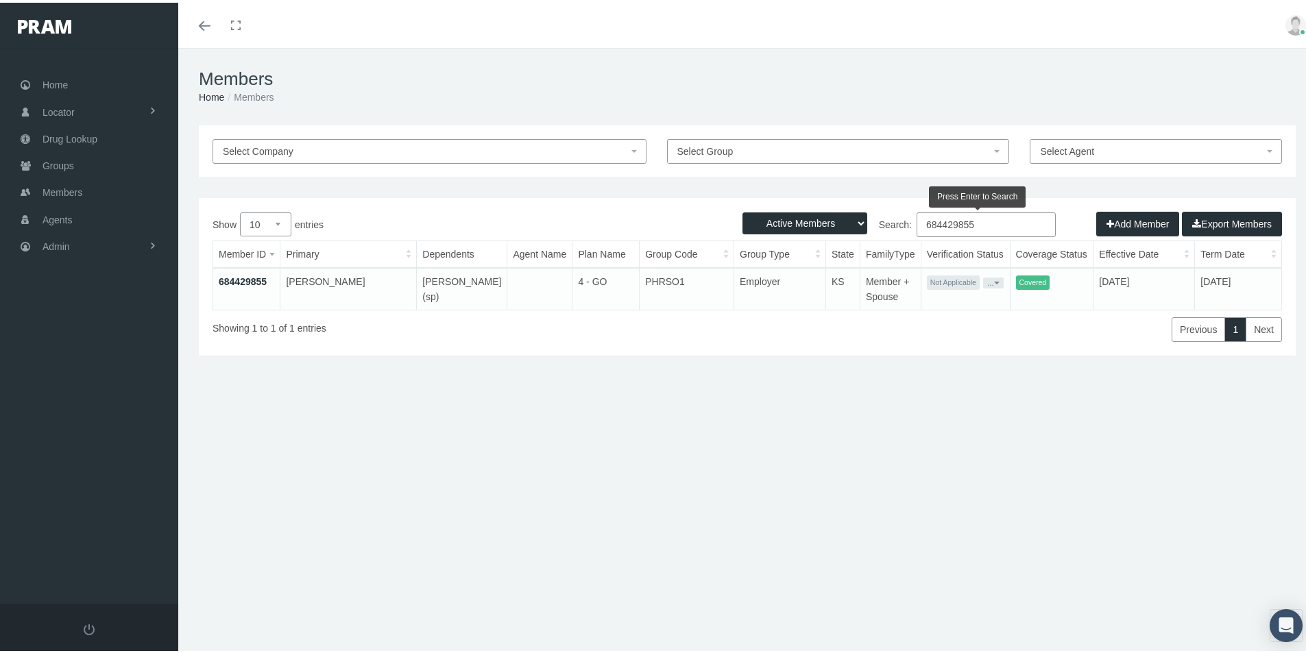
type input "684429855"
drag, startPoint x: 976, startPoint y: 224, endPoint x: 824, endPoint y: 259, distance: 156.2
click at [826, 256] on div "Show 10 25 50 100 entries Search: 684429855 Member ID Primary Dependents Agent …" at bounding box center [748, 275] width 1070 height 130
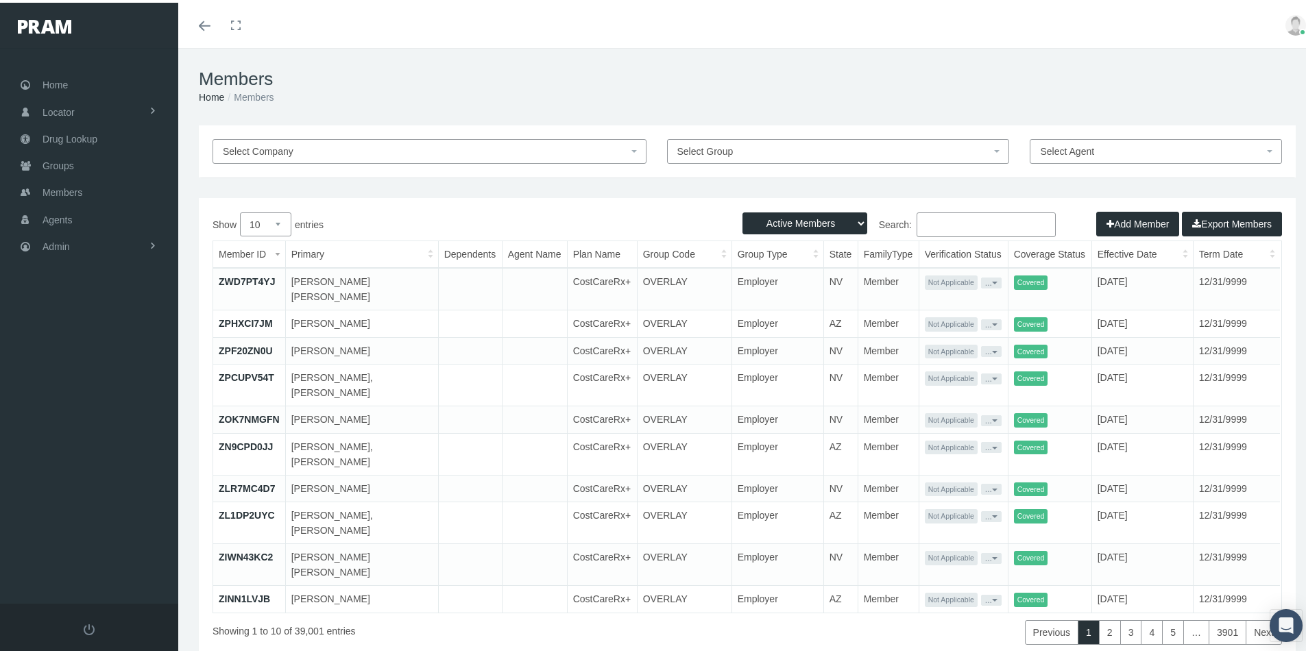
click at [928, 224] on input "Search:" at bounding box center [986, 222] width 139 height 25
paste input "[PERSON_NAME]"
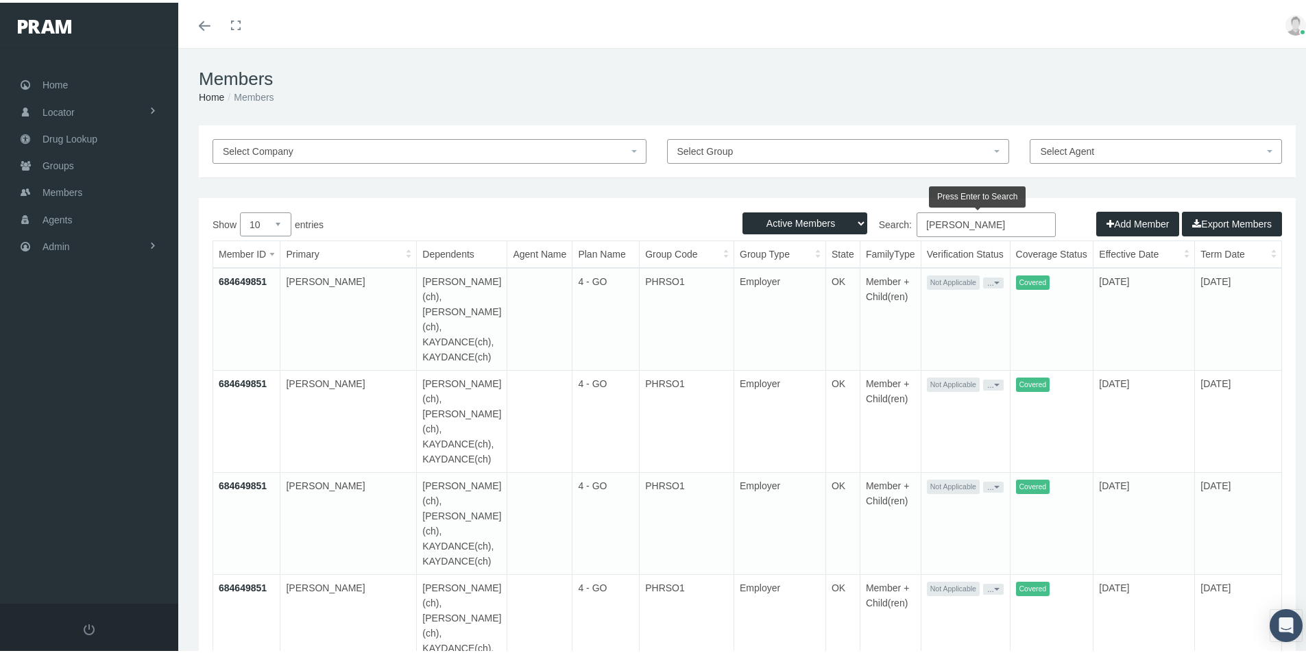
type input "[PERSON_NAME]"
click at [245, 276] on link "684649851" at bounding box center [243, 279] width 48 height 11
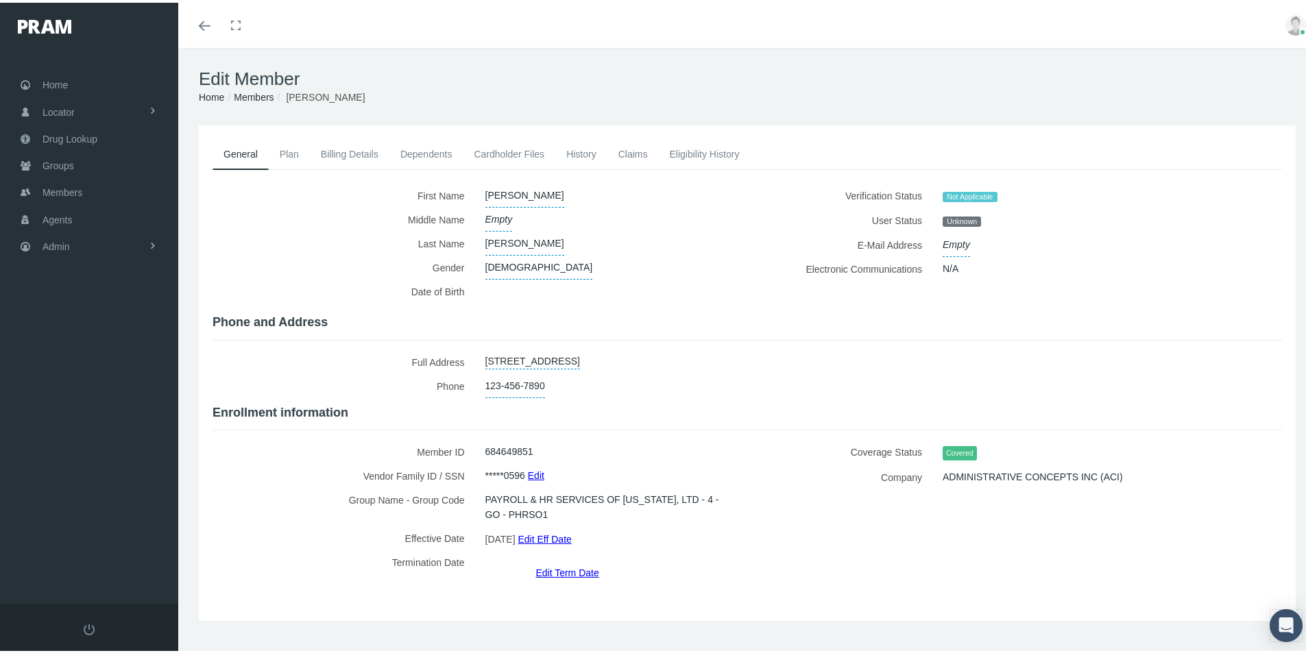
click at [689, 149] on link "Eligibility History" at bounding box center [704, 151] width 92 height 30
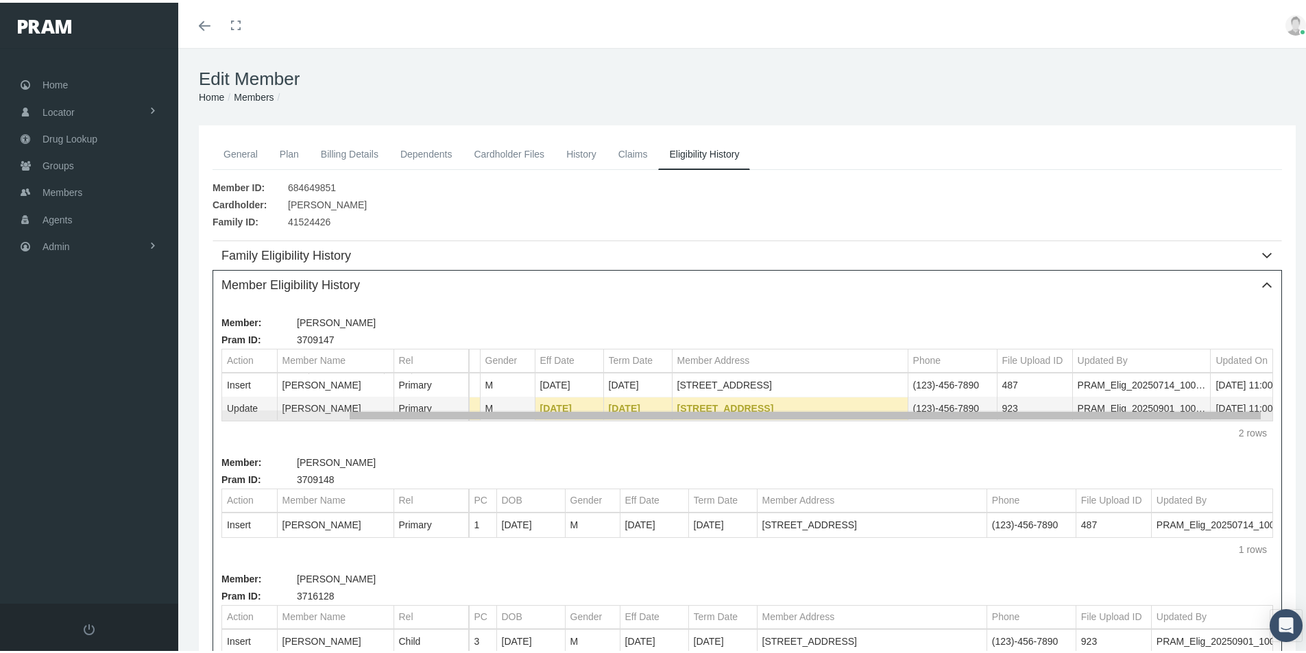
scroll to position [0, 143]
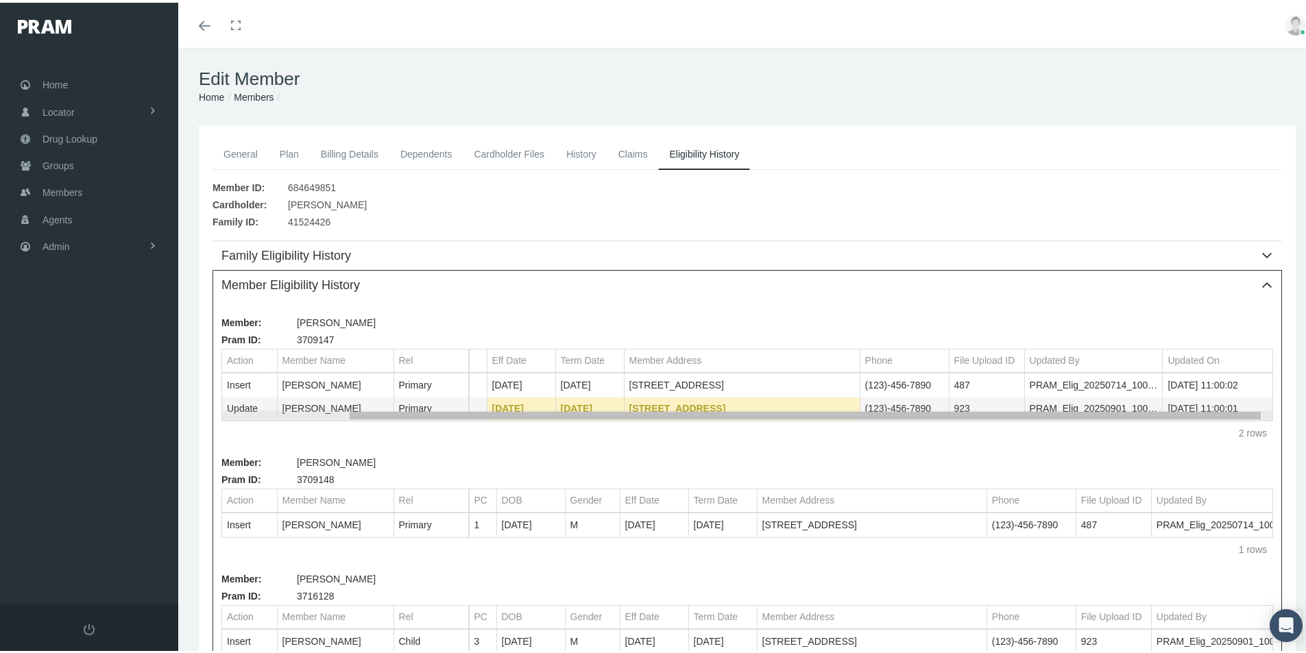
drag, startPoint x: 622, startPoint y: 415, endPoint x: 989, endPoint y: 421, distance: 367.6
click at [953, 407] on body "Toggle Fullscreen Toggle navigation Toggle menubar Toggle fullscreen Profile Lo…" at bounding box center [658, 326] width 1317 height 653
click at [254, 94] on link "Members" at bounding box center [254, 94] width 40 height 11
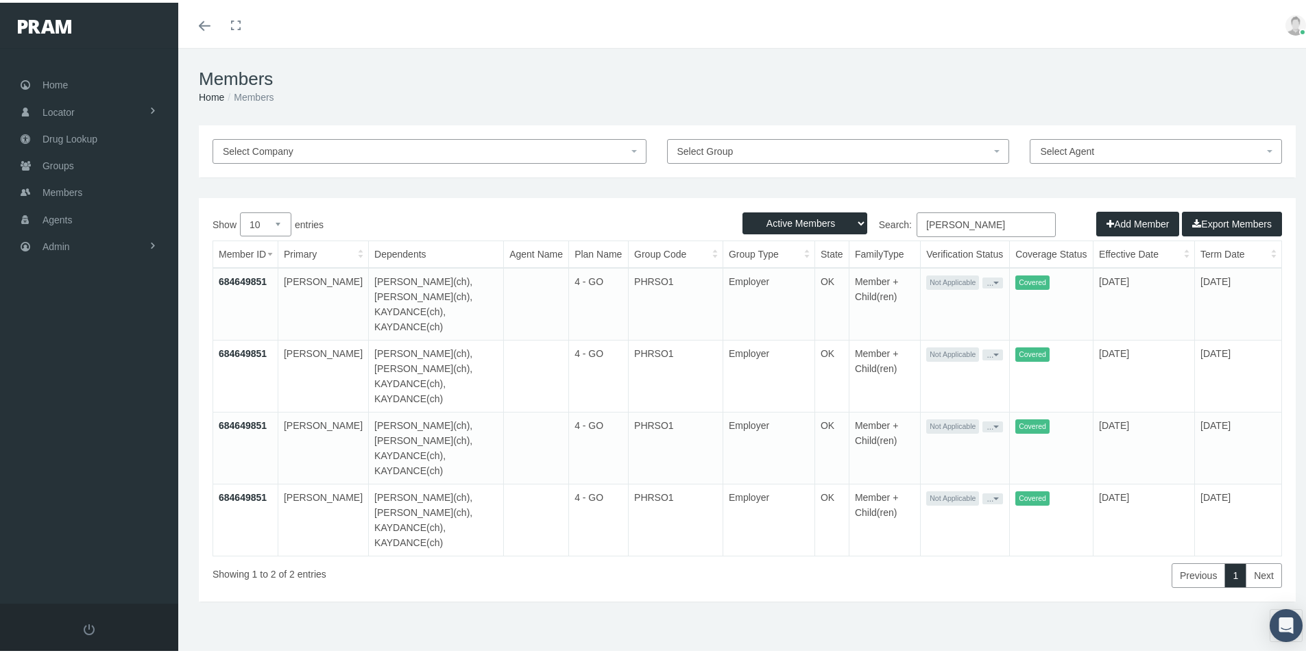
click at [240, 346] on link "684649851" at bounding box center [243, 351] width 48 height 11
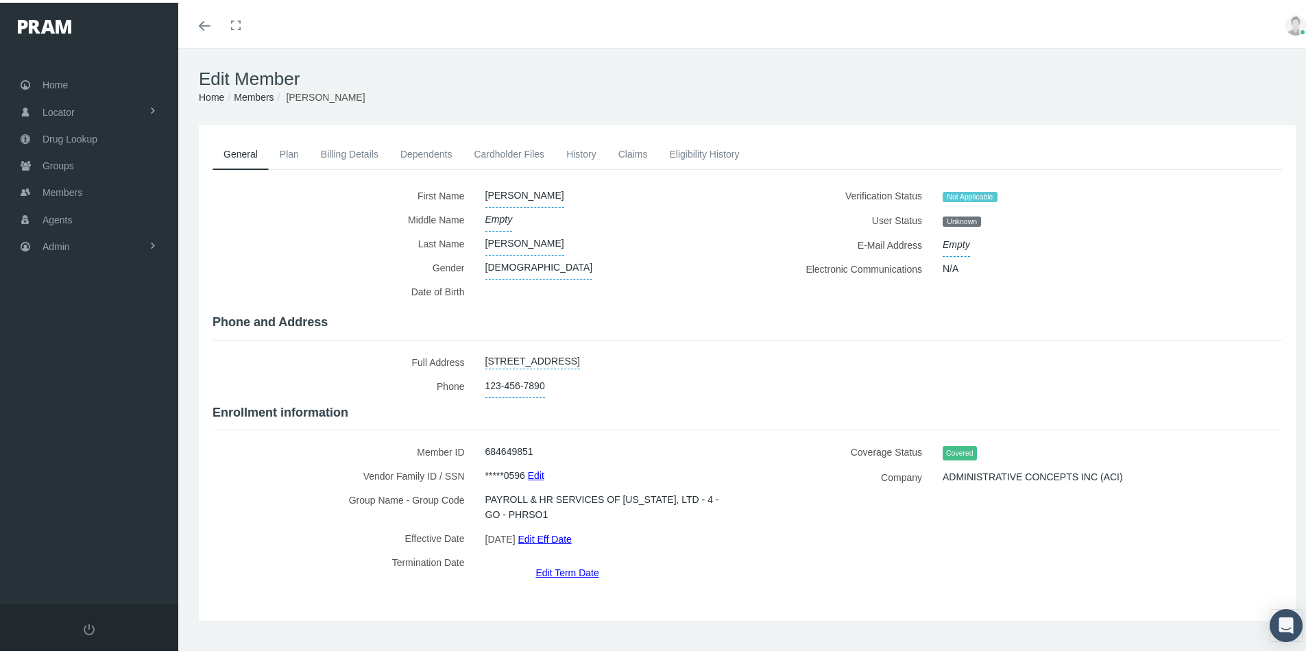
click at [679, 153] on link "Eligibility History" at bounding box center [704, 151] width 92 height 30
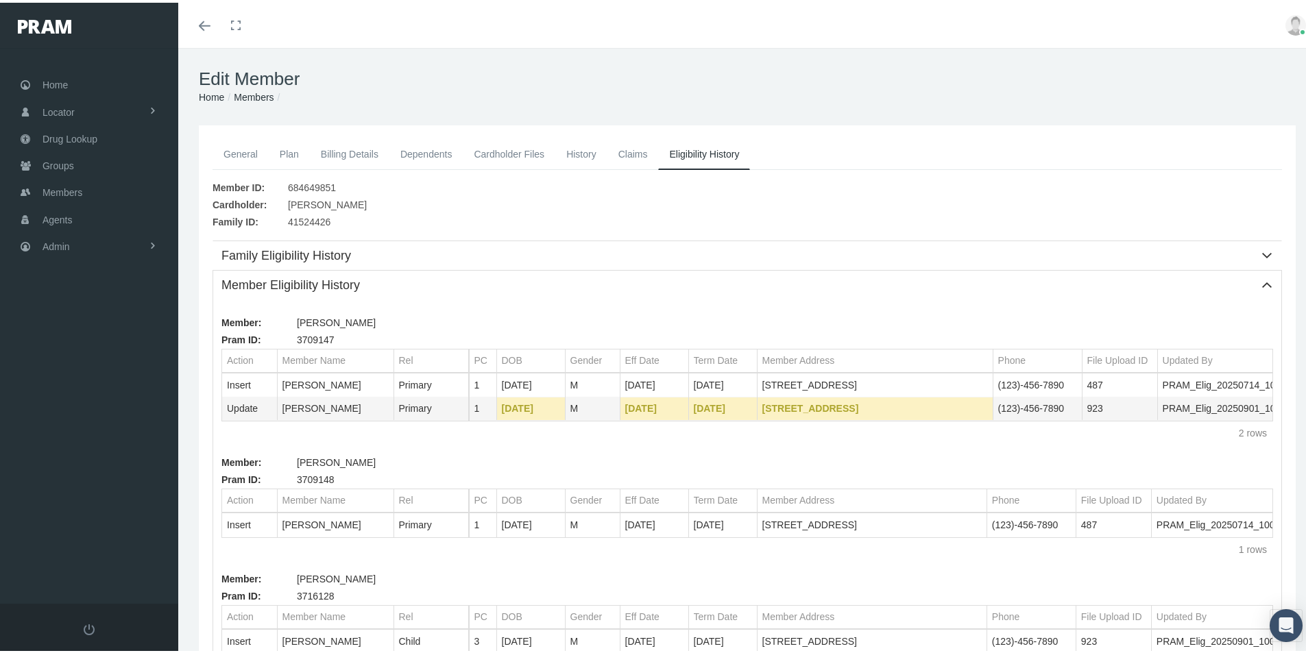
click at [250, 94] on link "Members" at bounding box center [254, 94] width 40 height 11
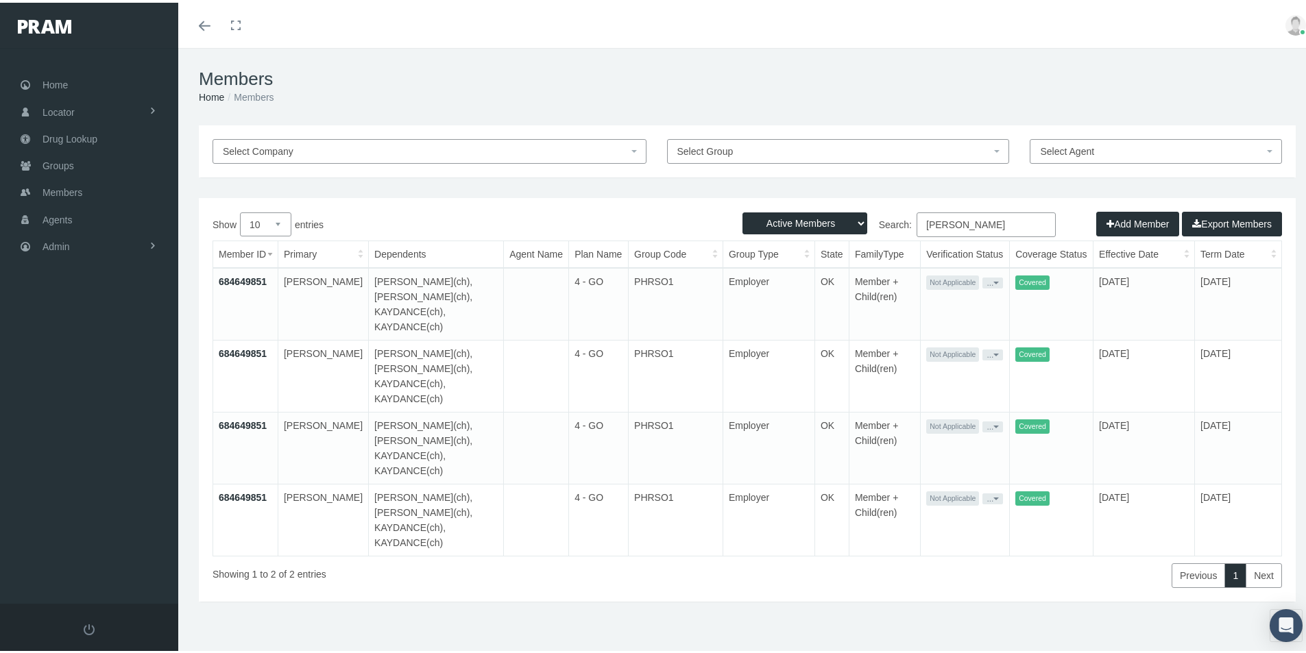
click at [237, 418] on link "684649851" at bounding box center [243, 423] width 48 height 11
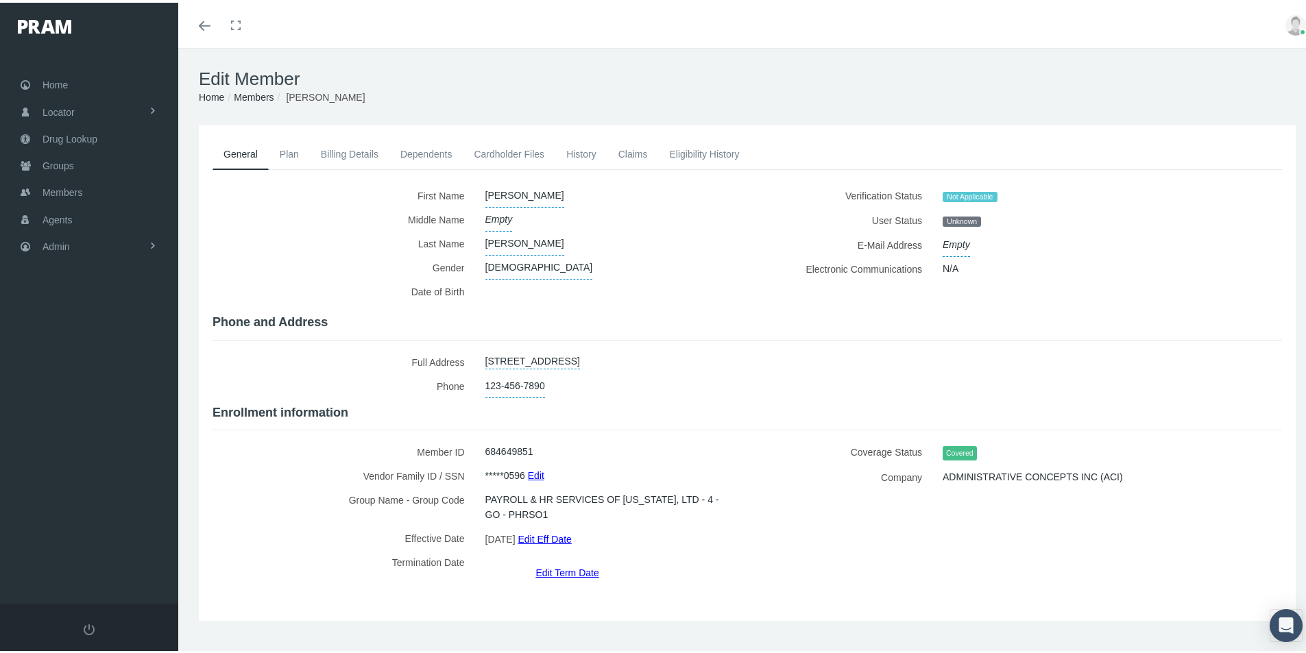
click at [684, 152] on link "Eligibility History" at bounding box center [704, 151] width 92 height 30
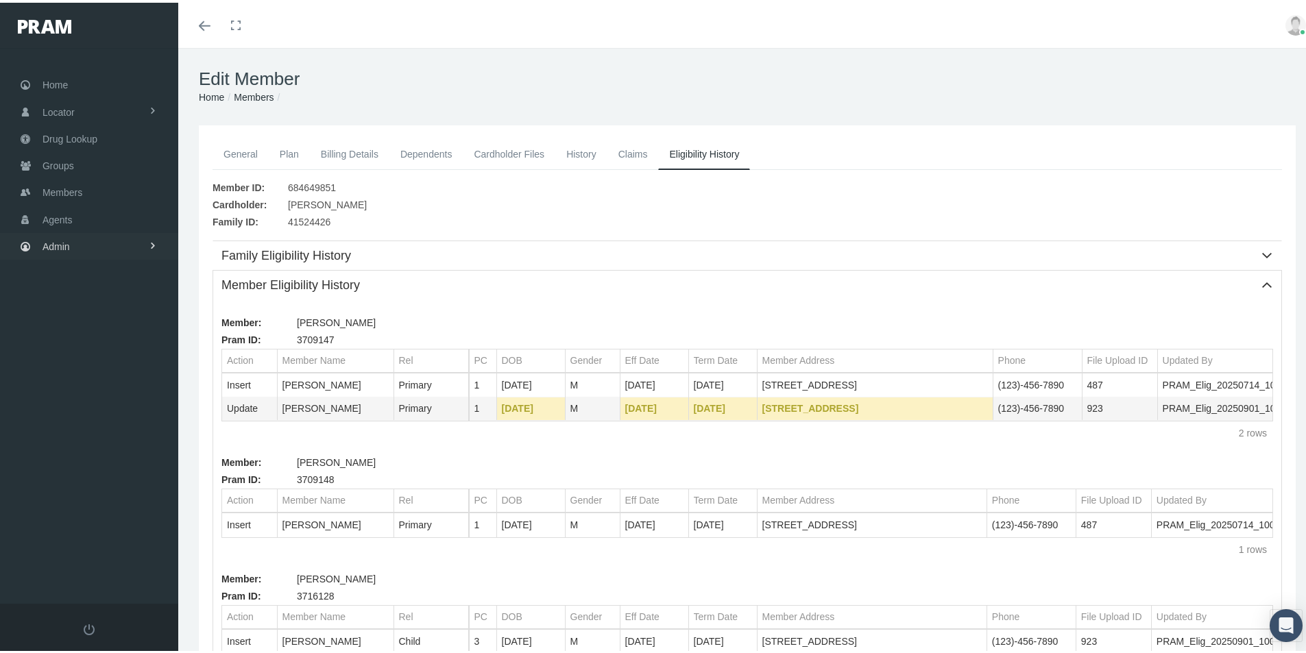
click at [58, 247] on span "Admin" at bounding box center [56, 244] width 27 height 26
click at [99, 476] on span "Eligibility File Uploads" at bounding box center [102, 475] width 93 height 23
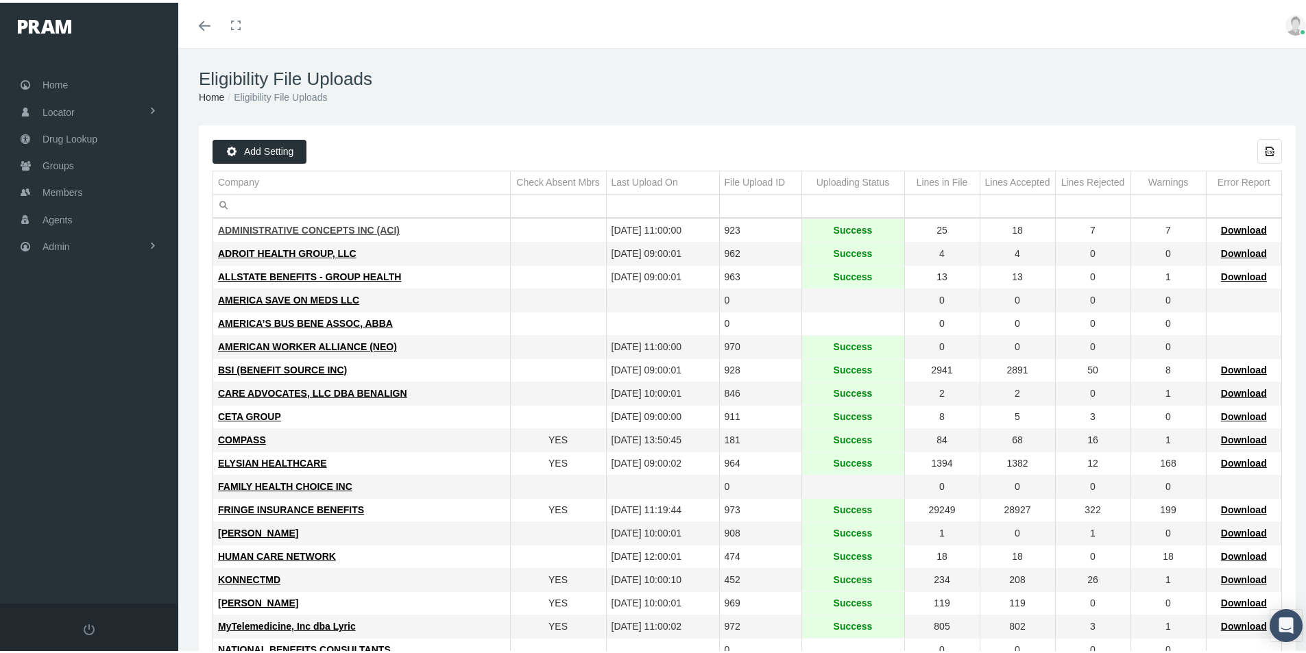
click at [265, 226] on span "ADMINISTRATIVE CONCEPTS INC (ACI)" at bounding box center [309, 227] width 182 height 11
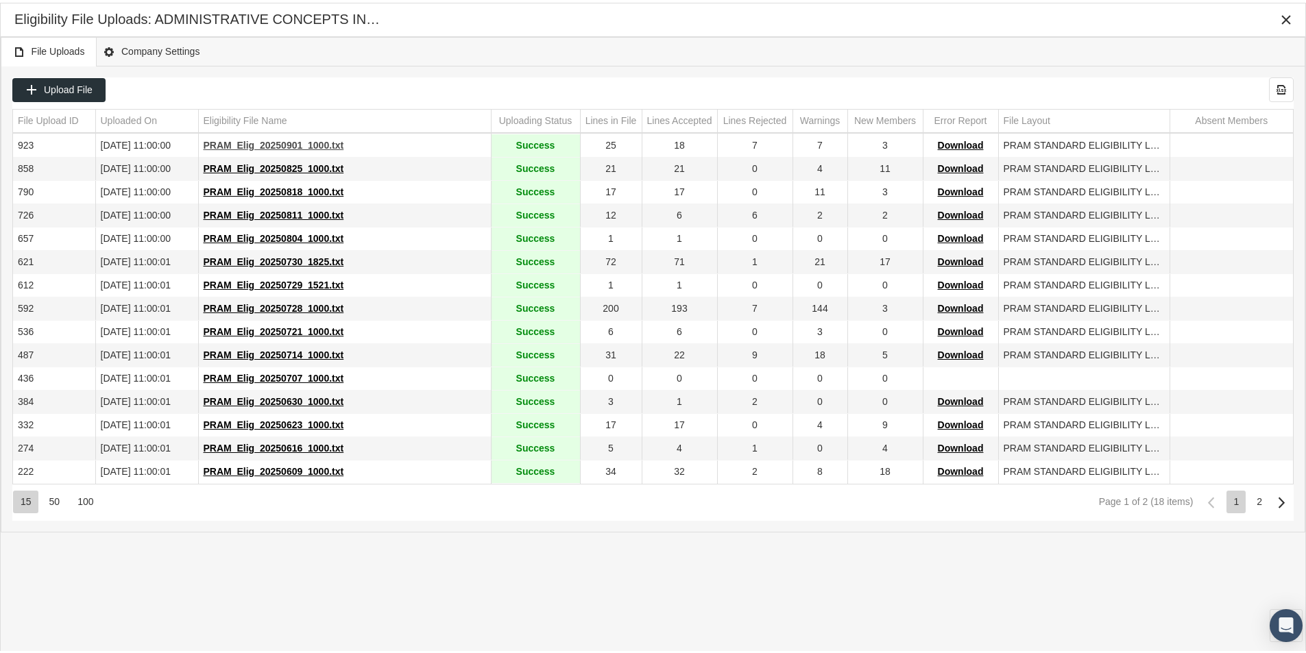
click at [274, 142] on span "PRAM_Elig_20250901_1000.txt" at bounding box center [274, 142] width 141 height 11
click at [248, 351] on span "PRAM_Elig_20250714_1000.txt" at bounding box center [274, 352] width 141 height 11
click at [344, 556] on div "File Uploads Company Settings Upload File Export all data to Excel File Upload …" at bounding box center [653, 328] width 1305 height 588
click at [962, 141] on span "Download" at bounding box center [961, 142] width 46 height 11
click at [973, 352] on span "Download" at bounding box center [961, 352] width 46 height 11
